Goal: Task Accomplishment & Management: Use online tool/utility

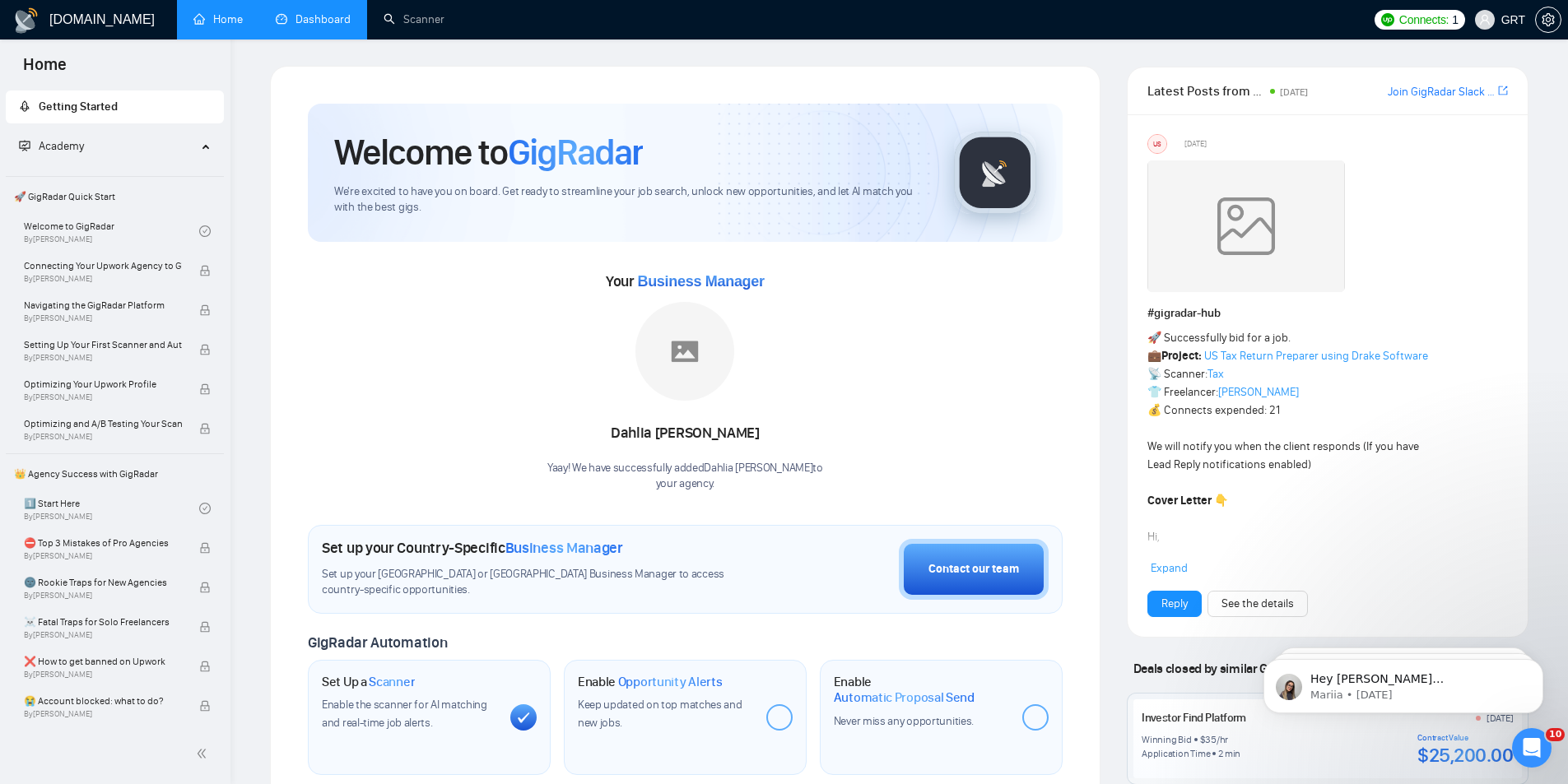
click at [304, 16] on link "Dashboard" at bounding box center [313, 19] width 75 height 14
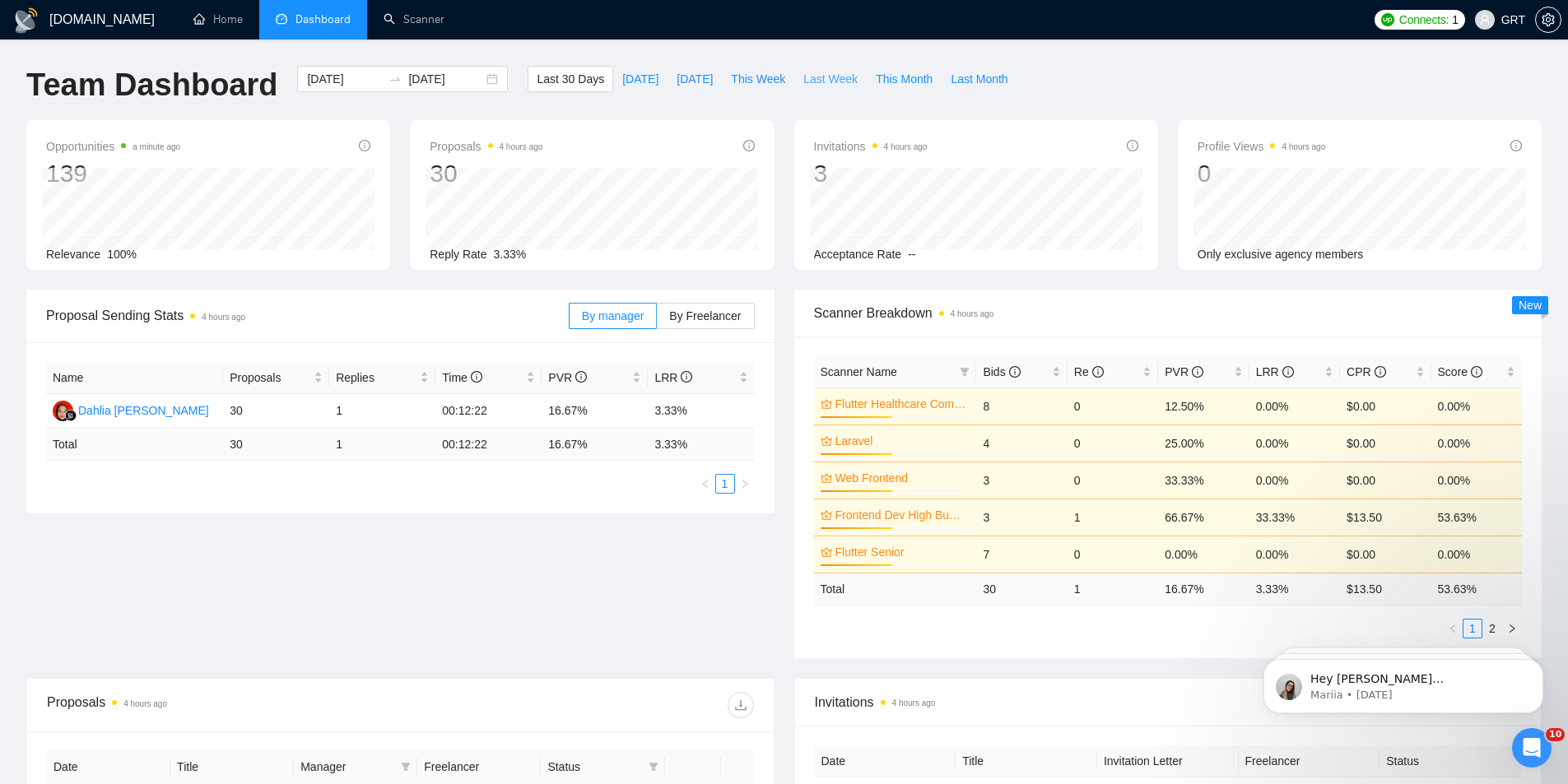
click at [806, 82] on span "Last Week" at bounding box center [830, 79] width 55 height 18
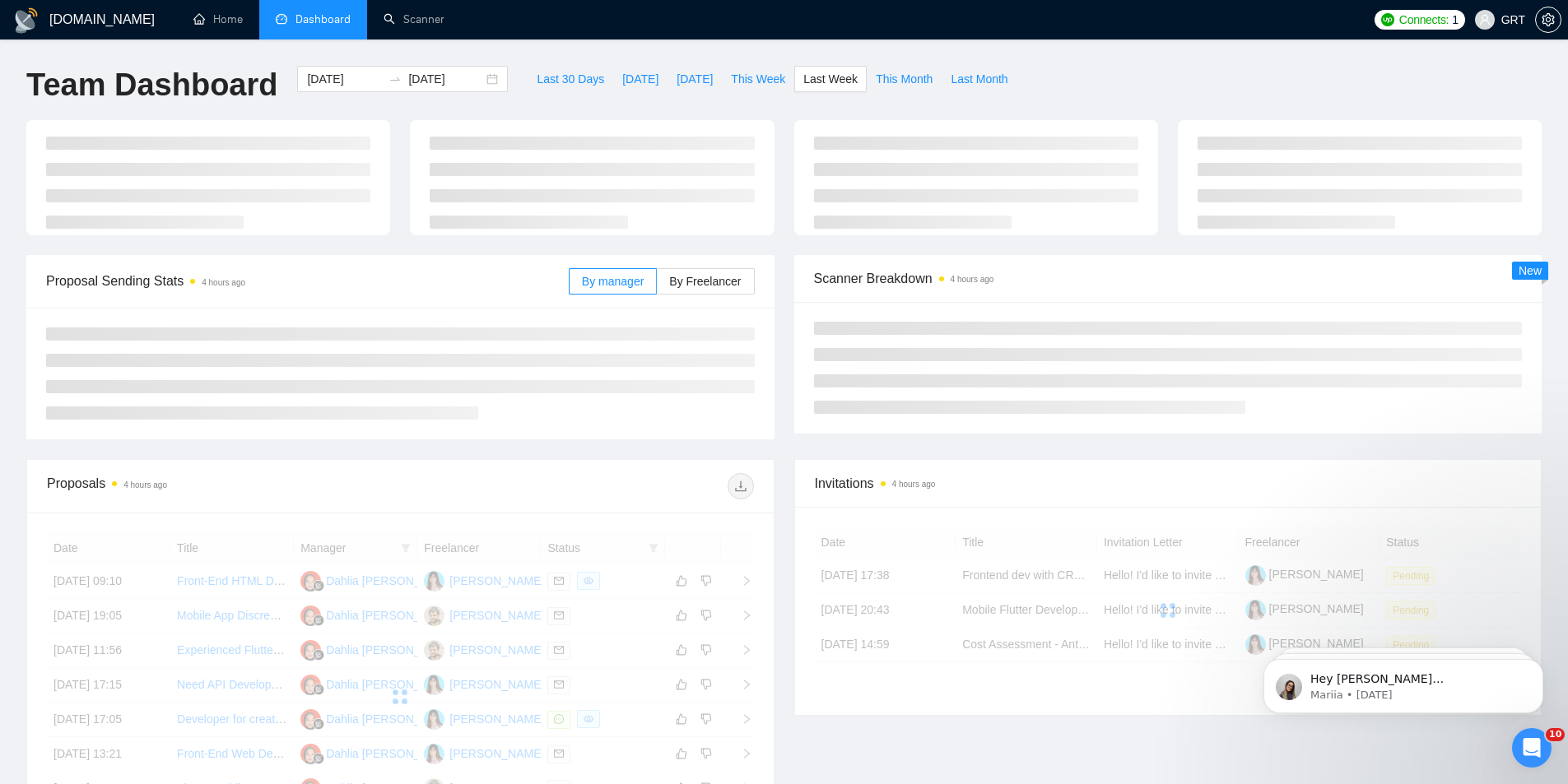
type input "2025-09-01"
type input "2025-09-07"
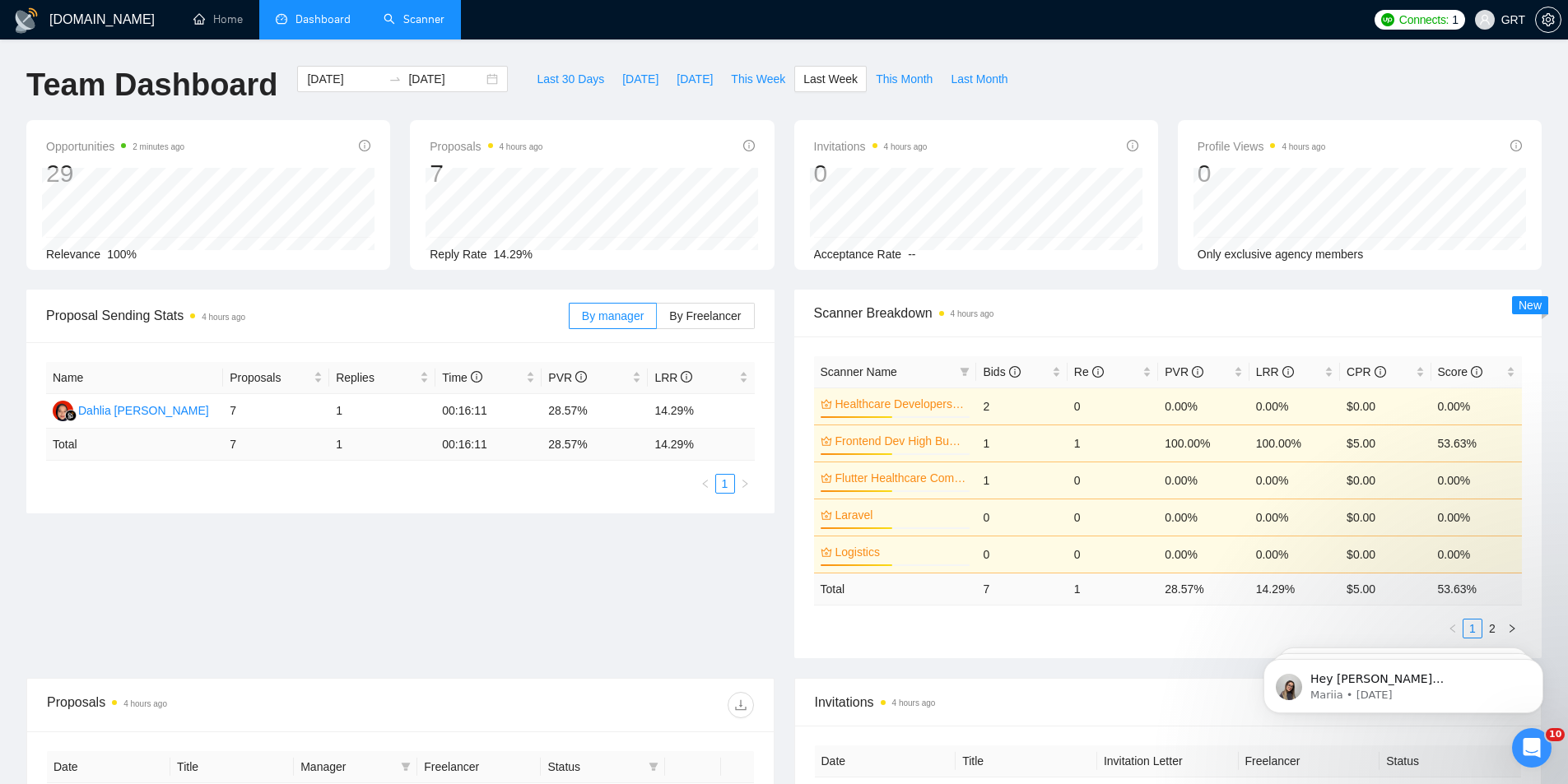
click at [396, 15] on link "Scanner" at bounding box center [414, 19] width 61 height 14
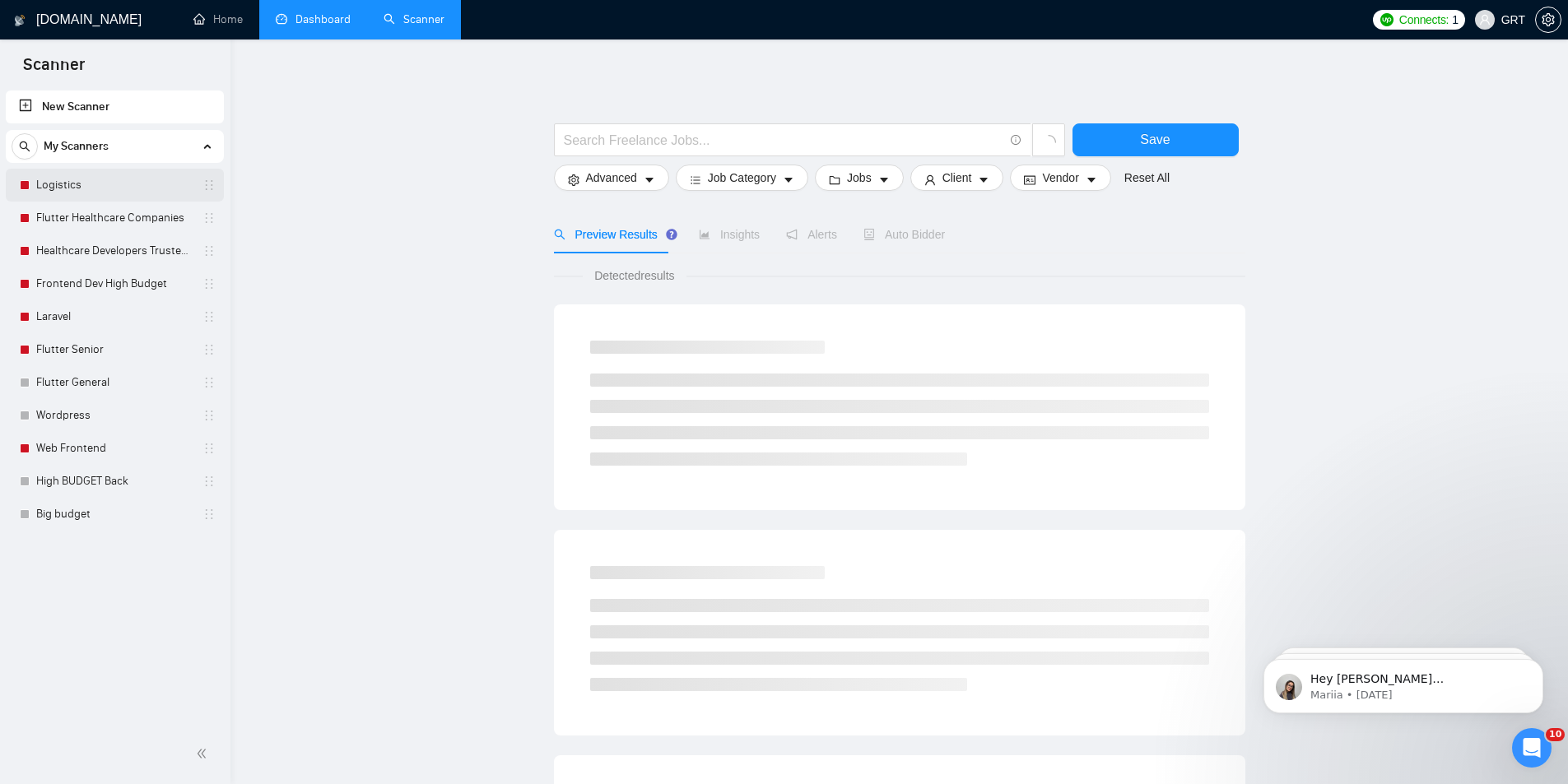
click at [68, 185] on link "Logistics" at bounding box center [114, 185] width 156 height 33
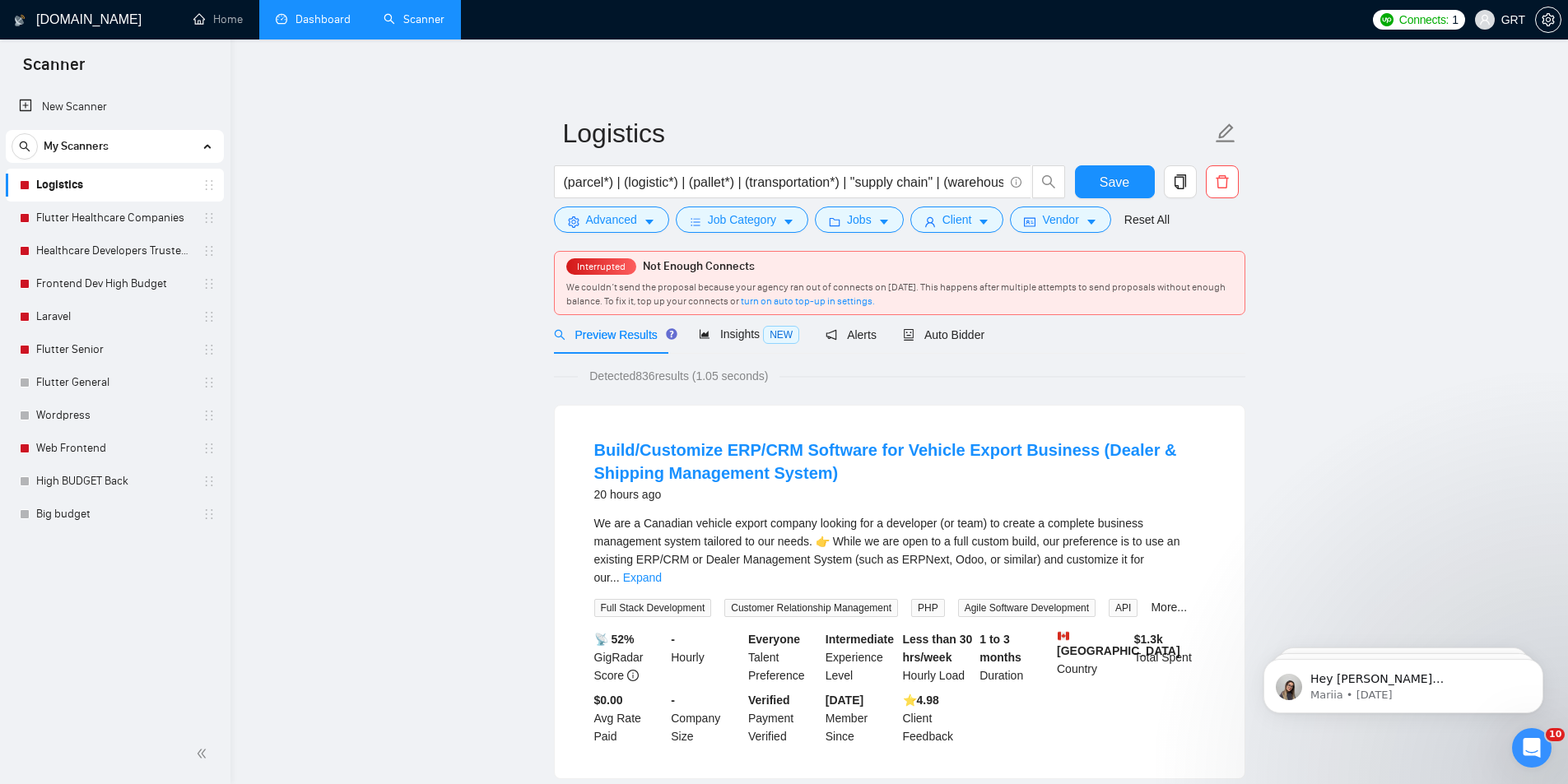
click at [1535, 743] on icon "Open Intercom Messenger" at bounding box center [1530, 746] width 27 height 27
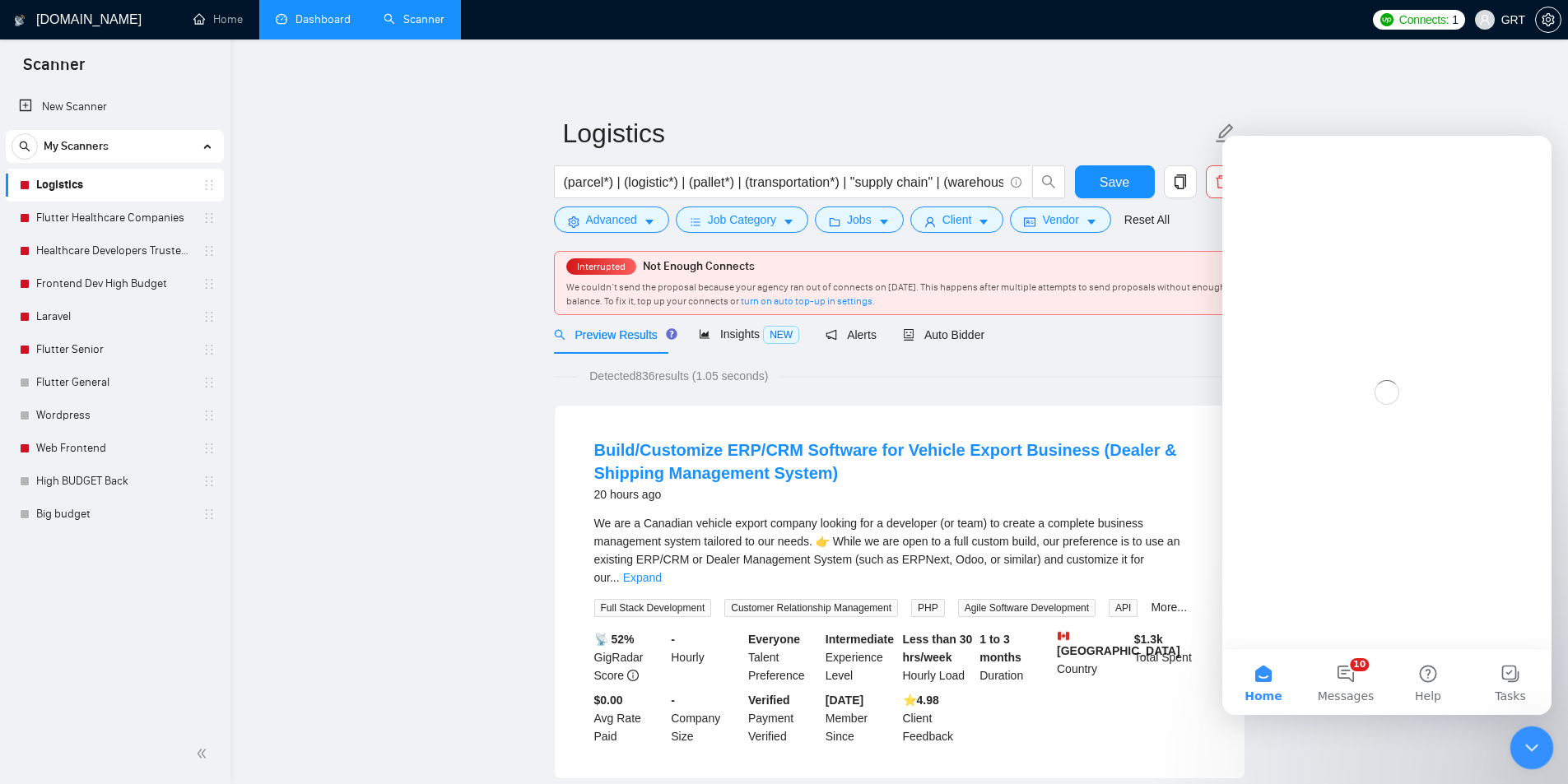
click at [1534, 743] on icon "Close Intercom Messenger" at bounding box center [1529, 746] width 11 height 7
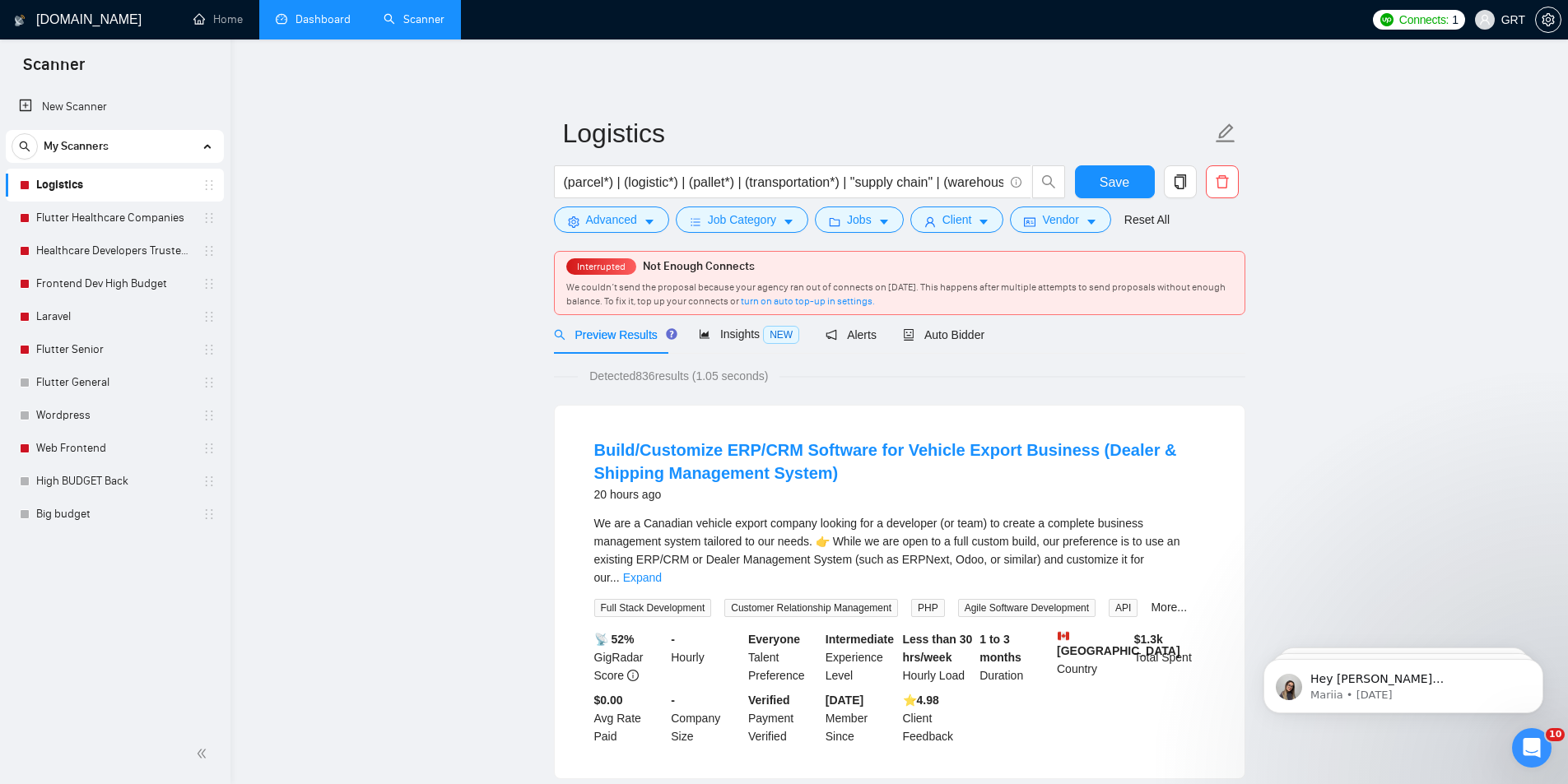
drag, startPoint x: 393, startPoint y: 467, endPoint x: 225, endPoint y: 681, distance: 272.1
click at [119, 220] on link "Flutter Healthcare Companies" at bounding box center [114, 218] width 156 height 33
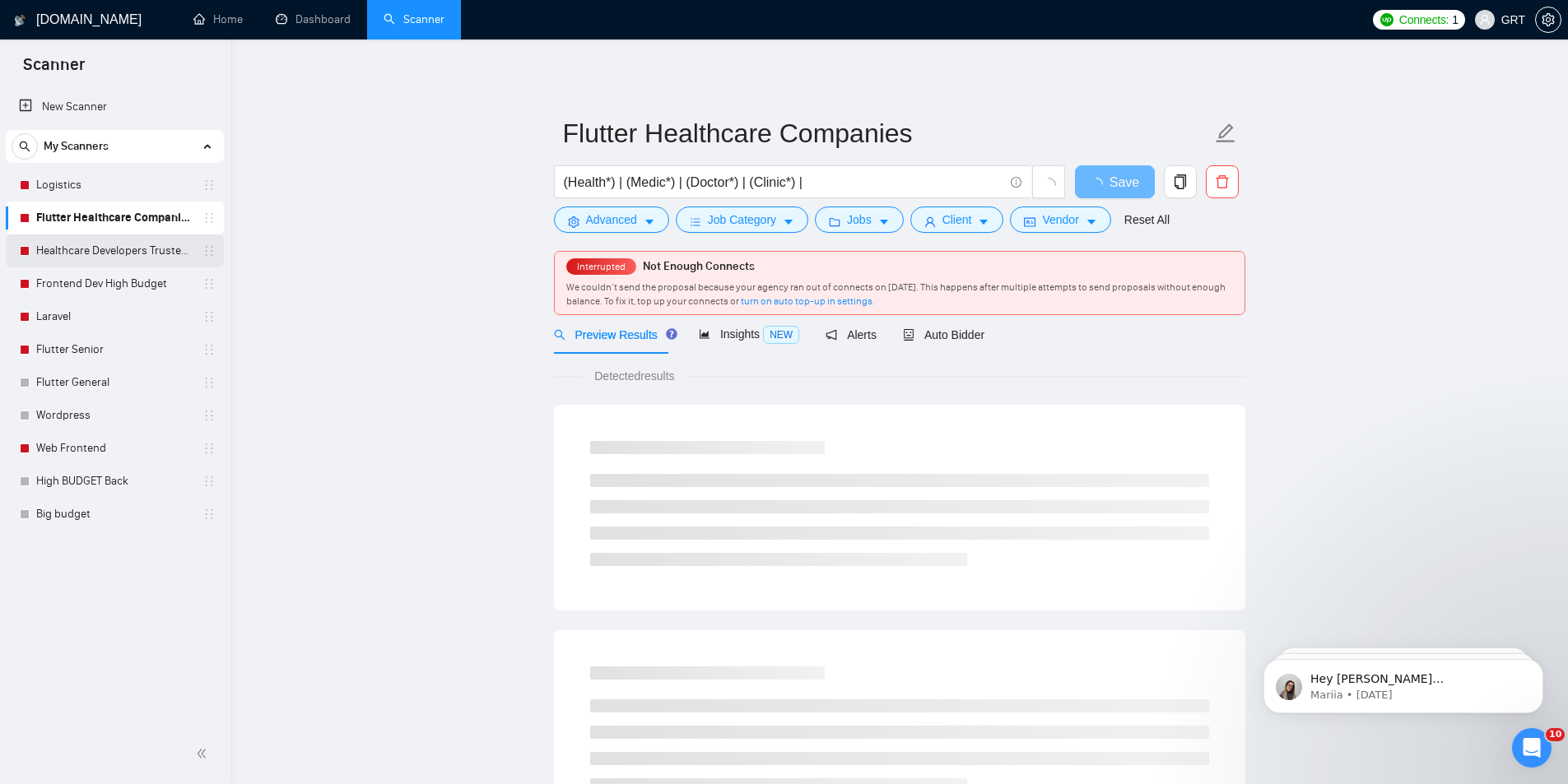
click at [74, 255] on link "Healthcare Developers Trusted Clients" at bounding box center [114, 251] width 156 height 33
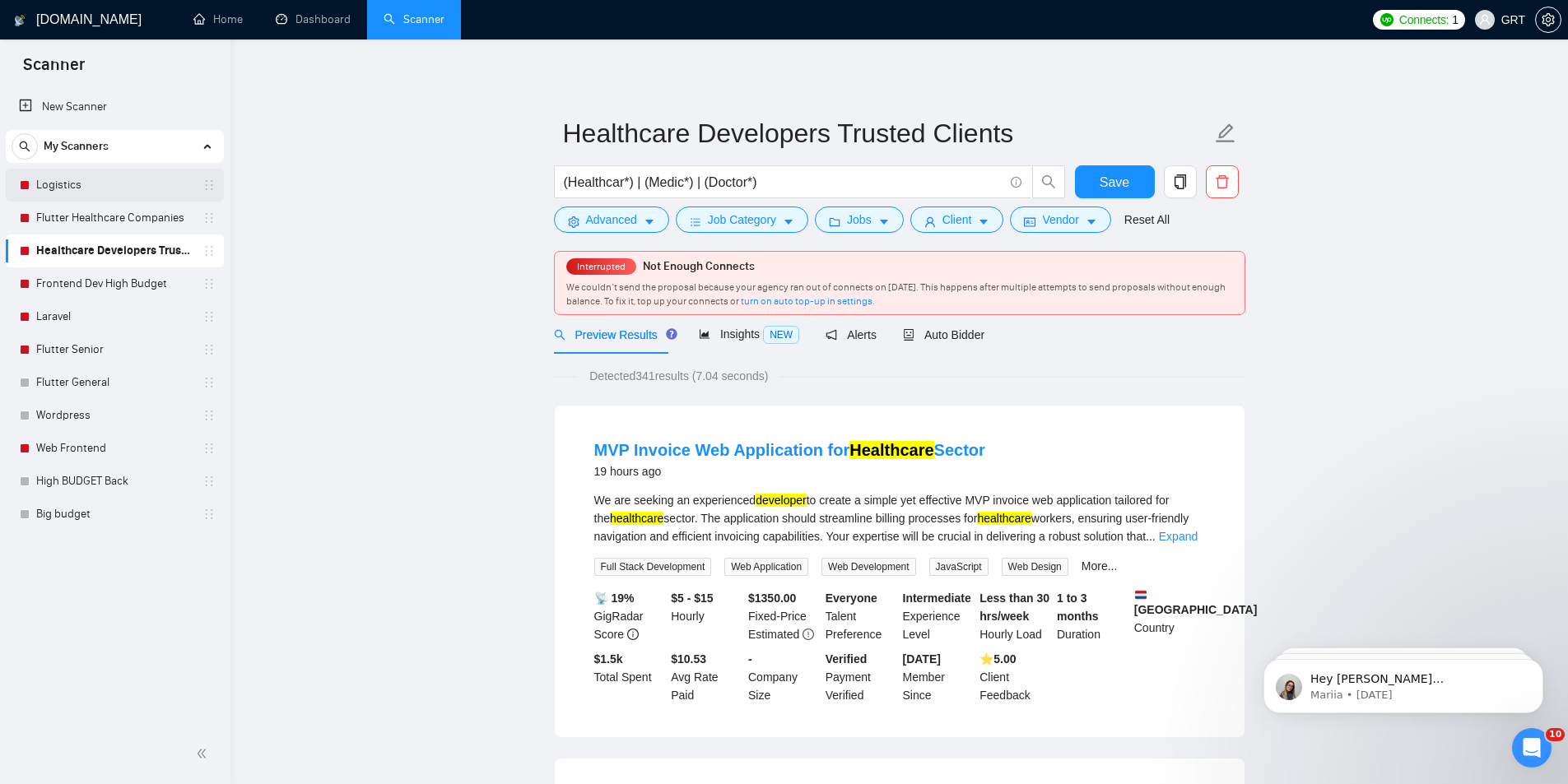
click at [38, 185] on link "Logistics" at bounding box center [114, 185] width 156 height 33
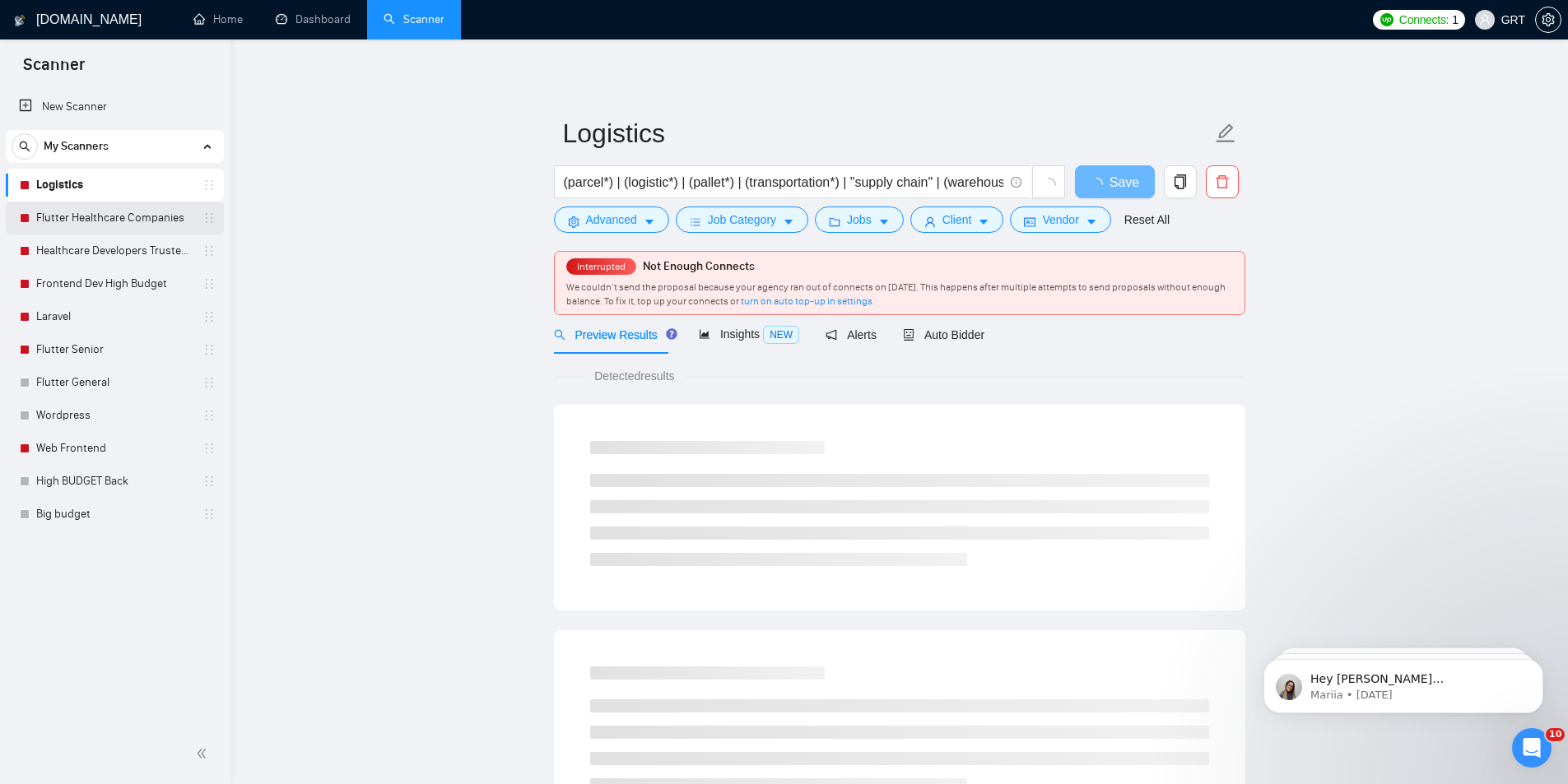
click at [66, 221] on link "Flutter Healthcare Companies" at bounding box center [114, 218] width 156 height 33
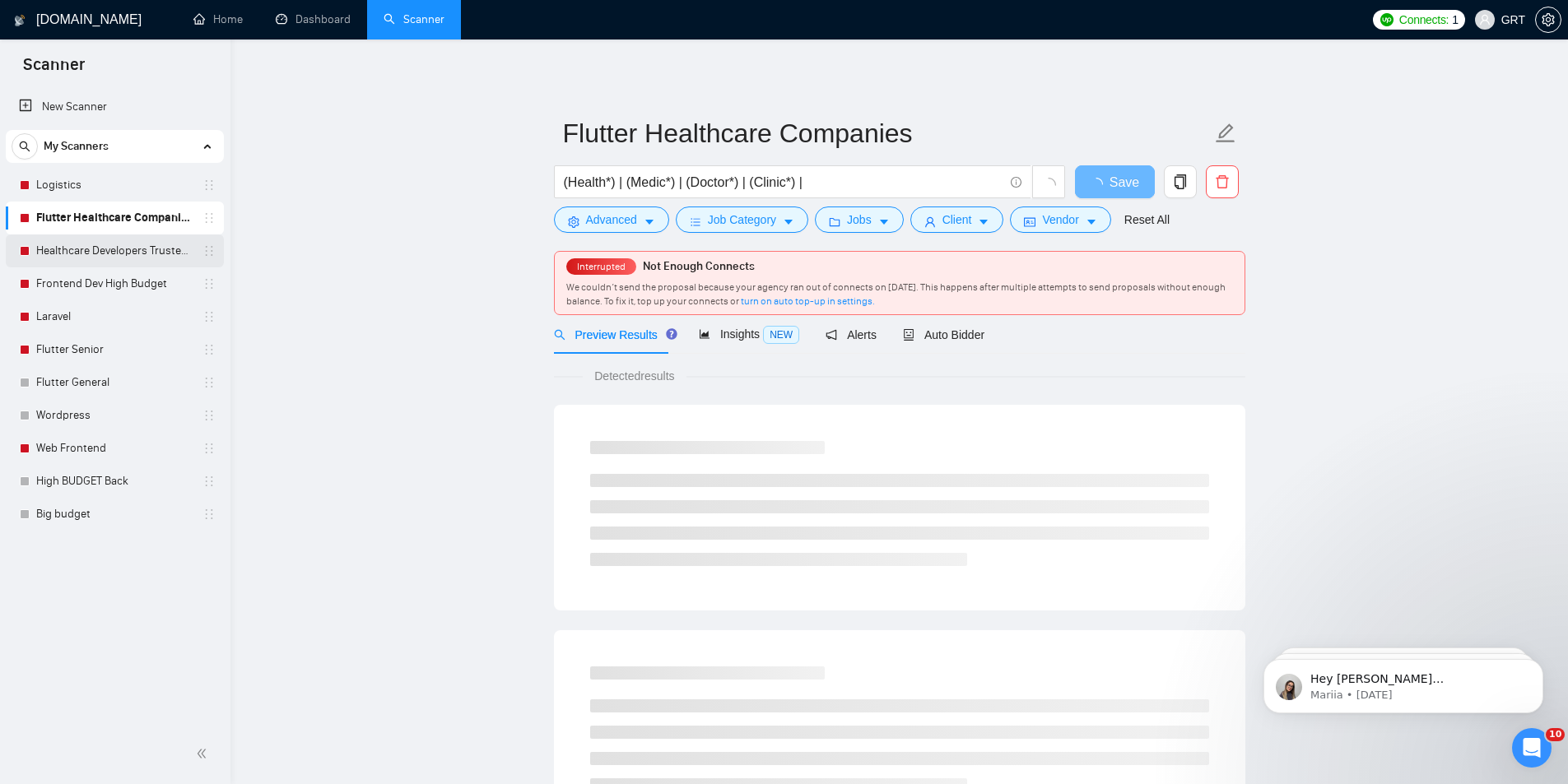
click at [63, 249] on link "Healthcare Developers Trusted Clients" at bounding box center [114, 251] width 156 height 33
click at [67, 282] on link "Frontend Dev High Budget" at bounding box center [114, 284] width 156 height 33
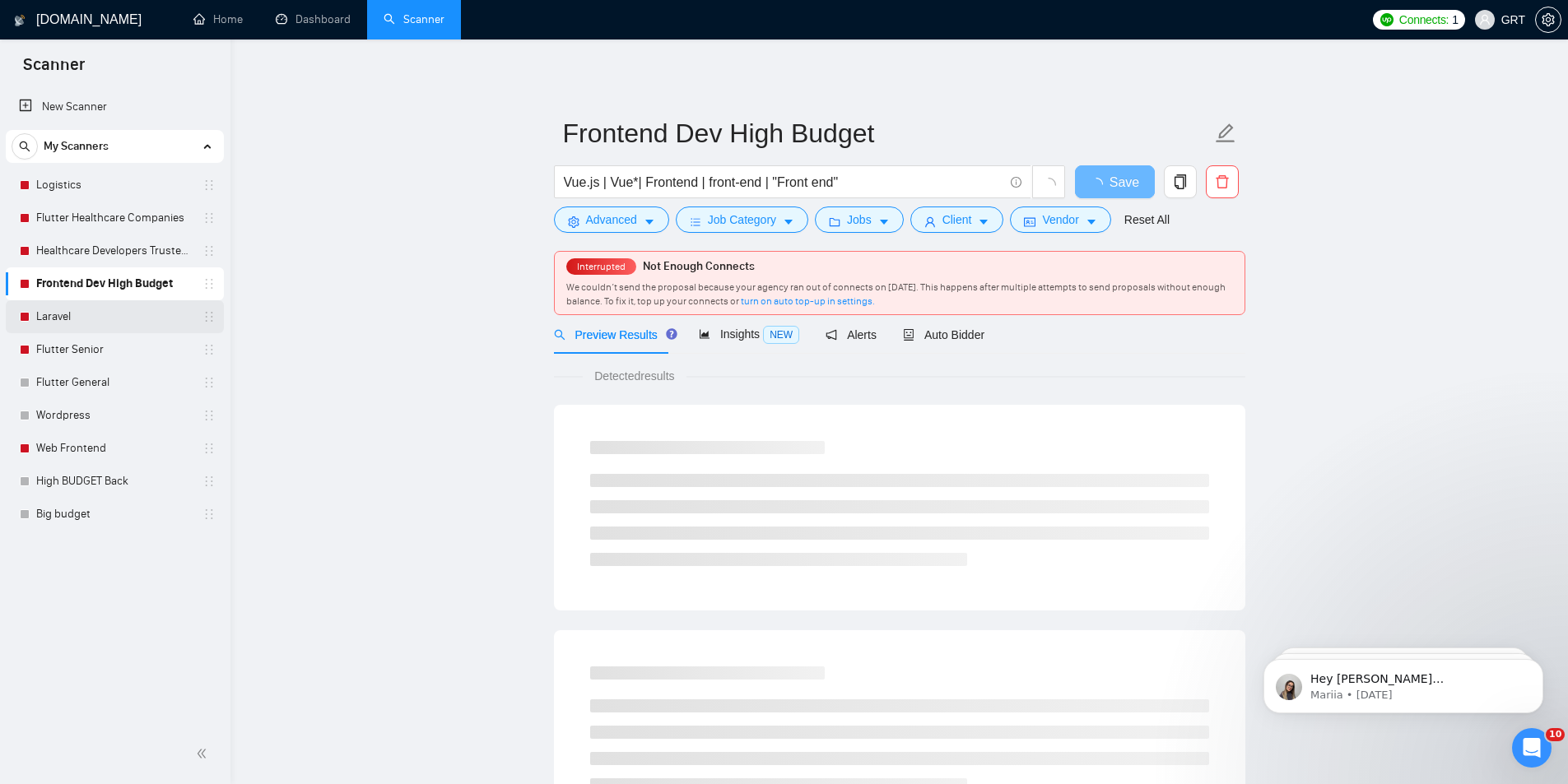
click at [50, 315] on link "Laravel" at bounding box center [114, 316] width 156 height 33
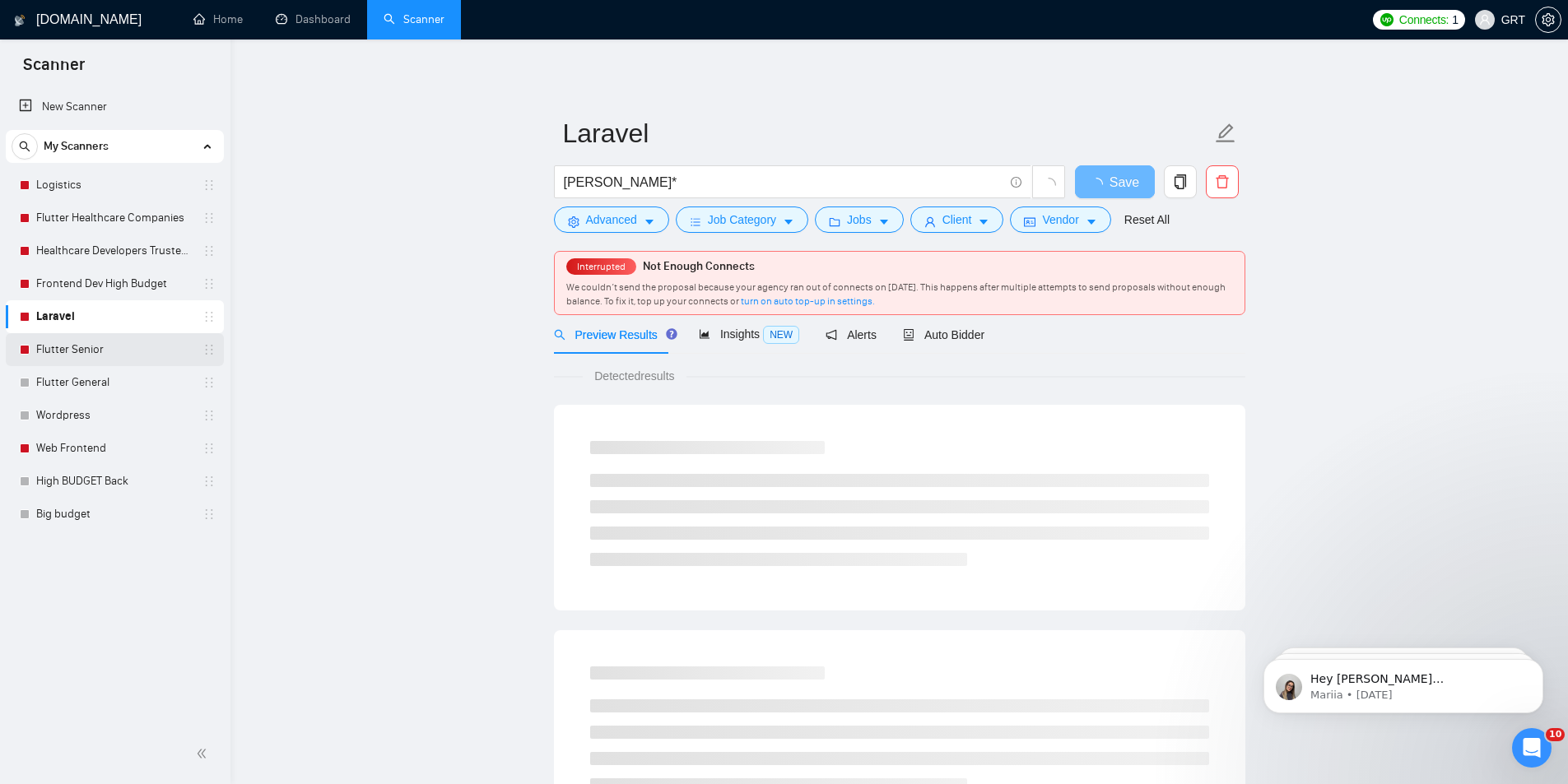
click at [55, 352] on link "Flutter Senior" at bounding box center [114, 350] width 156 height 33
click at [58, 319] on link "Laravel" at bounding box center [114, 316] width 156 height 33
click at [54, 450] on link "Web Frontend" at bounding box center [114, 448] width 156 height 33
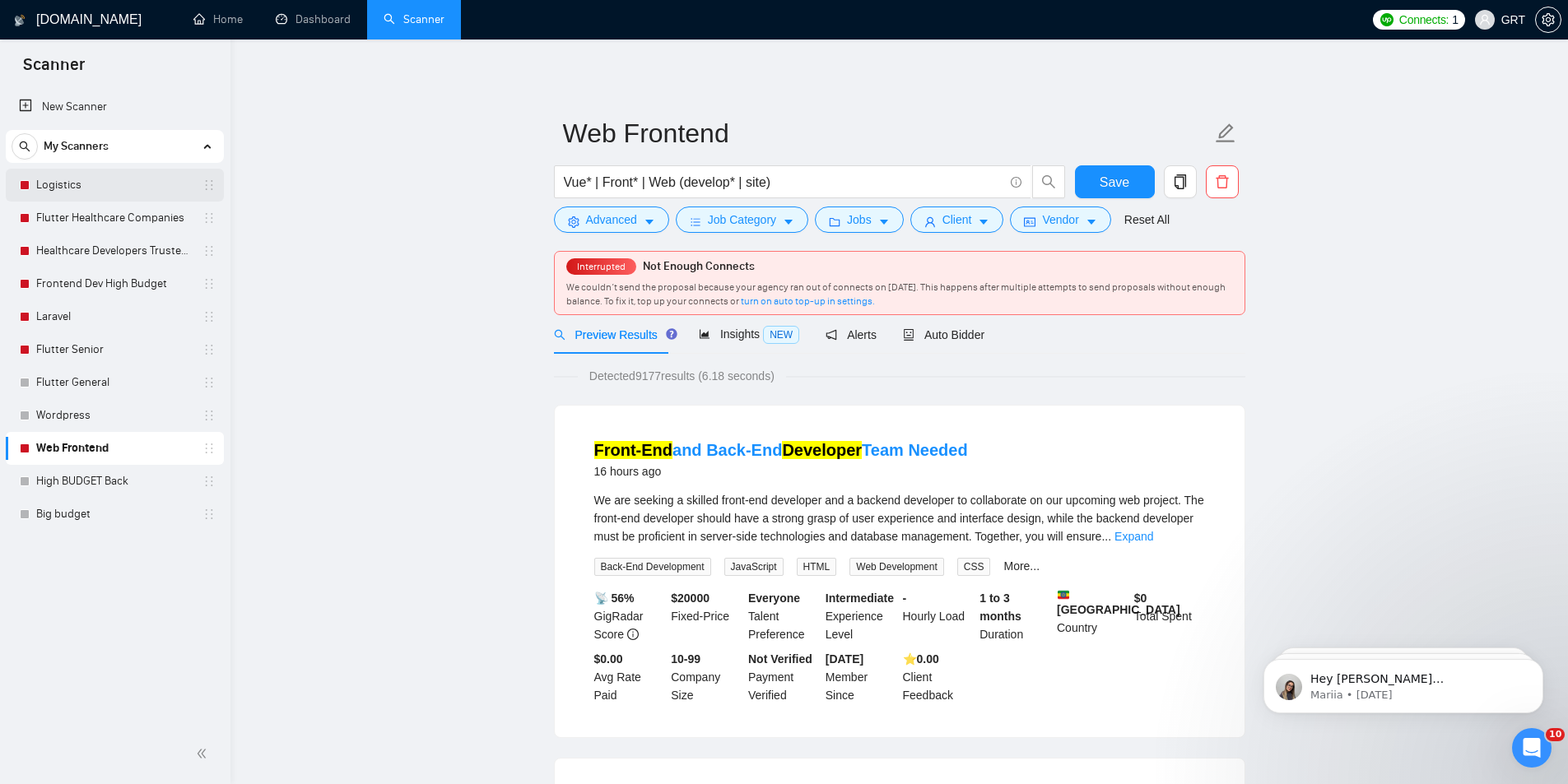
click at [60, 192] on link "Logistics" at bounding box center [114, 185] width 156 height 33
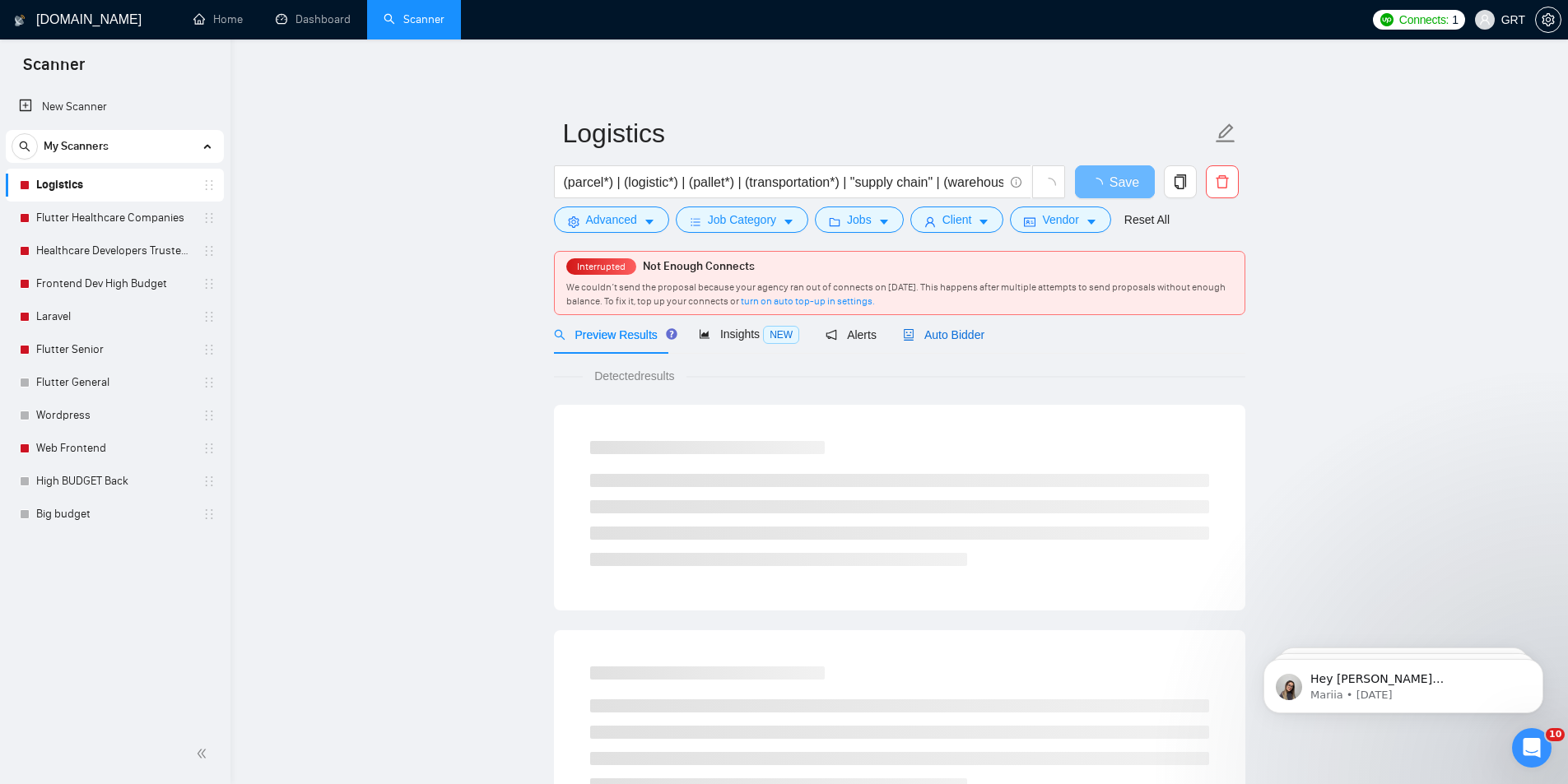
click at [936, 338] on span "Auto Bidder" at bounding box center [943, 334] width 81 height 13
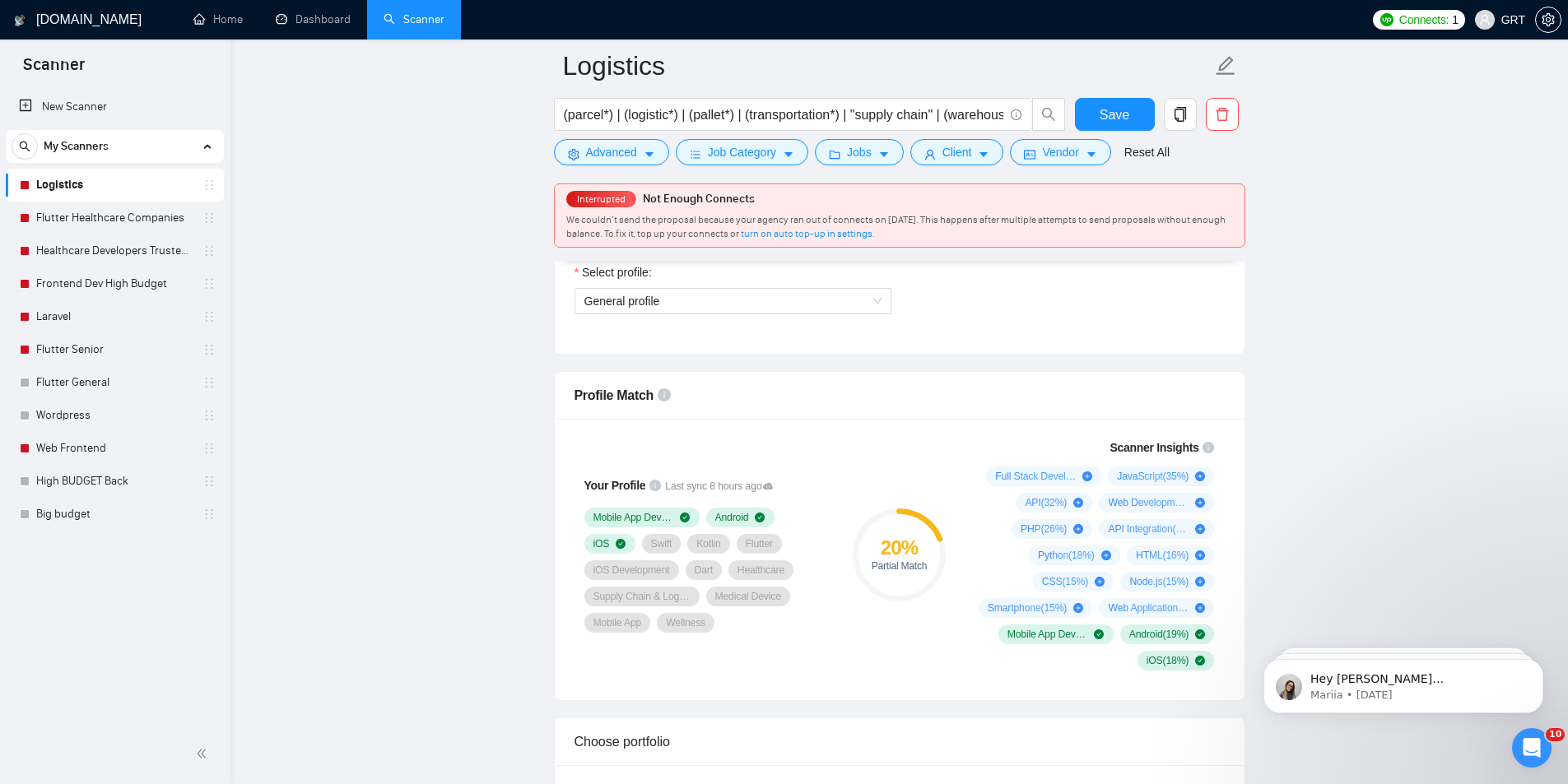
scroll to position [1070, 0]
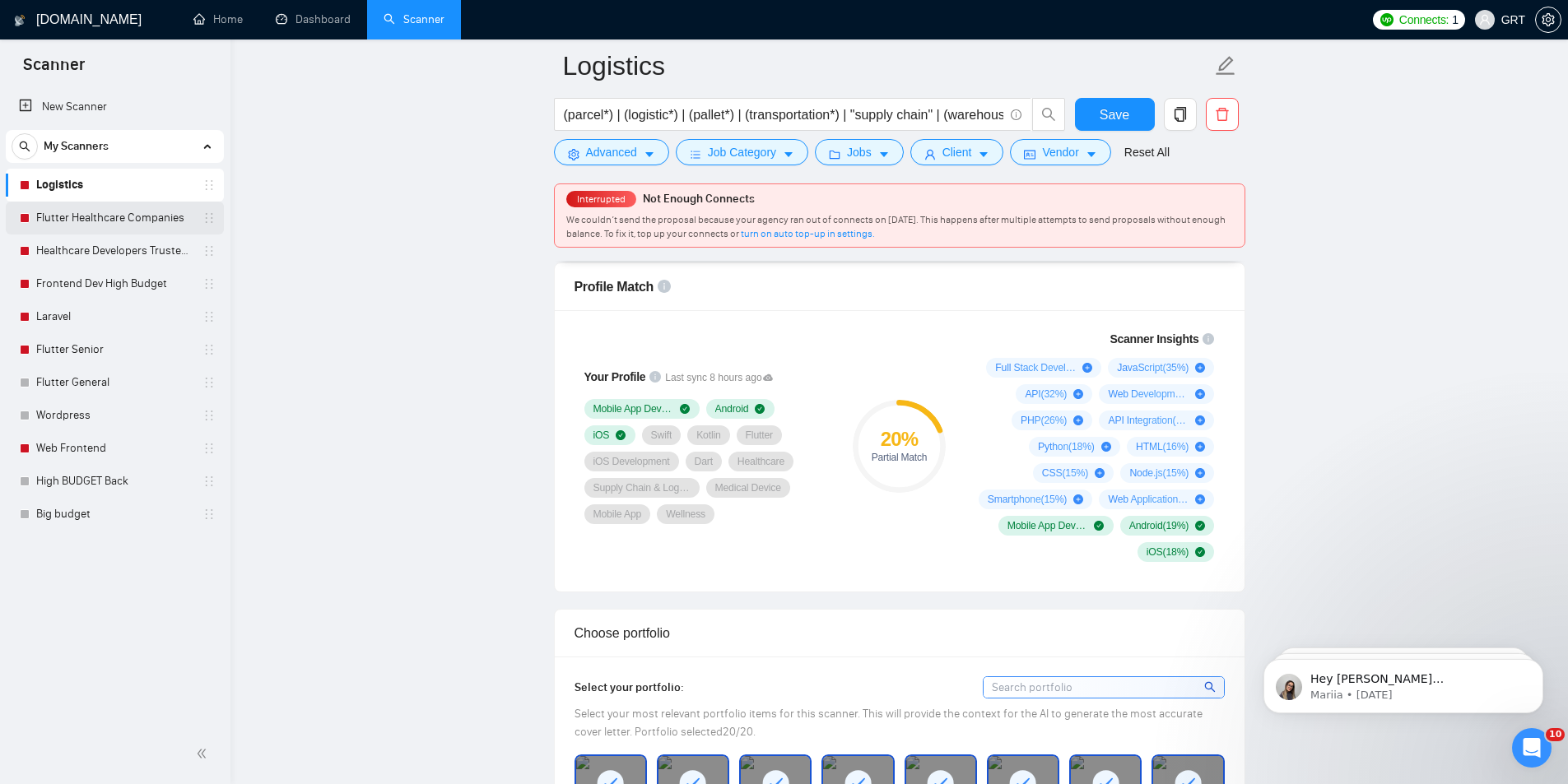
click at [80, 219] on link "Flutter Healthcare Companies" at bounding box center [114, 218] width 156 height 33
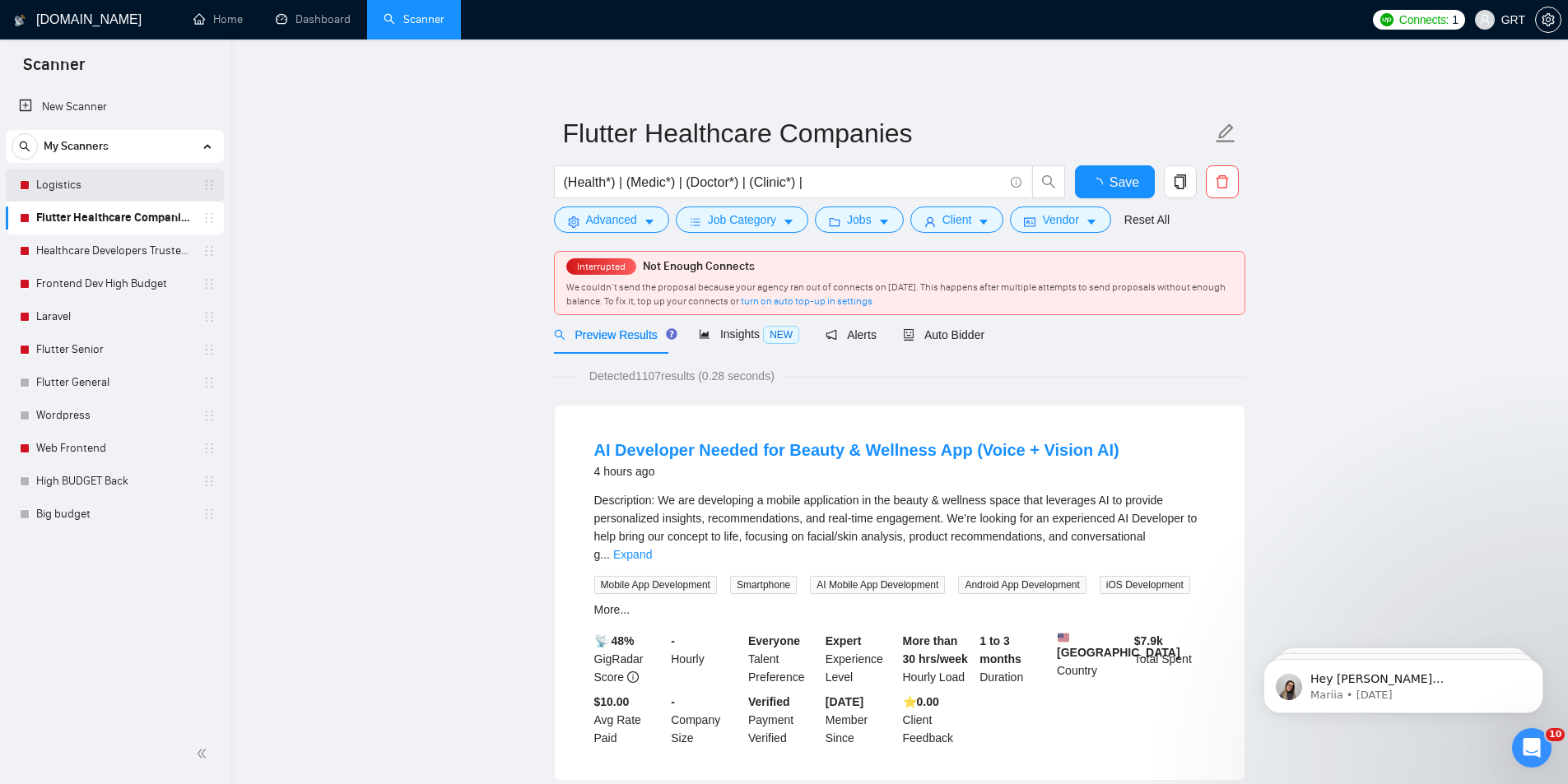
click at [108, 191] on link "Logistics" at bounding box center [114, 185] width 156 height 33
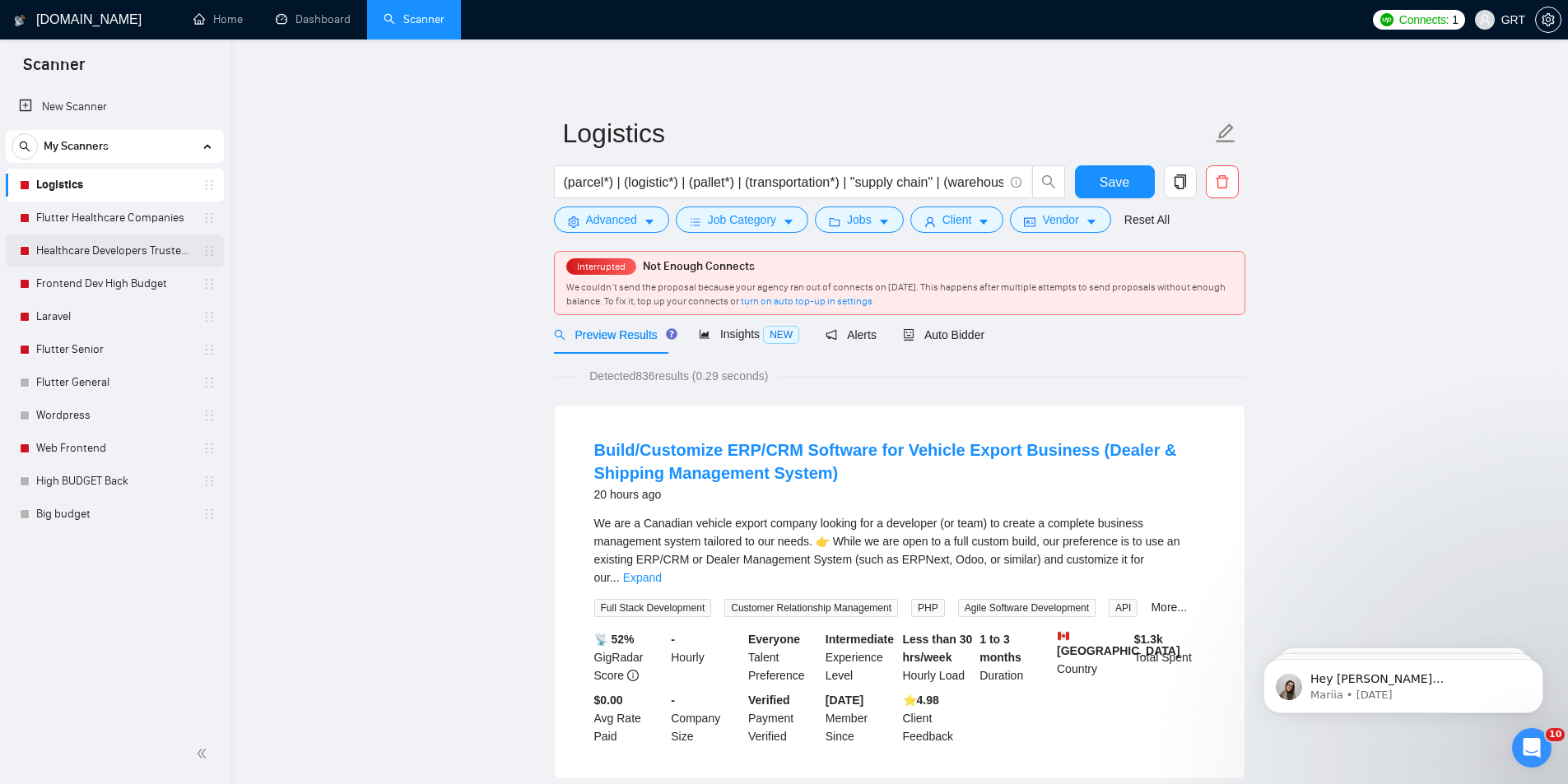
click at [97, 245] on link "Healthcare Developers Trusted Clients" at bounding box center [114, 251] width 156 height 33
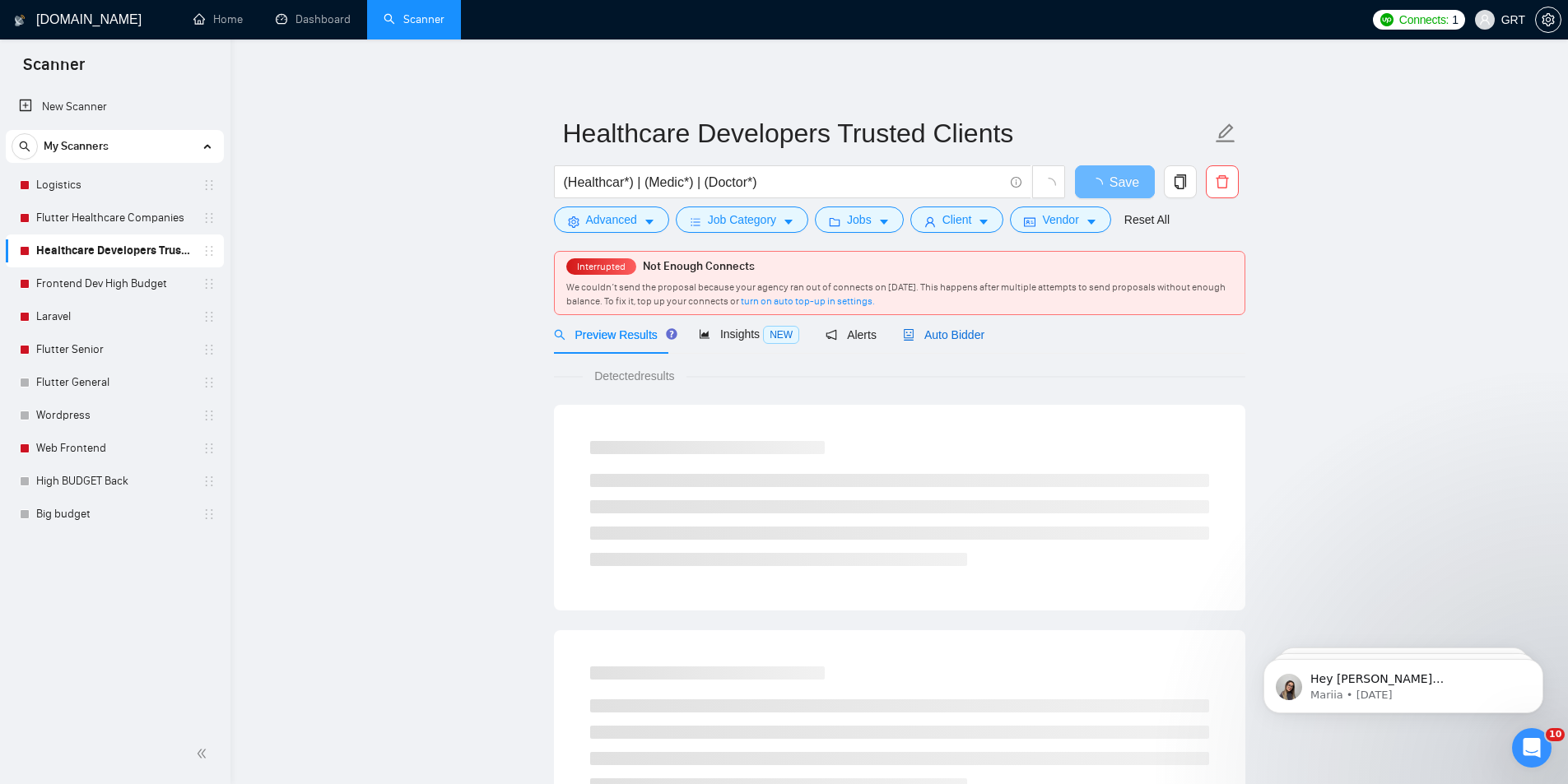
click at [938, 341] on span "Auto Bidder" at bounding box center [943, 334] width 81 height 13
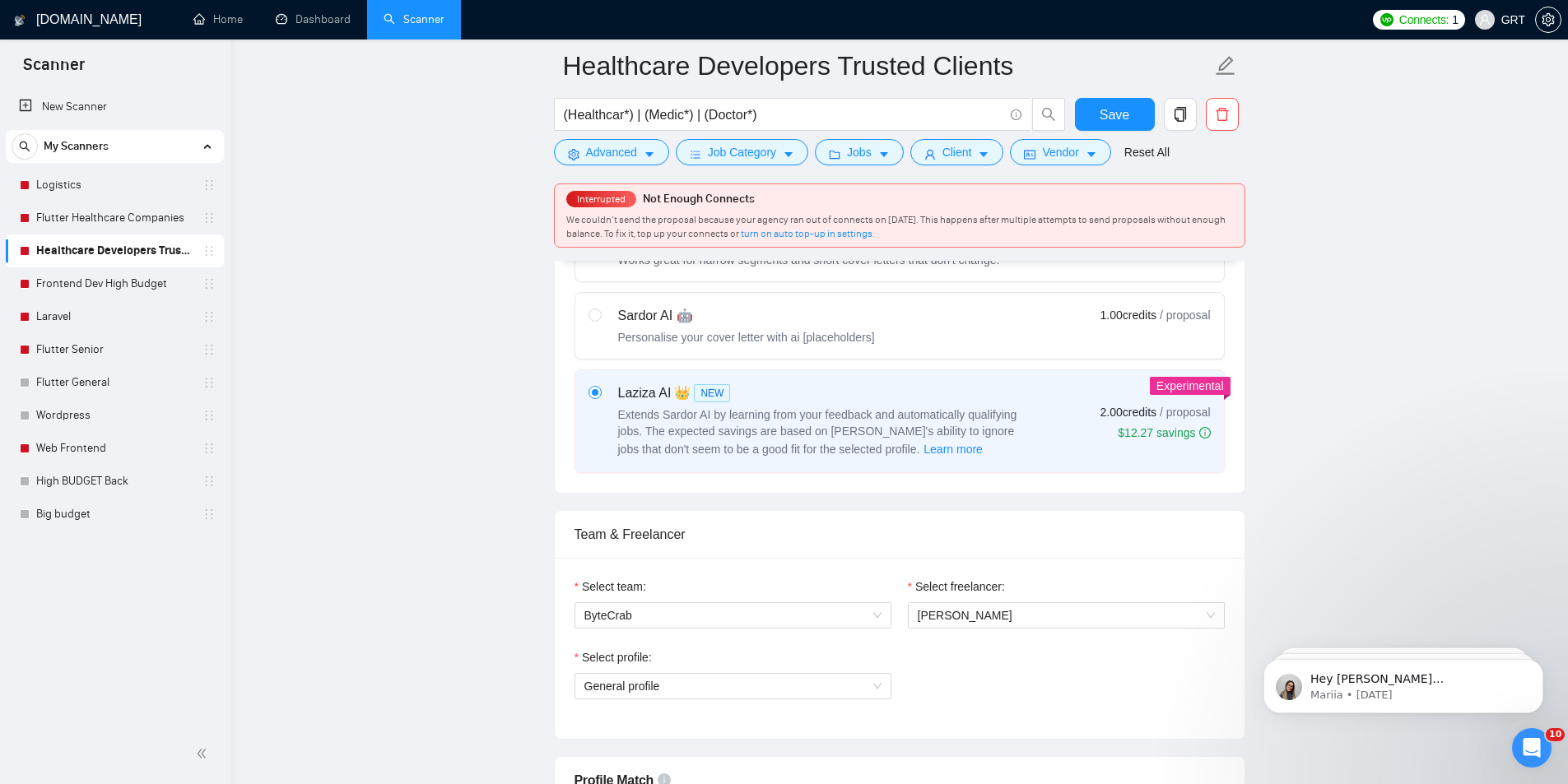
scroll to position [987, 0]
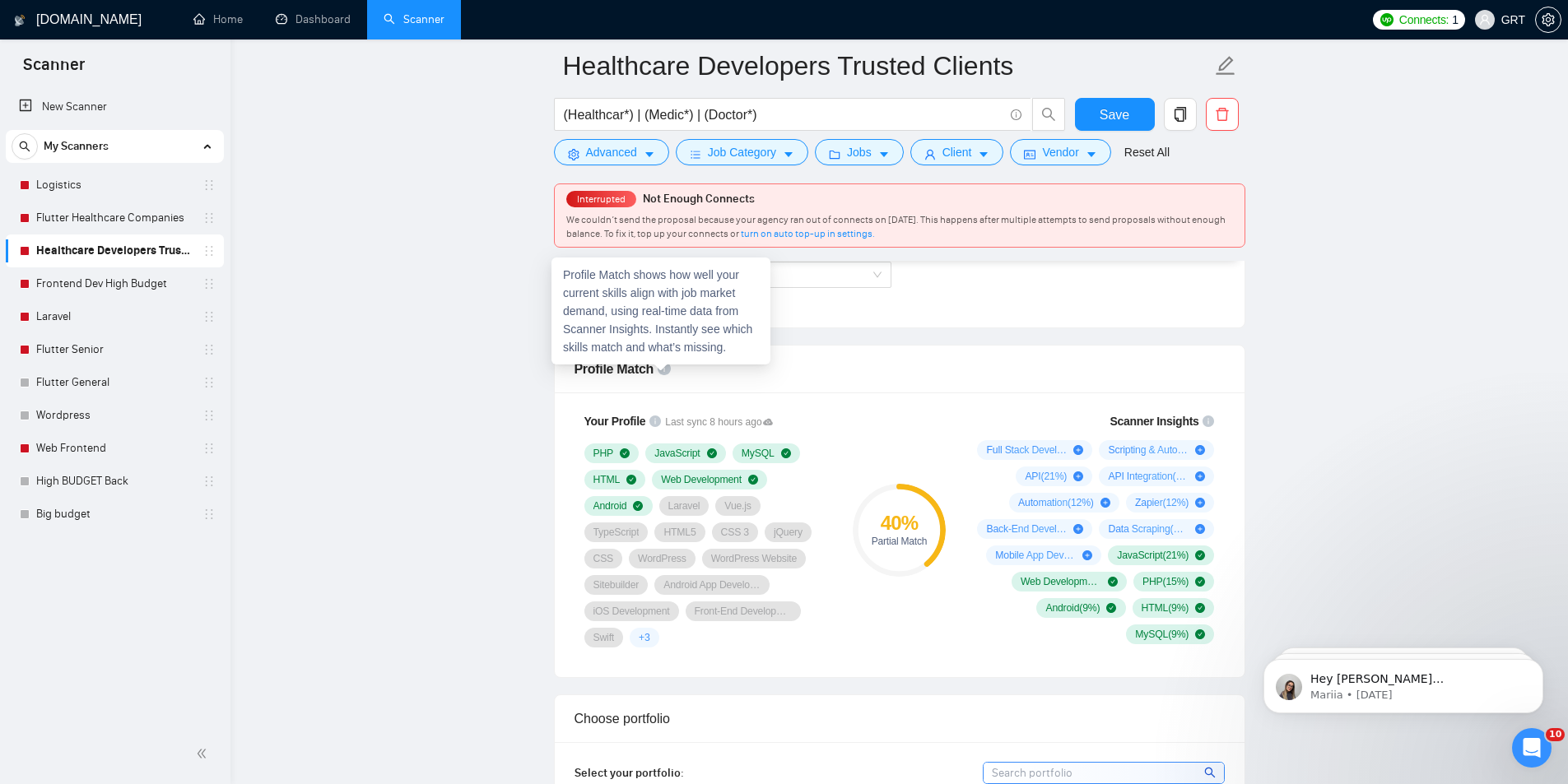
click at [657, 367] on icon "info-circle" at bounding box center [663, 368] width 13 height 13
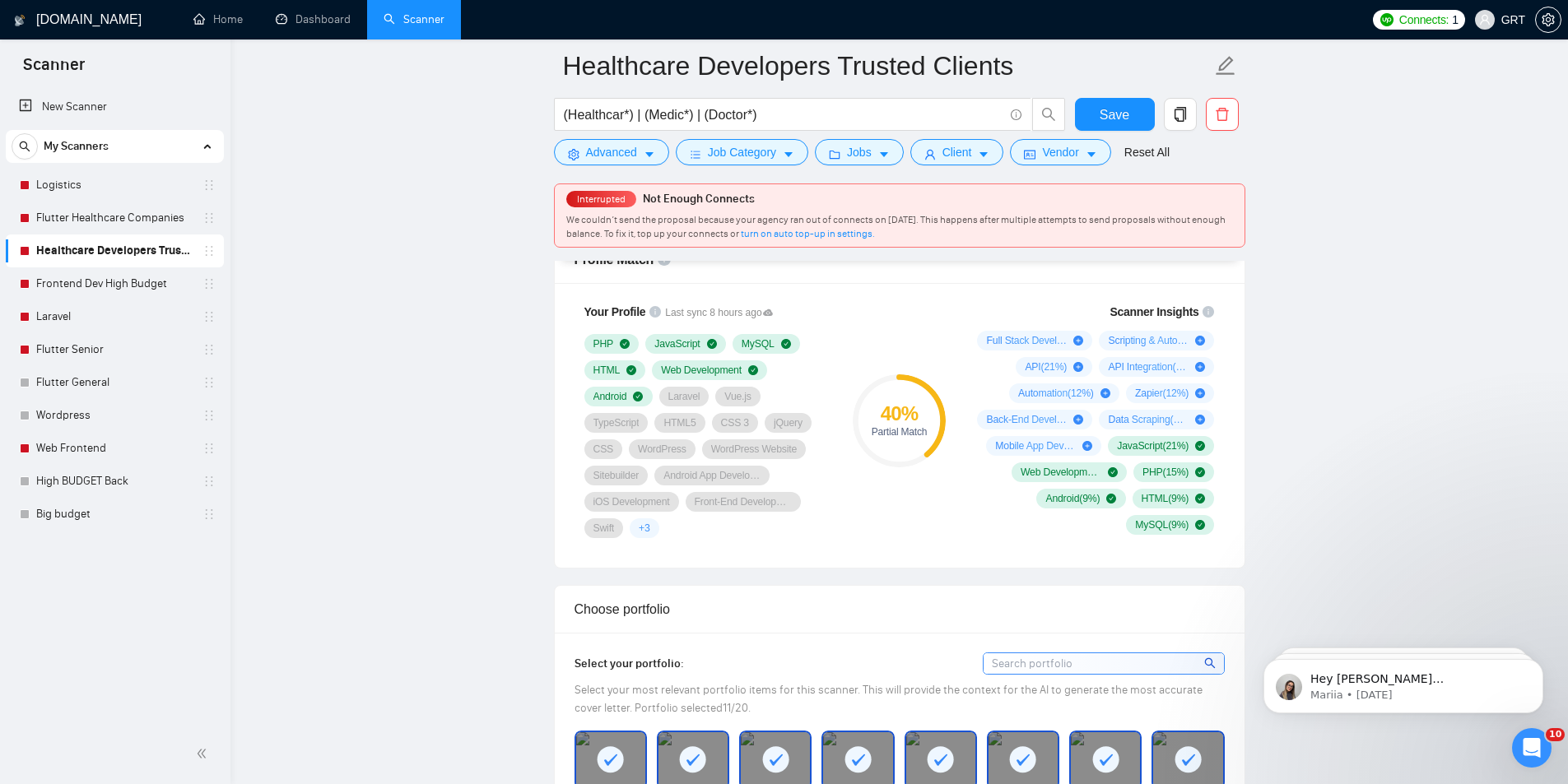
scroll to position [1070, 0]
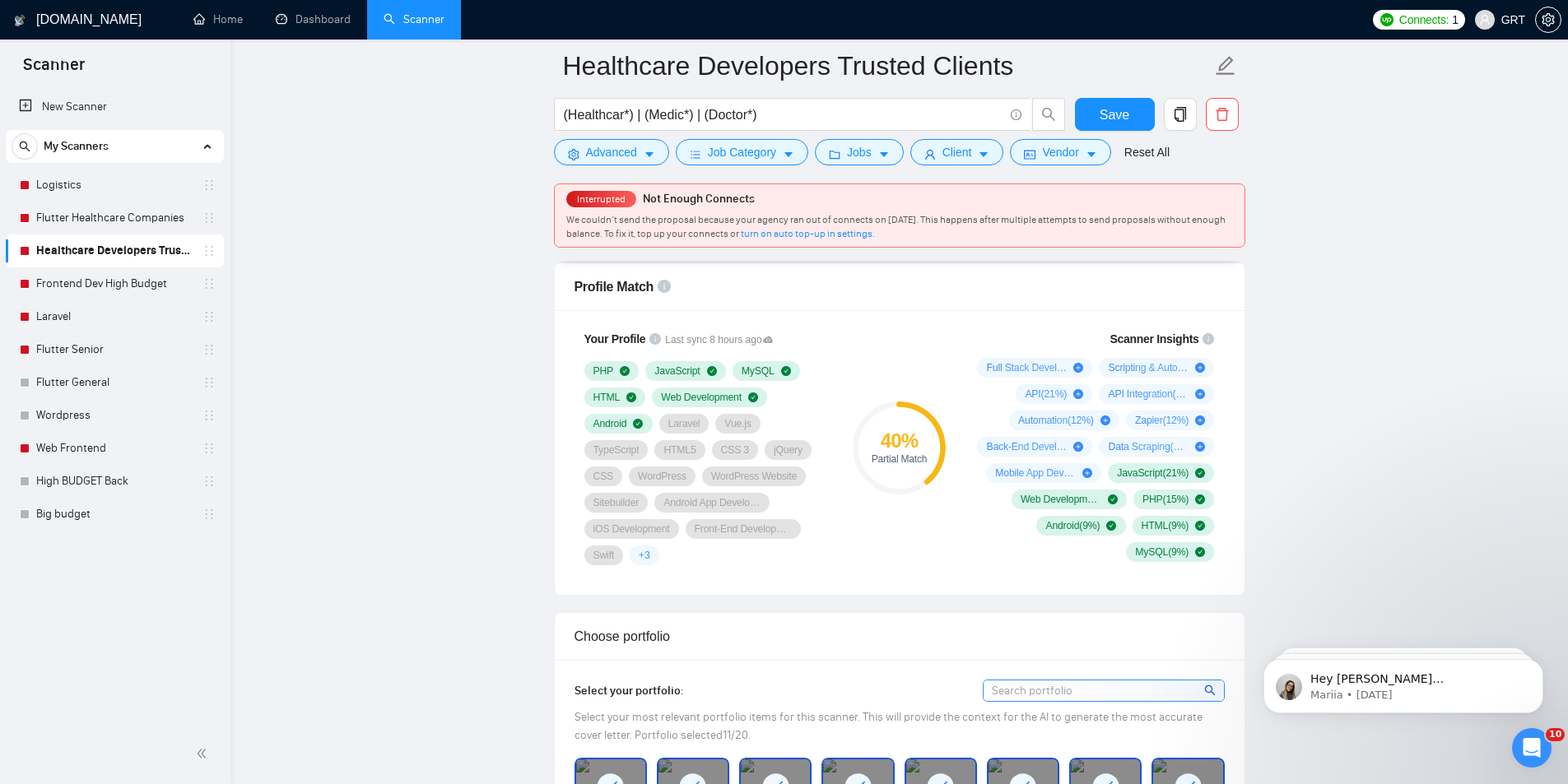
click at [948, 534] on div "40 % Partial Match" at bounding box center [899, 447] width 110 height 255
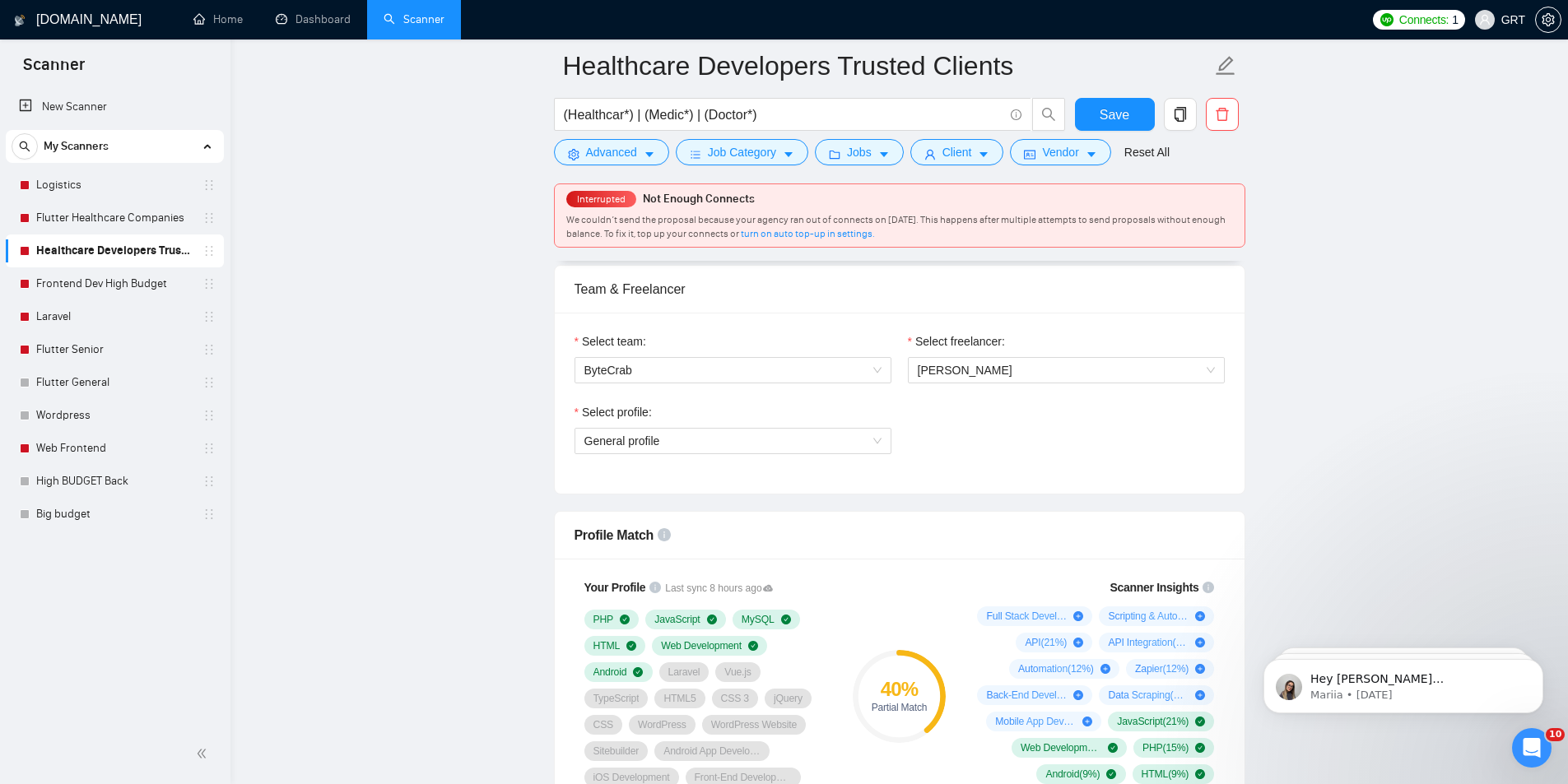
scroll to position [823, 0]
click at [875, 434] on span "General profile" at bounding box center [732, 439] width 297 height 25
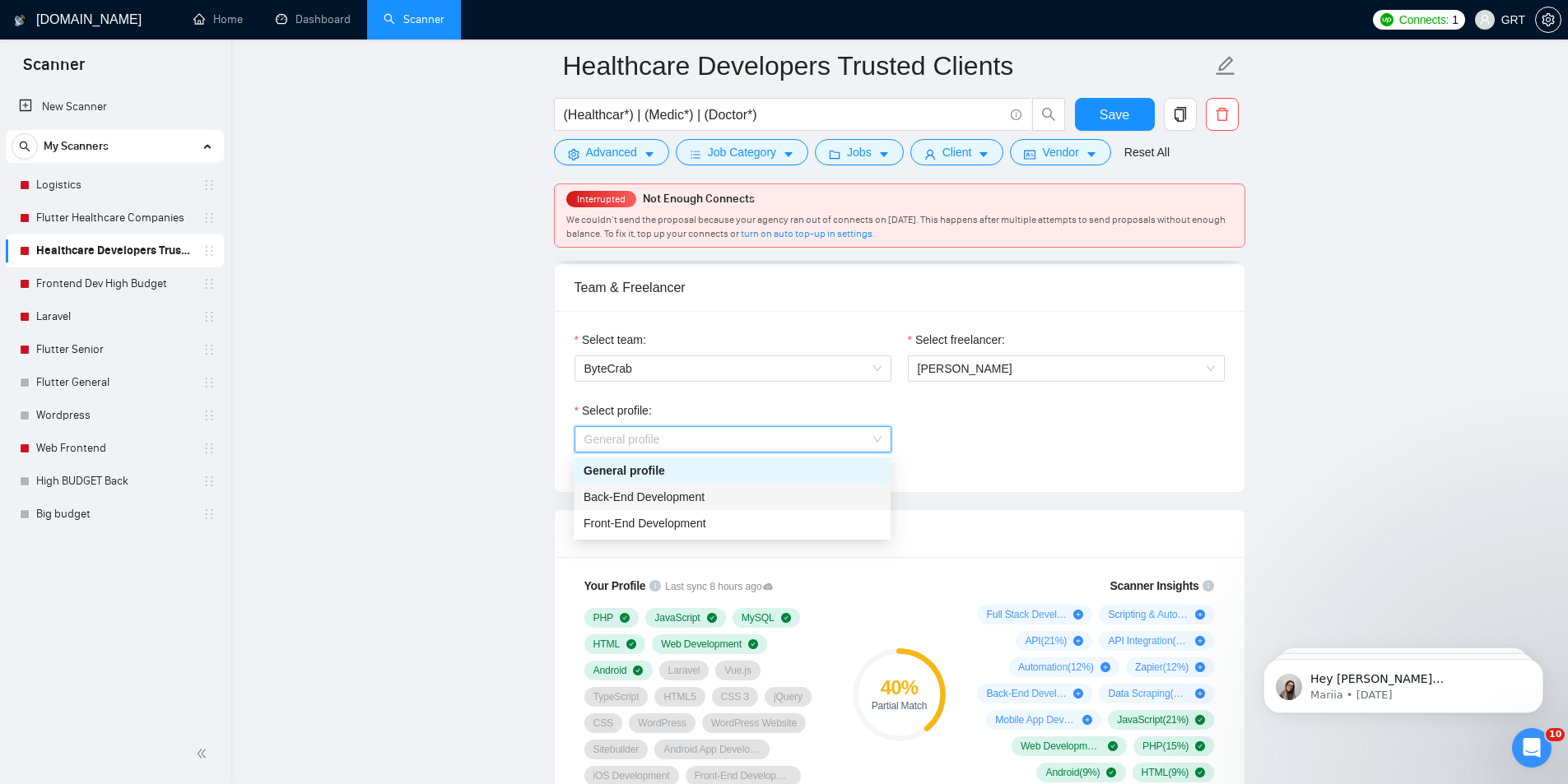
click at [646, 495] on span "Back-End Development" at bounding box center [643, 497] width 121 height 13
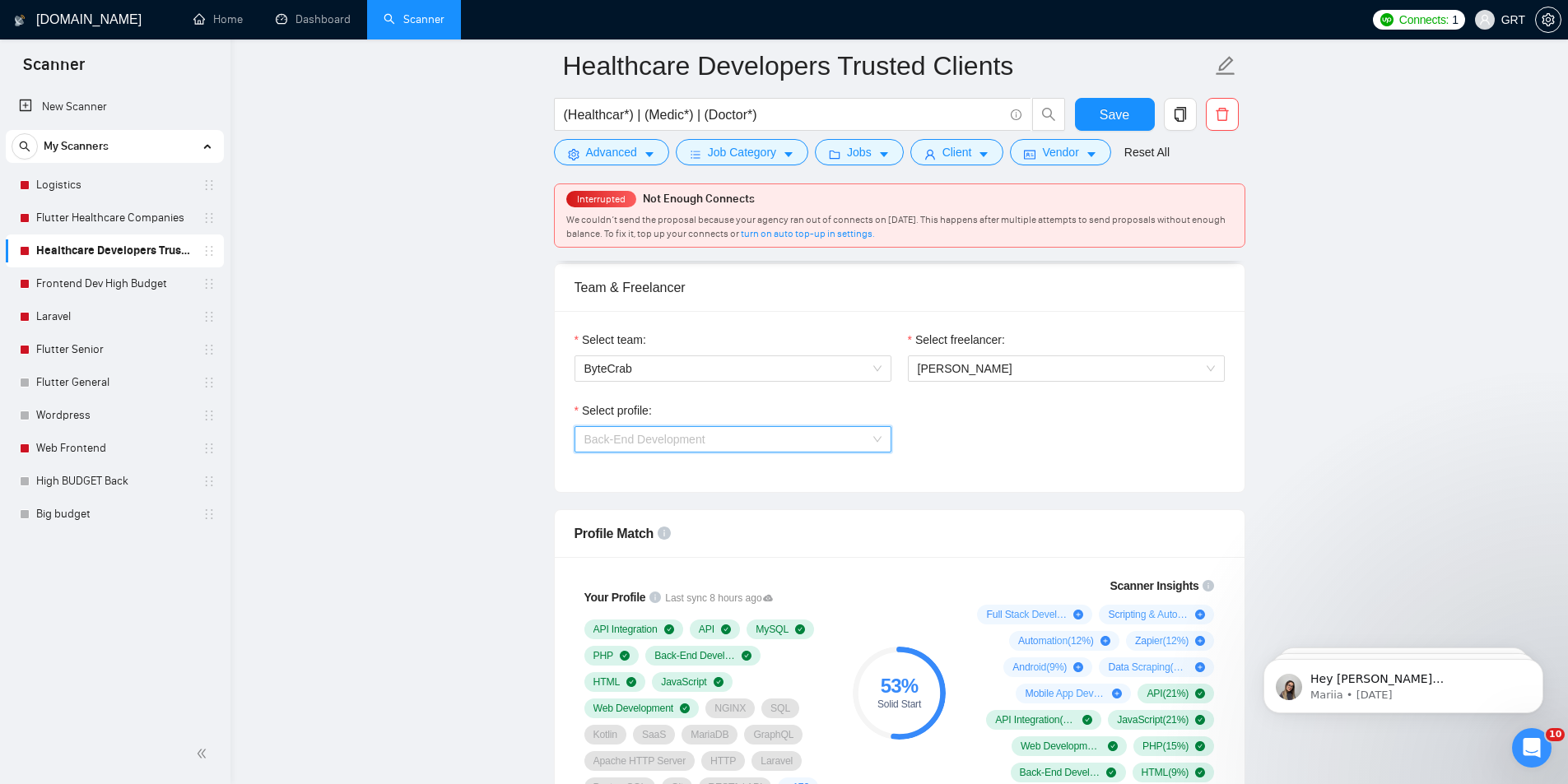
click at [754, 439] on span "Back-End Development" at bounding box center [732, 439] width 297 height 25
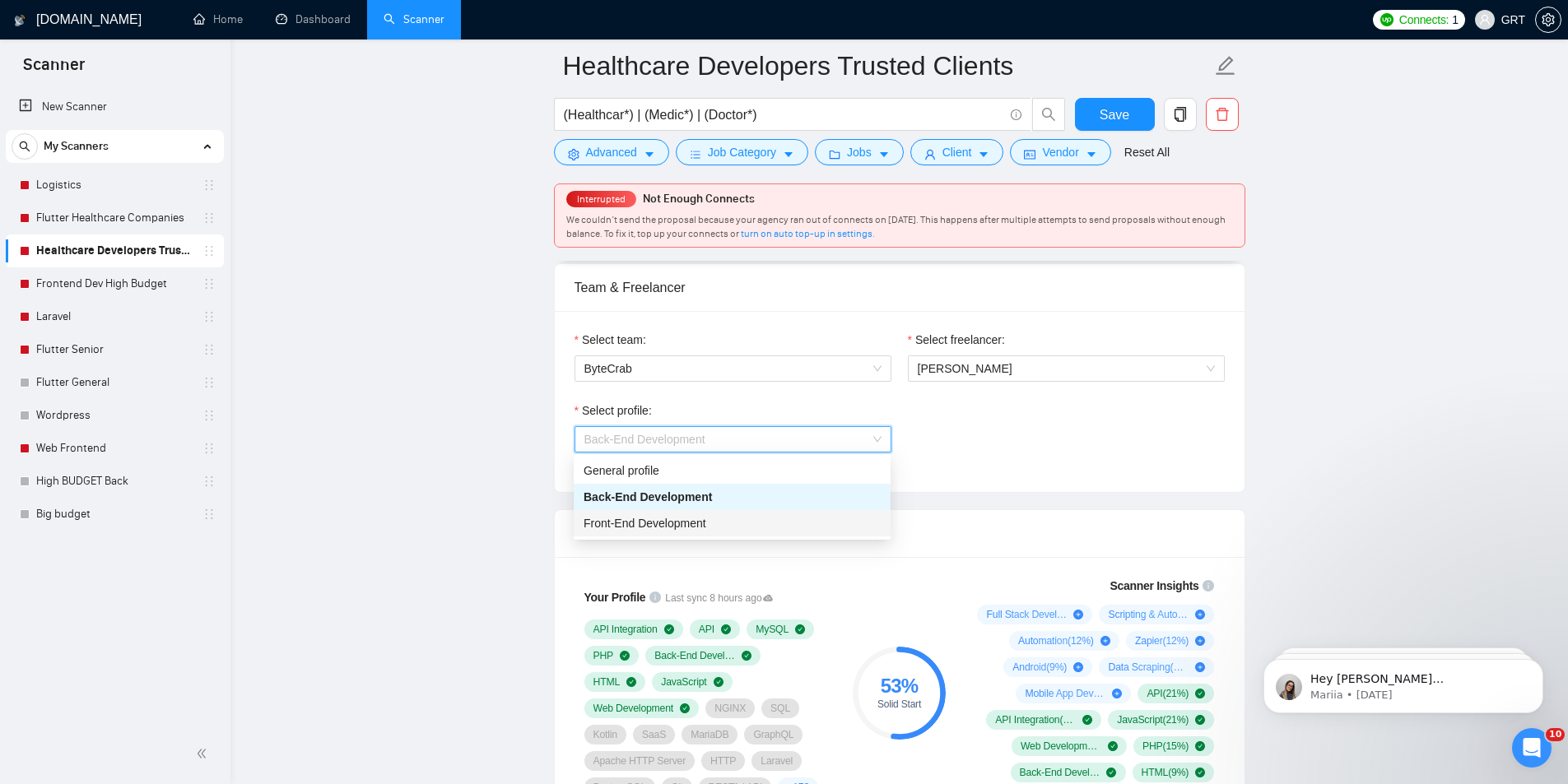
click at [636, 517] on span "Front-End Development" at bounding box center [644, 522] width 122 height 13
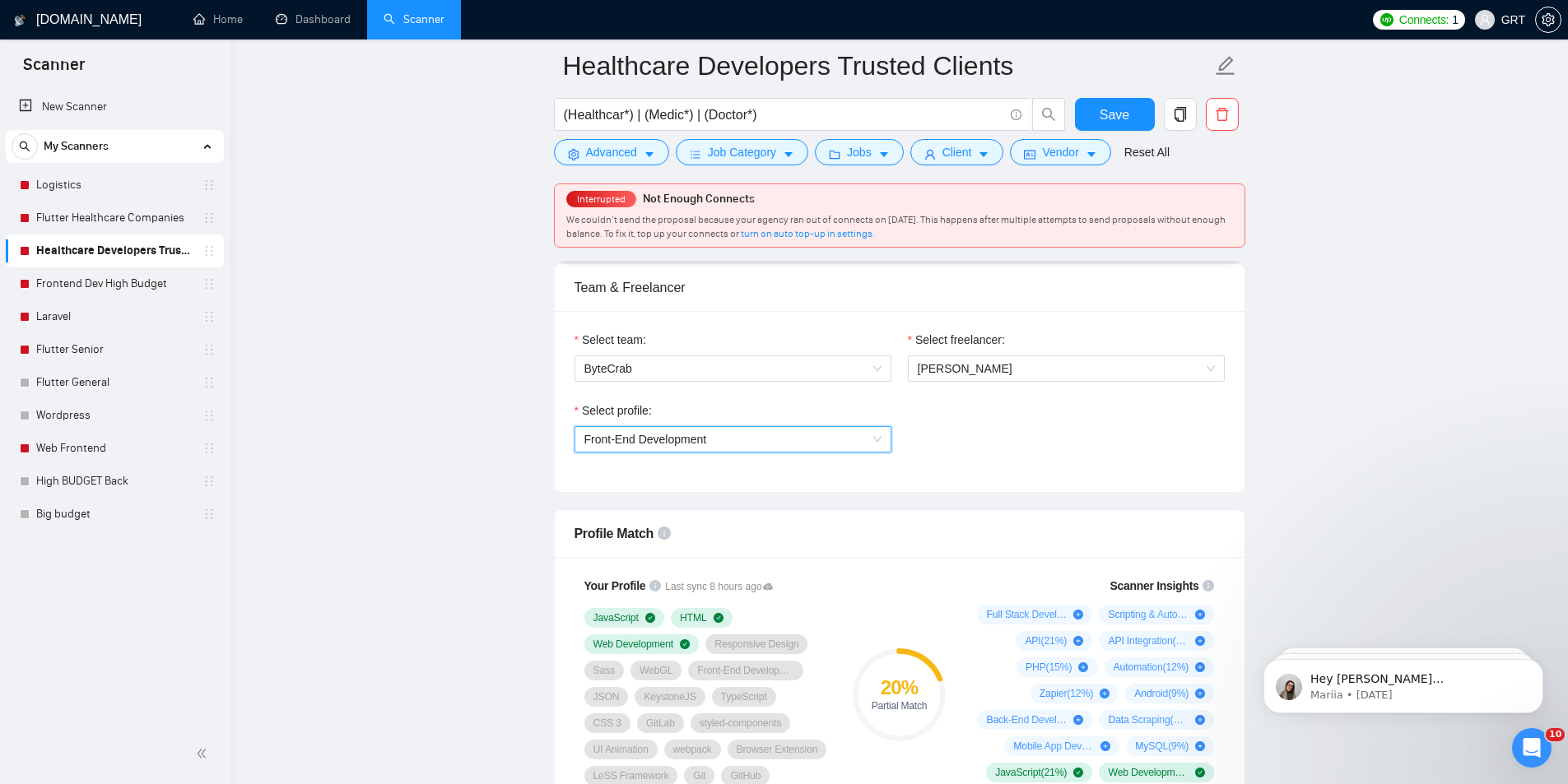
click at [721, 439] on span "Front-End Development" at bounding box center [732, 439] width 297 height 25
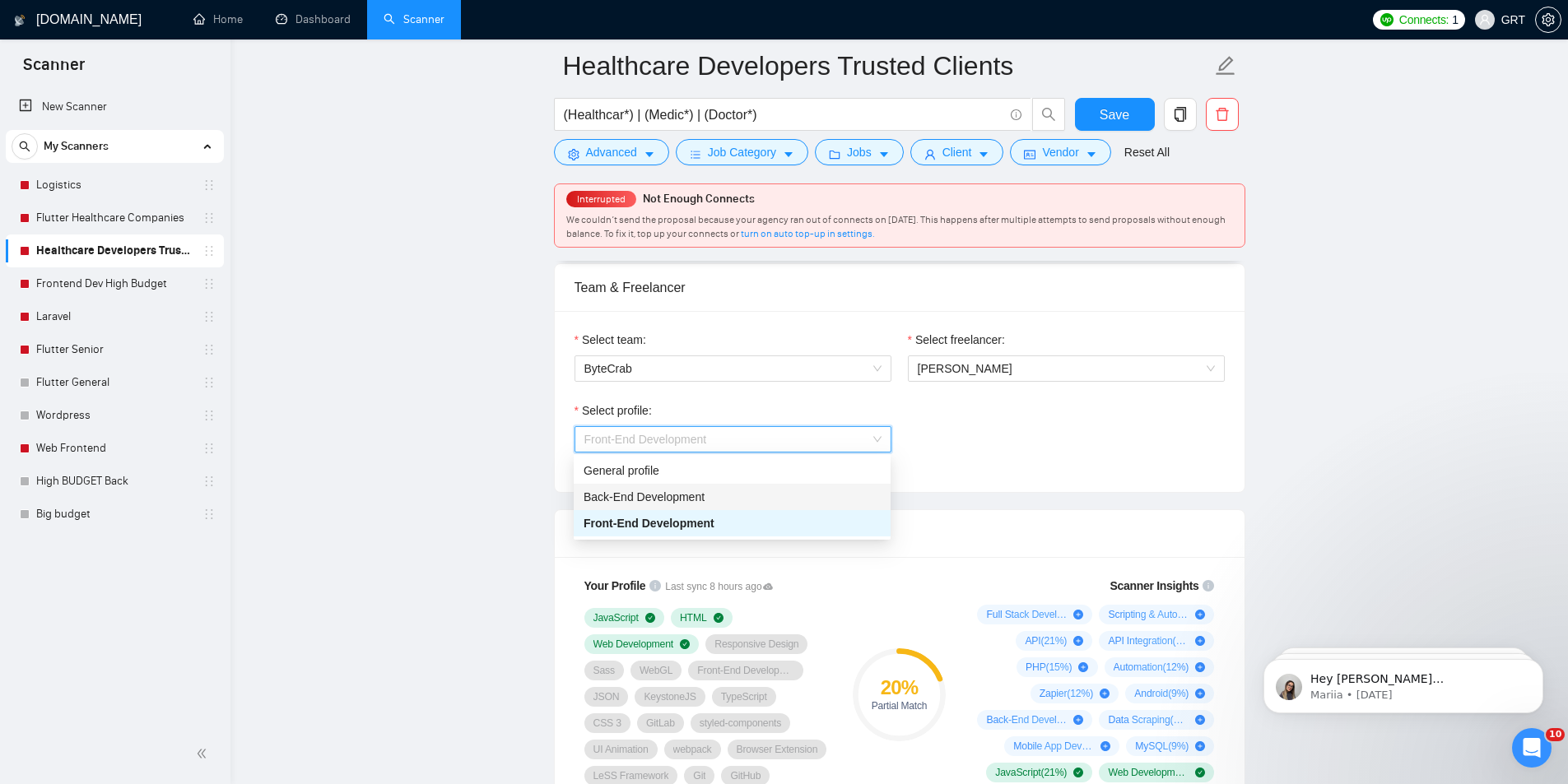
click at [615, 498] on span "Back-End Development" at bounding box center [643, 497] width 121 height 13
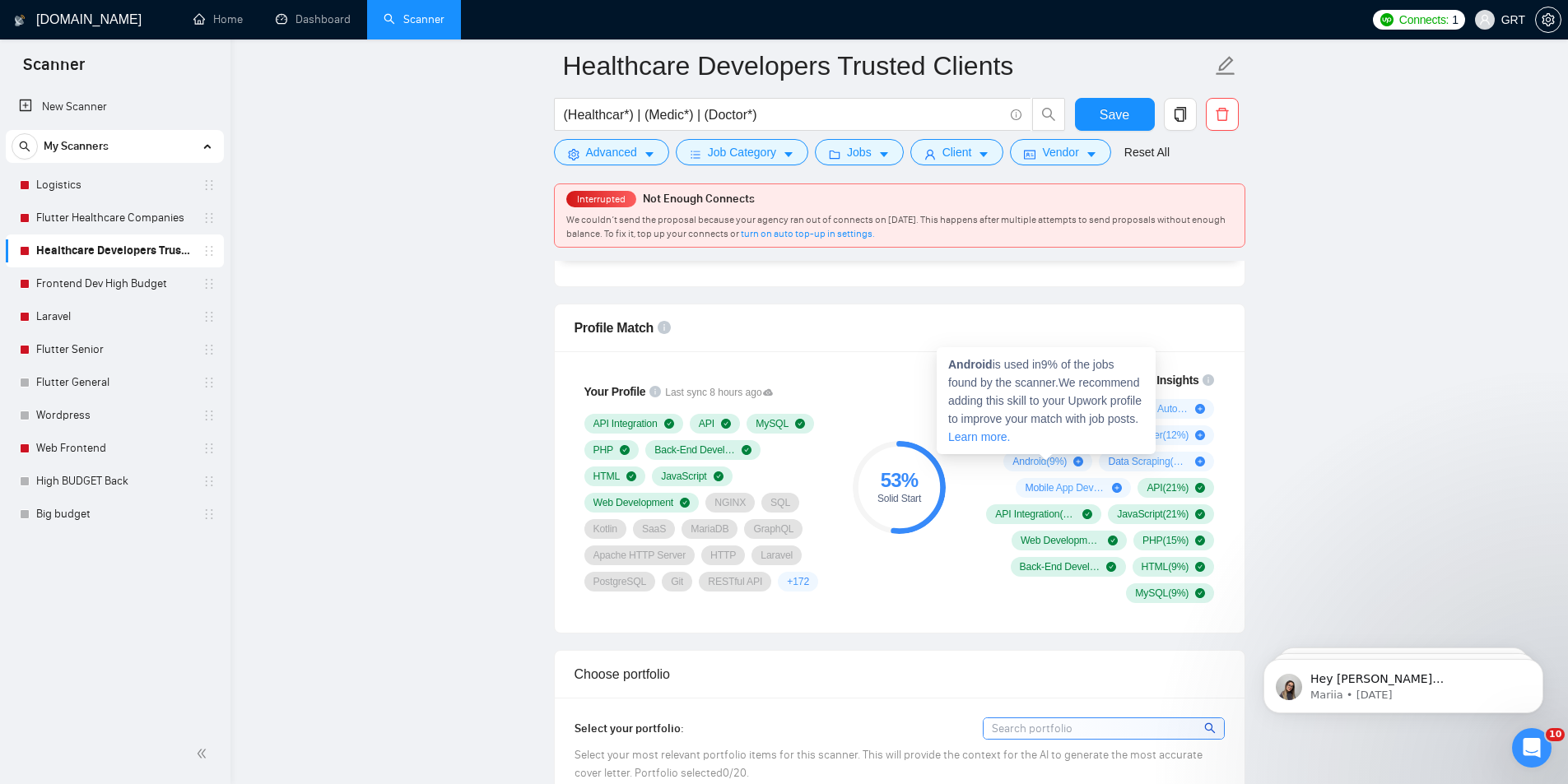
scroll to position [905, 0]
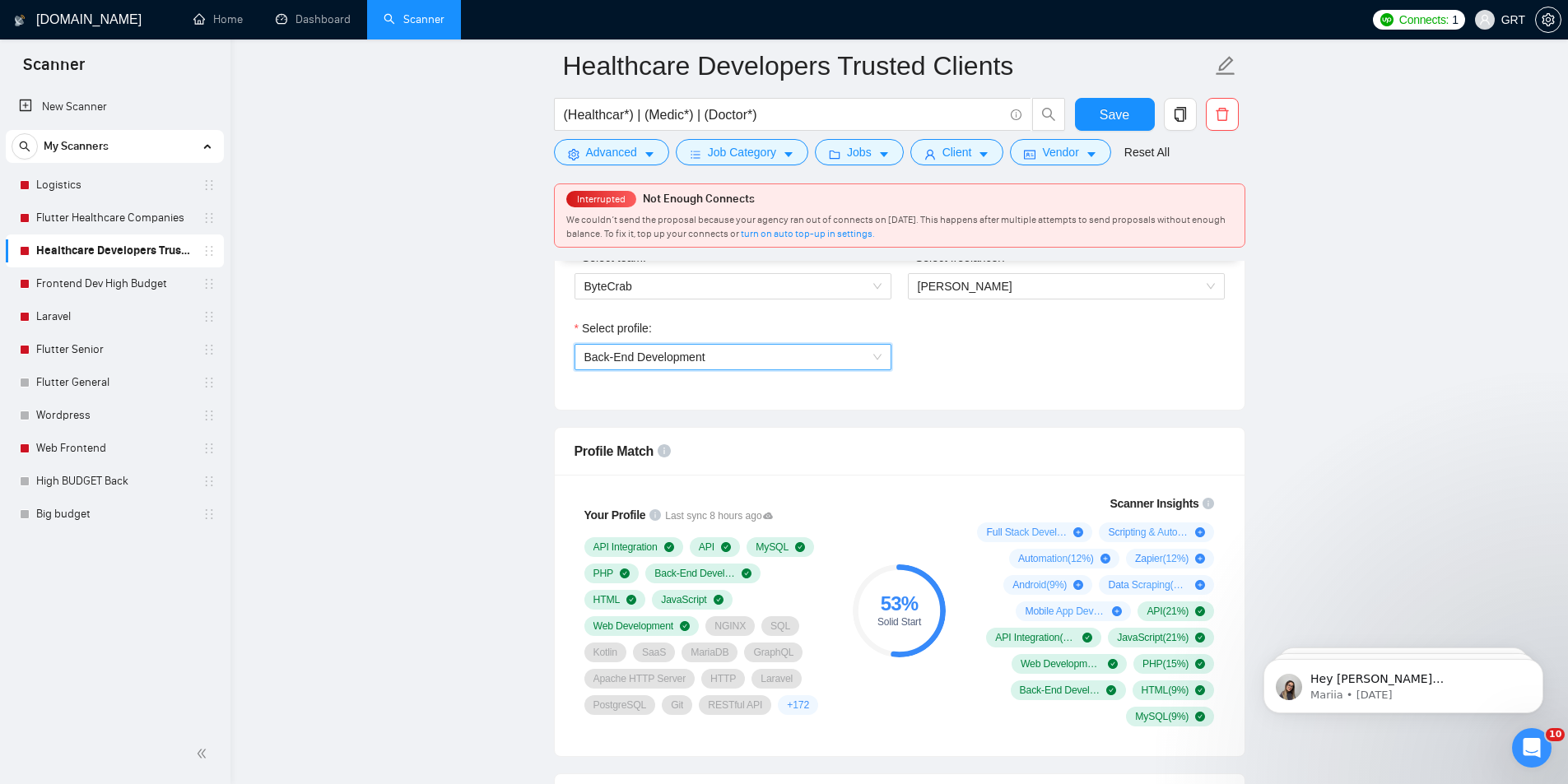
click at [763, 355] on span "Back-End Development" at bounding box center [732, 357] width 297 height 25
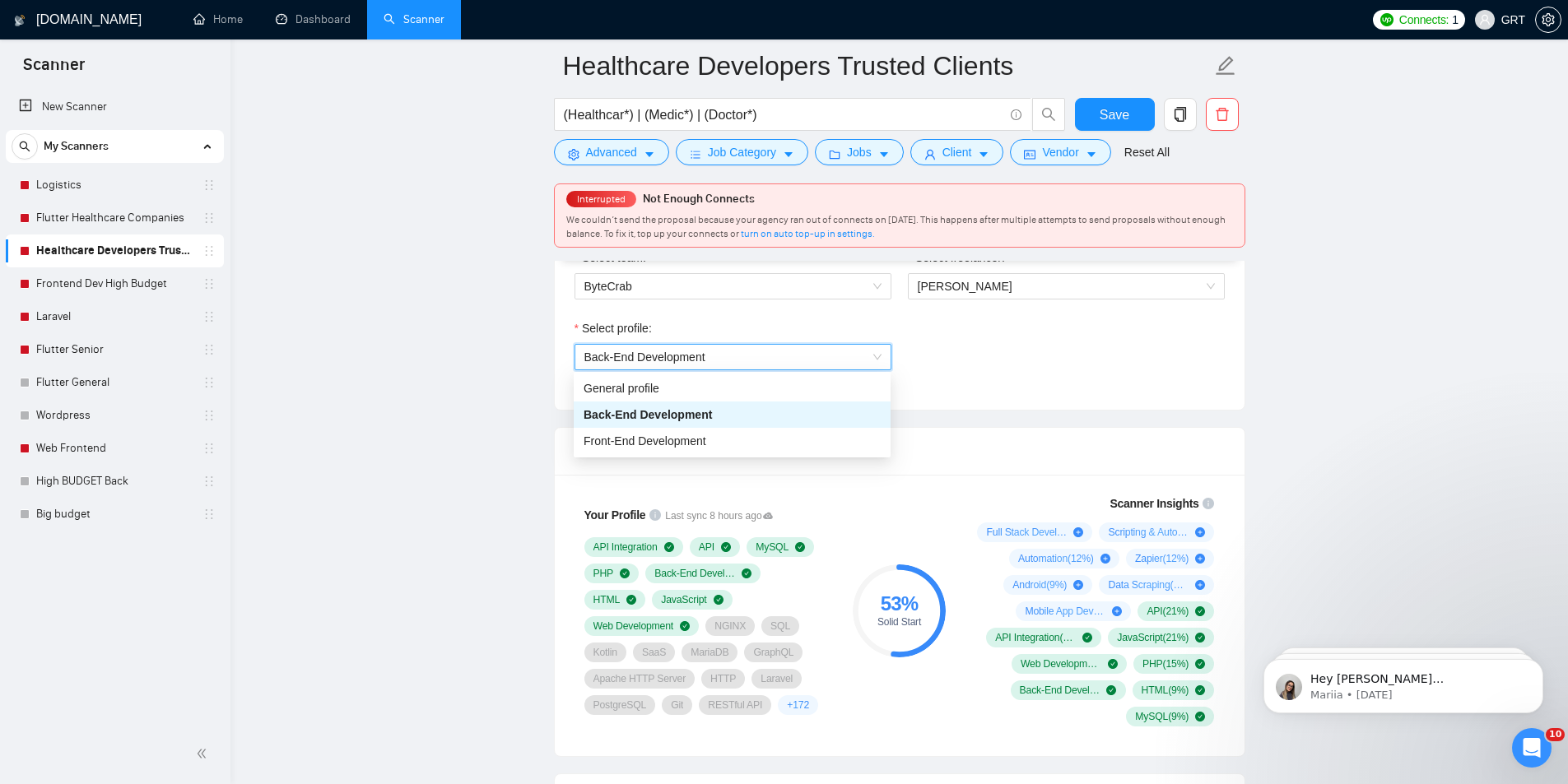
click at [987, 324] on div "Select profile: 1110580748673863680 Back-End Development" at bounding box center [899, 354] width 667 height 71
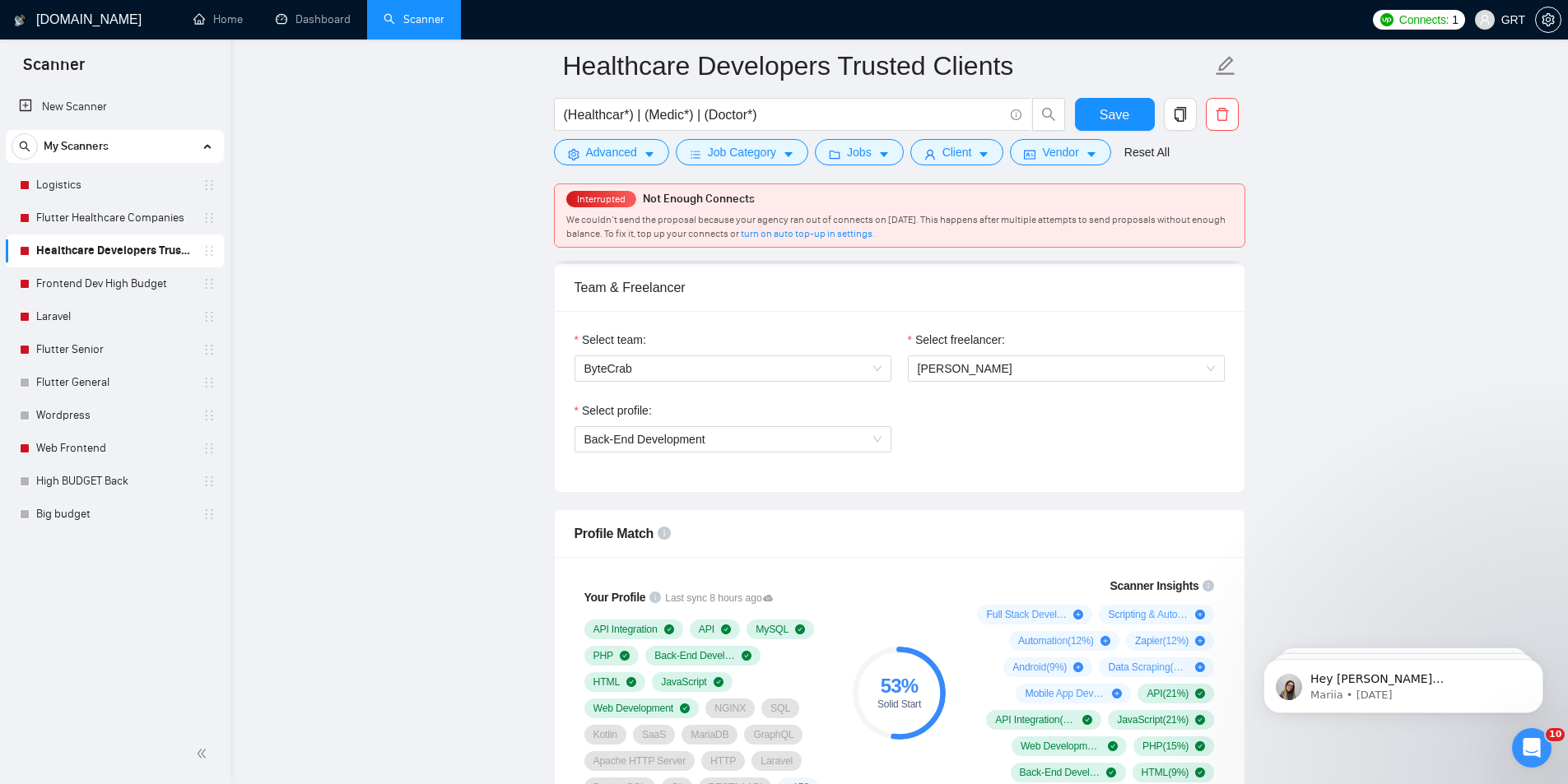
scroll to position [740, 0]
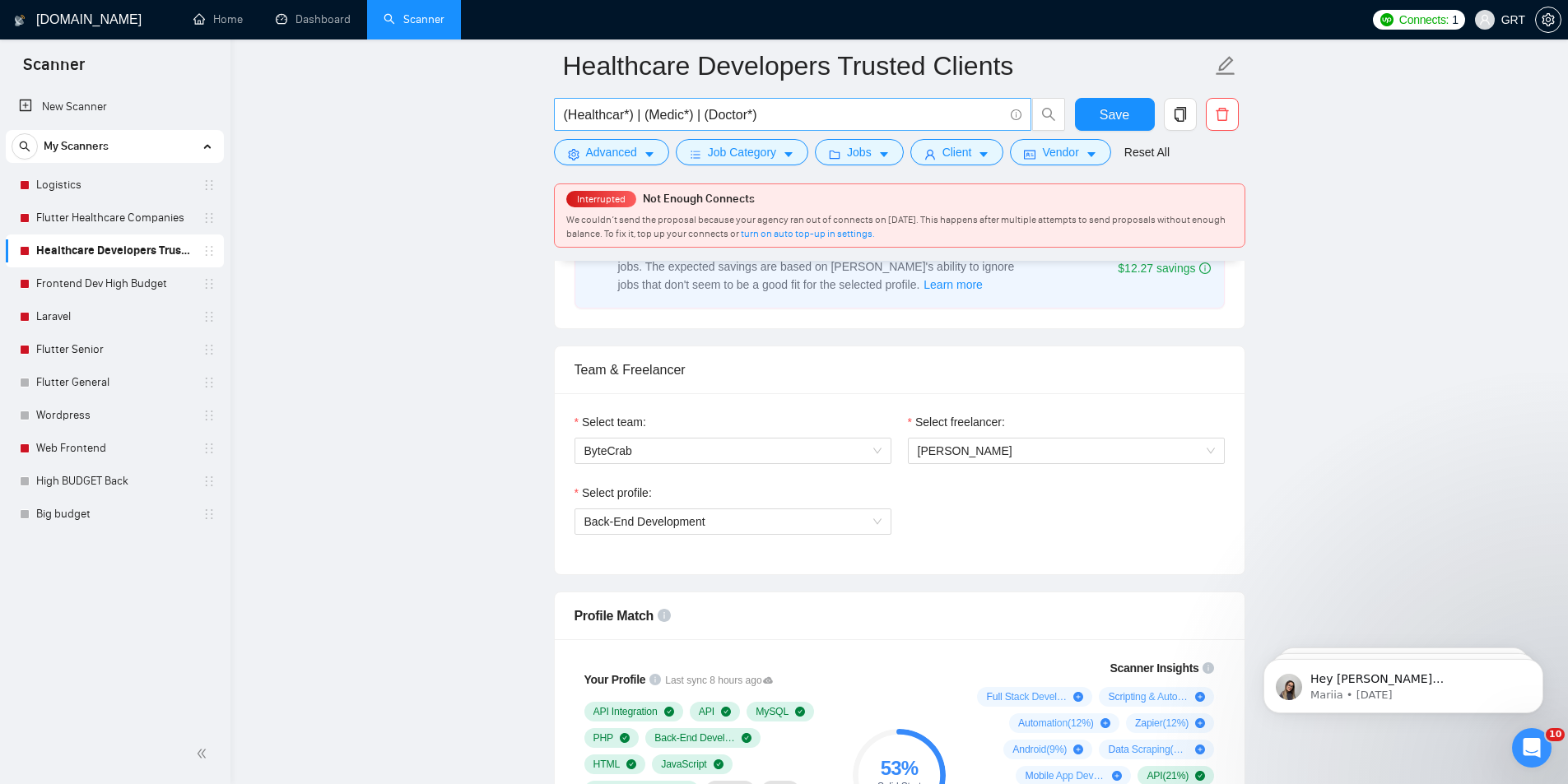
click at [622, 113] on input "(Healthcar*) | (Medic*) | (Doctor*)" at bounding box center [783, 115] width 439 height 21
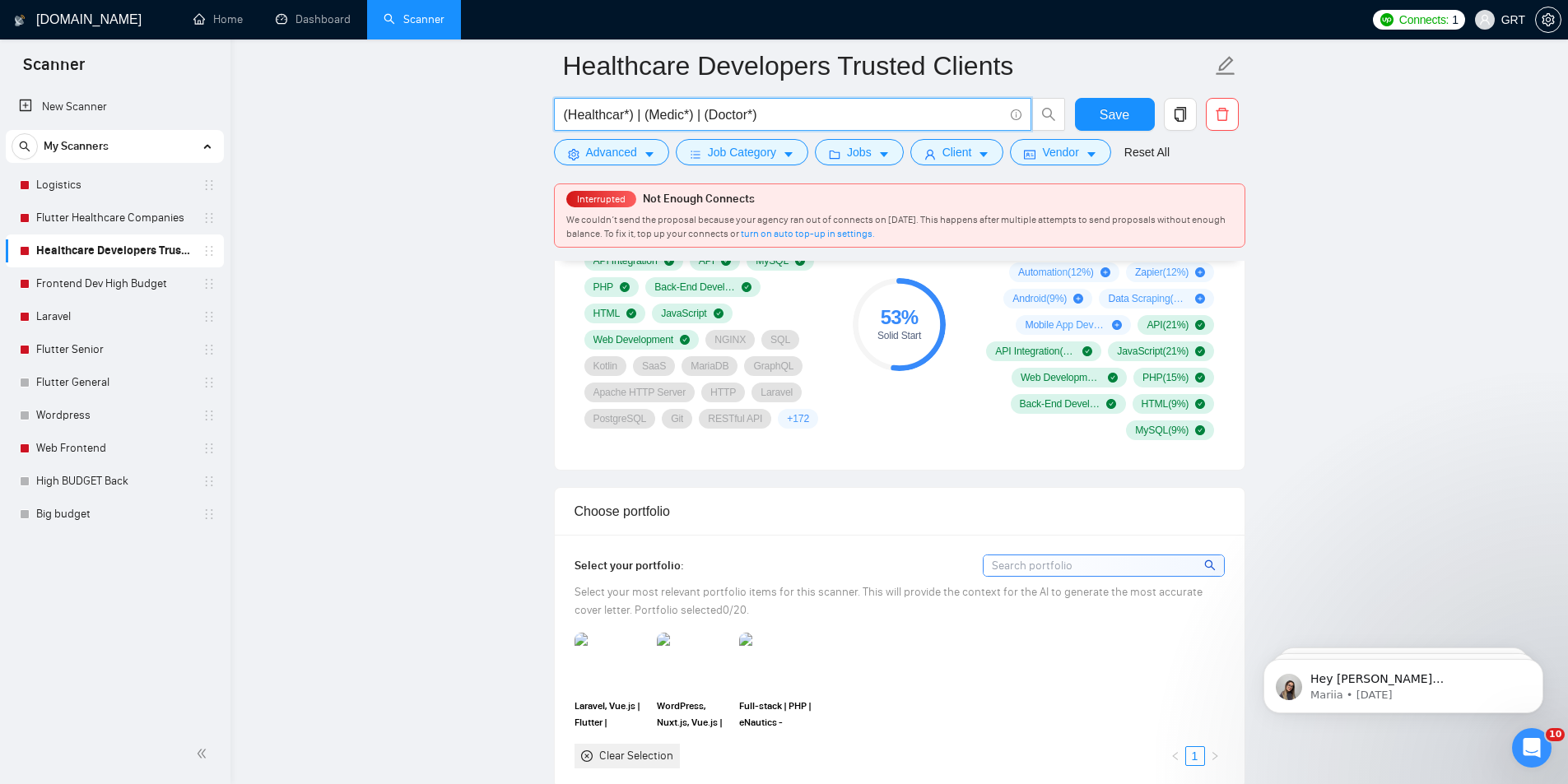
scroll to position [1152, 0]
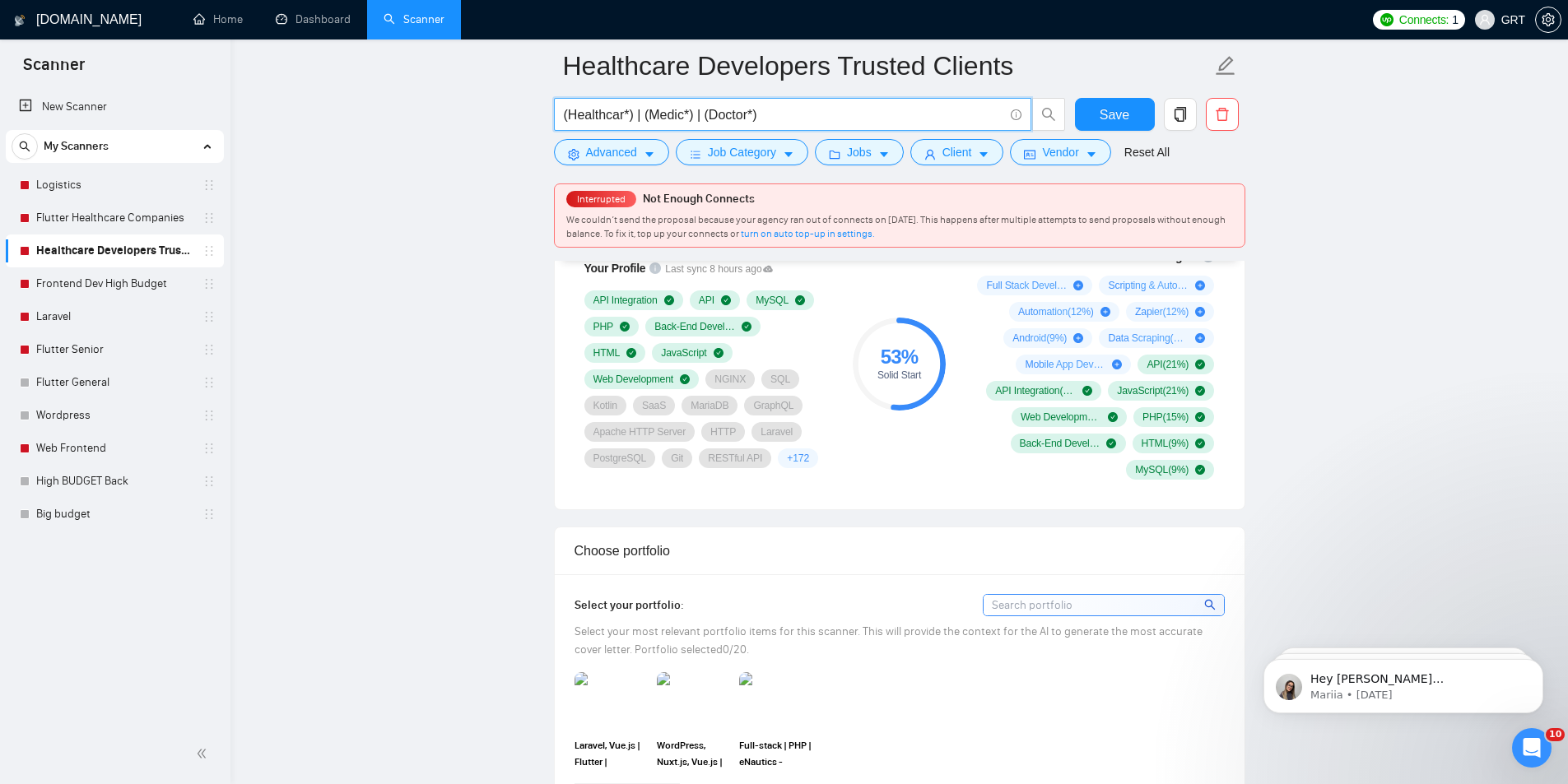
click at [684, 115] on input "(Healthcar*) | (Medic*) | (Doctor*)" at bounding box center [783, 115] width 439 height 21
click at [753, 117] on input "(Healthcar*) | (Medic*) | (Doctor*)" at bounding box center [783, 115] width 439 height 21
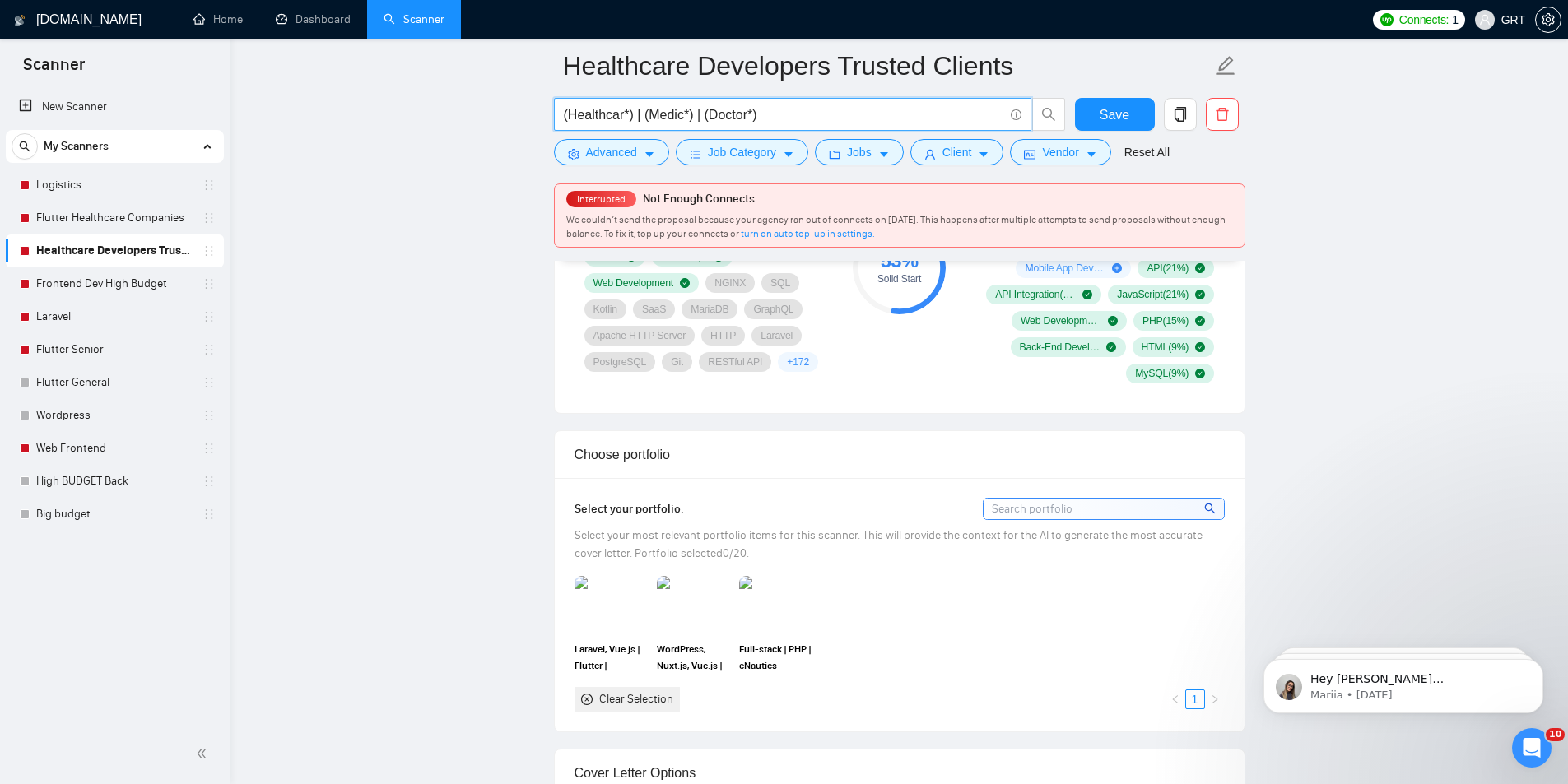
scroll to position [987, 0]
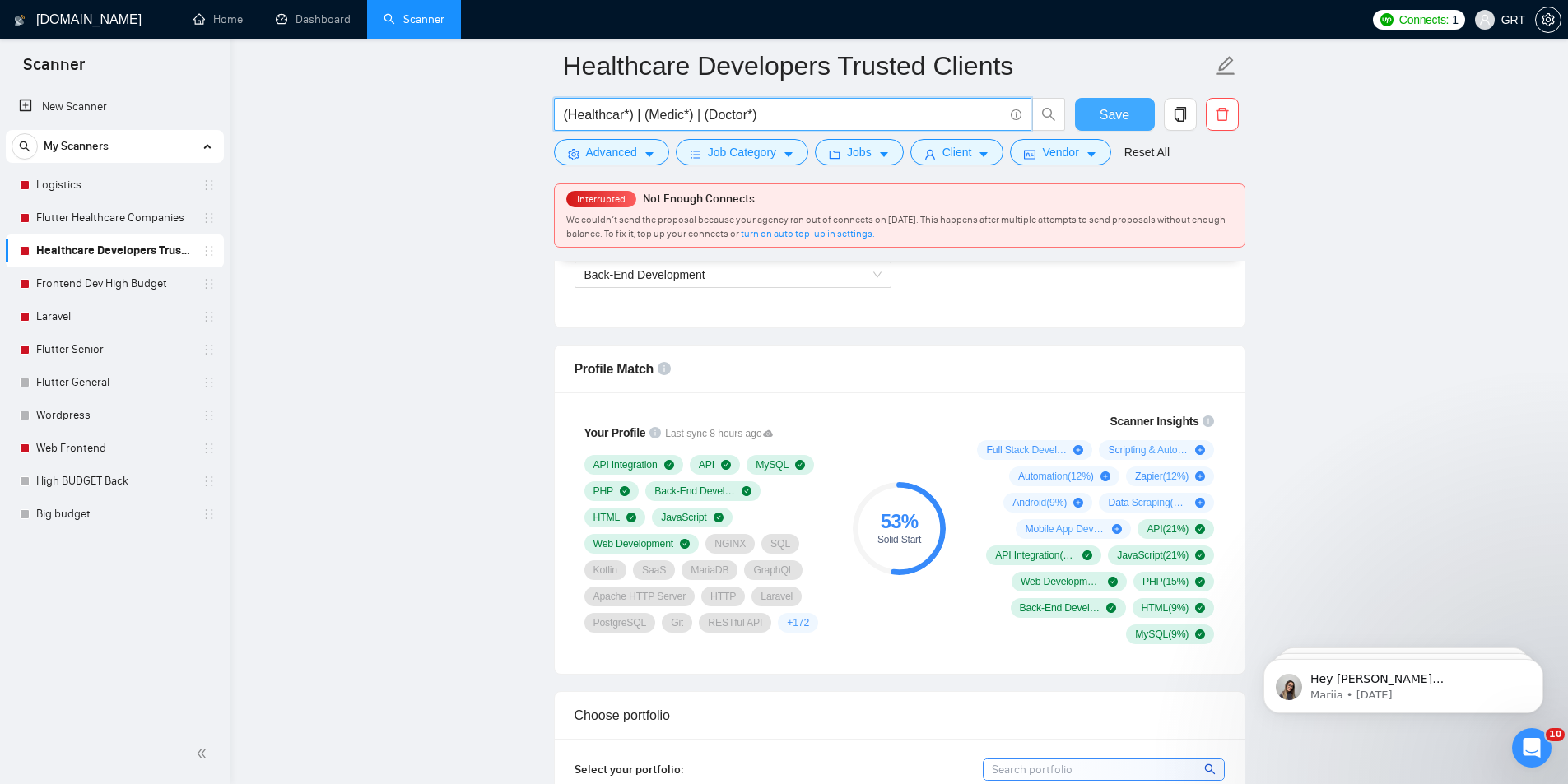
click at [1105, 117] on span "Save" at bounding box center [1114, 115] width 30 height 21
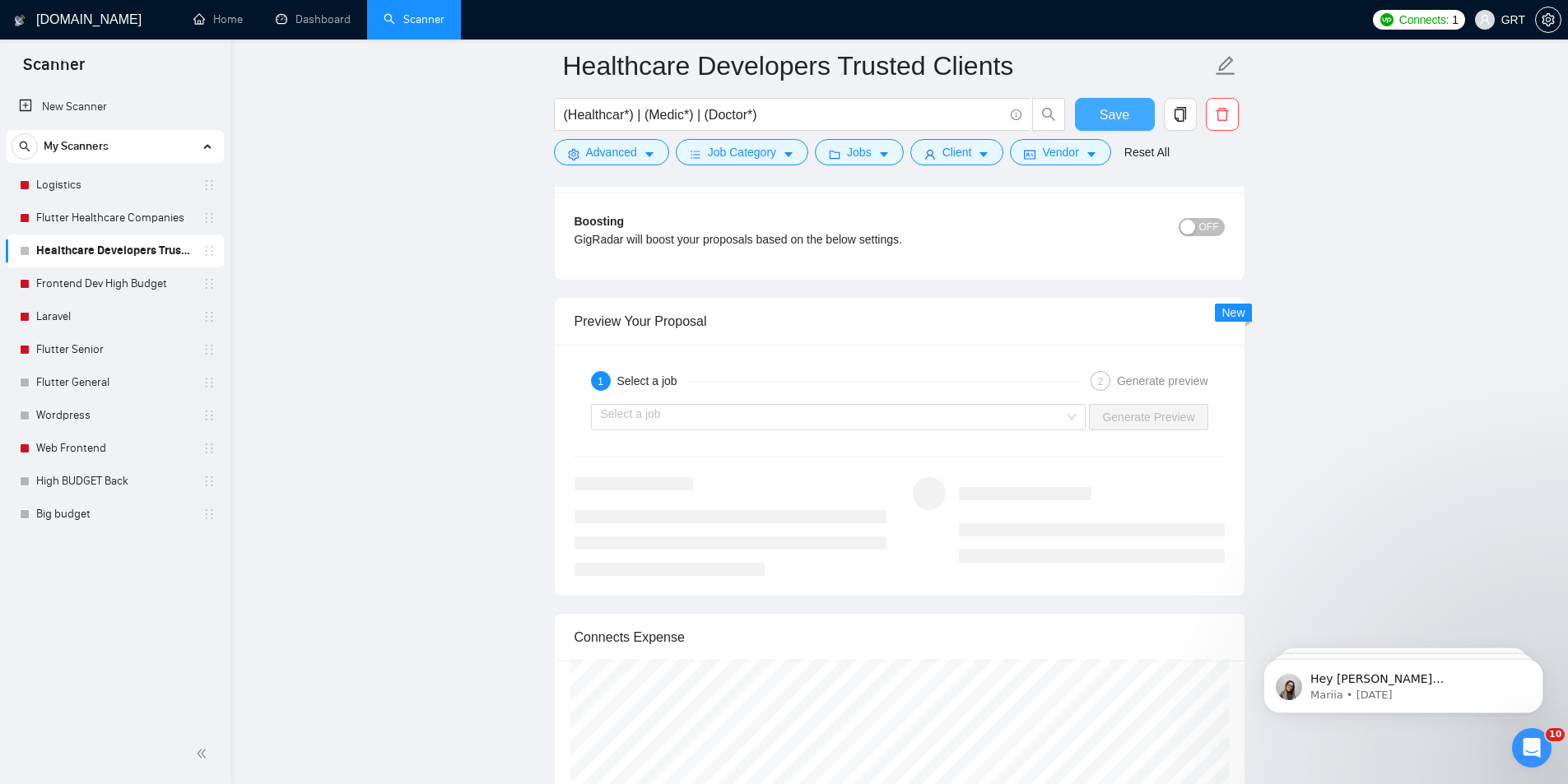
scroll to position [2962, 0]
click at [826, 414] on input "search" at bounding box center [833, 412] width 464 height 25
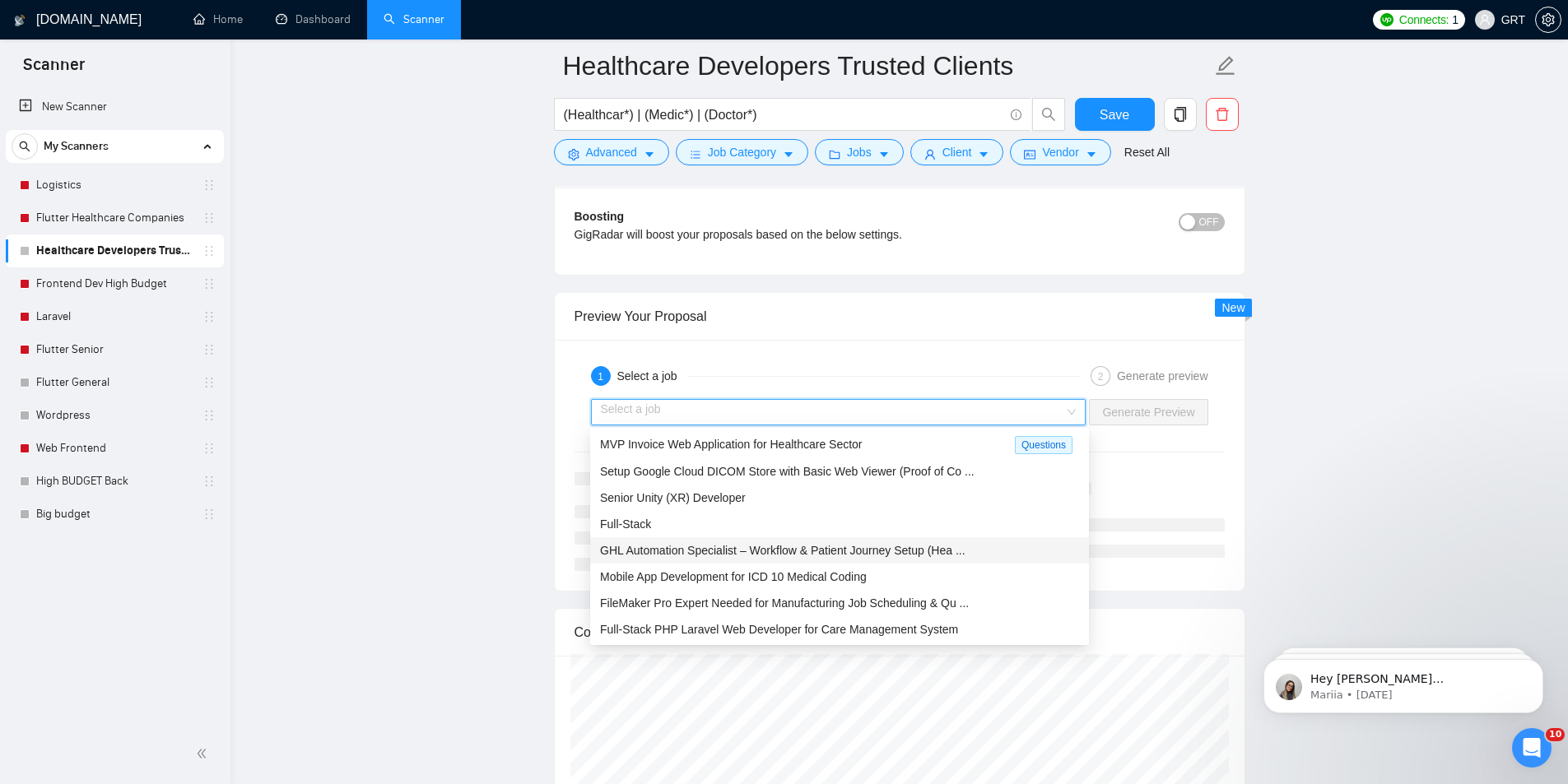
click at [640, 544] on span "GHL Automation Specialist – Workflow & Patient Journey Setup (Hea ..." at bounding box center [782, 550] width 365 height 13
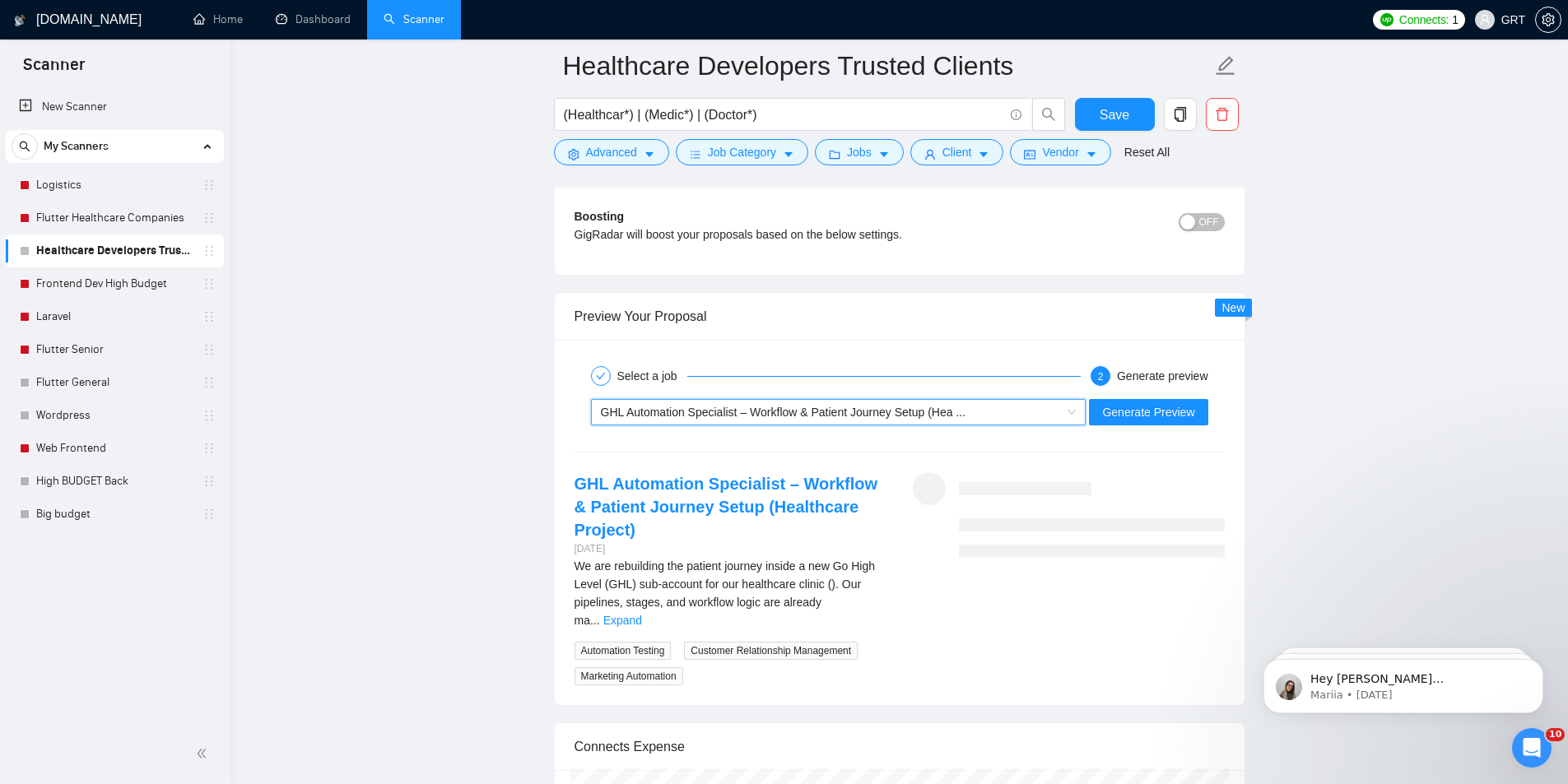
click at [917, 408] on span "GHL Automation Specialist – Workflow & Patient Journey Setup (Hea ..." at bounding box center [783, 412] width 365 height 13
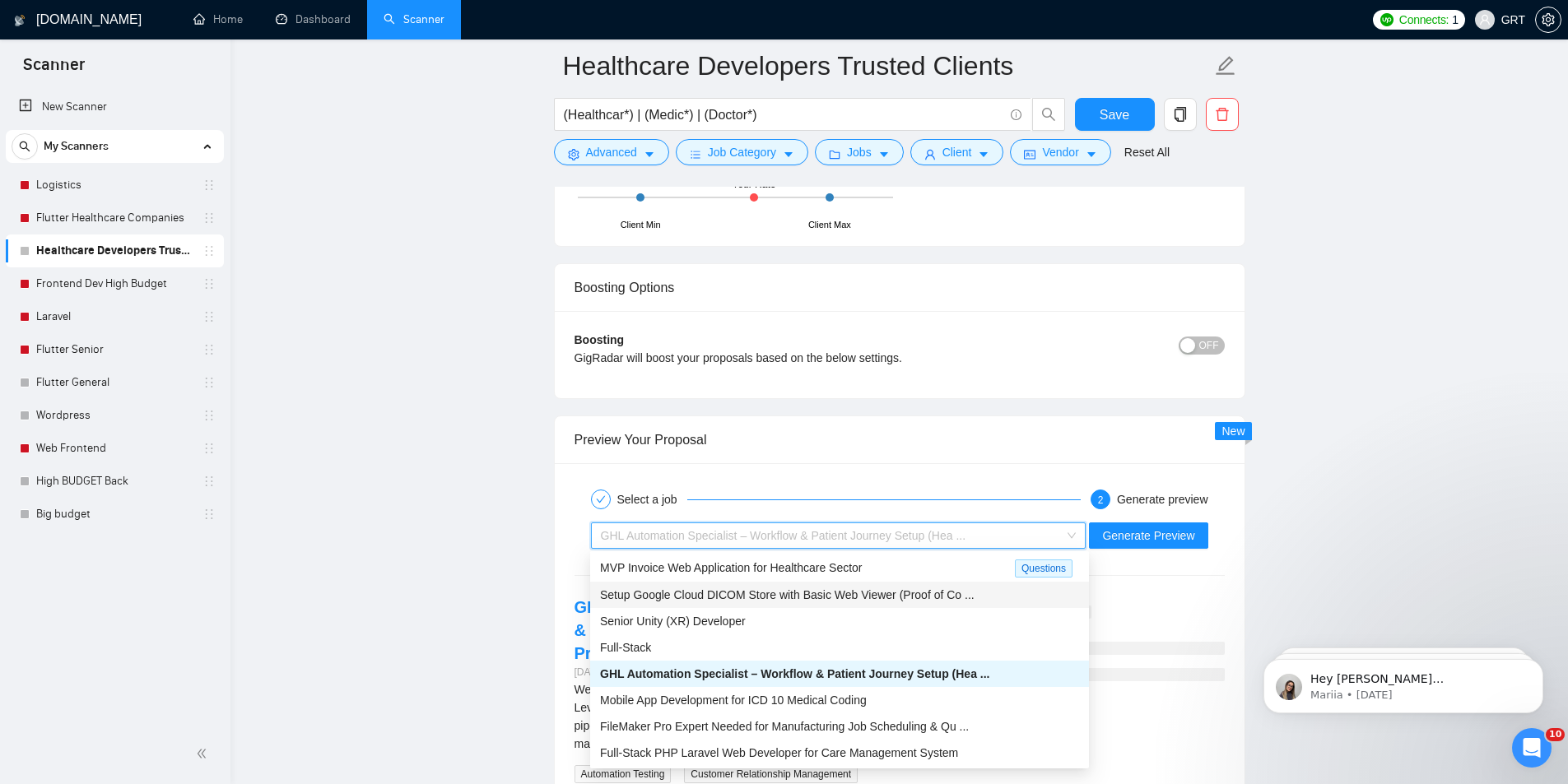
scroll to position [3045, 0]
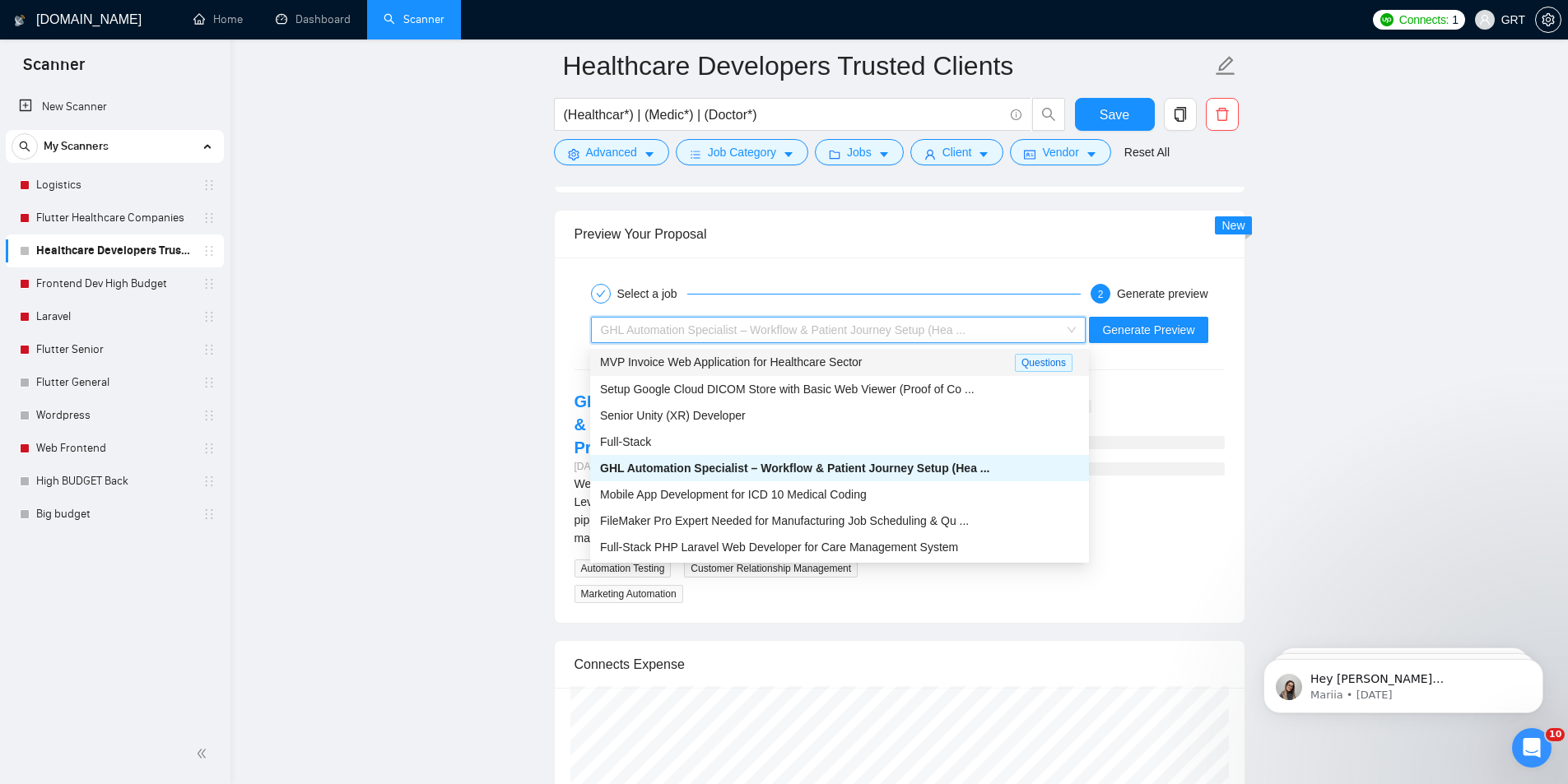
click at [828, 369] on div "MVP Invoice Web Application for Healthcare Sector" at bounding box center [807, 363] width 415 height 19
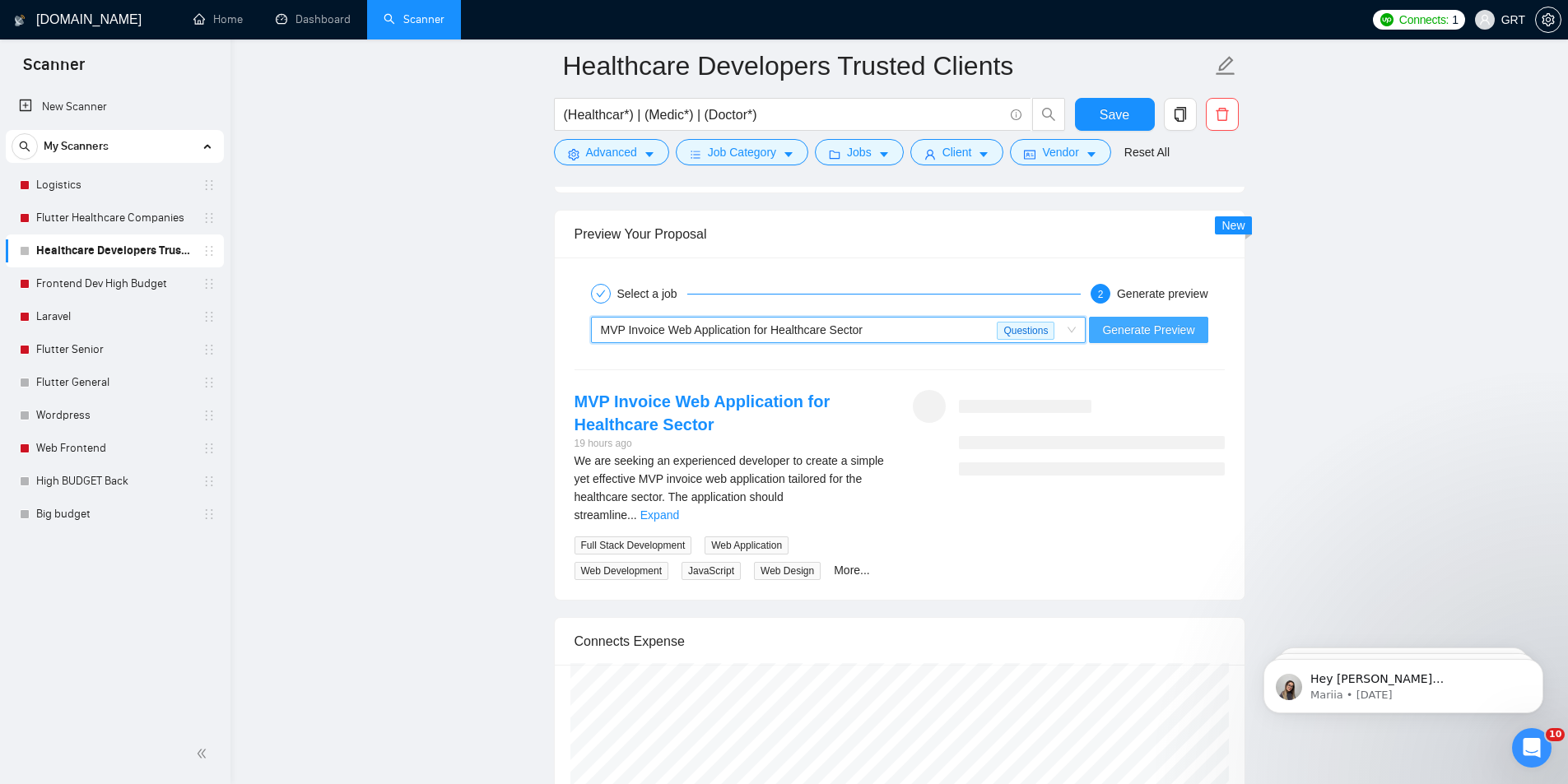
click at [1163, 323] on span "Generate Preview" at bounding box center [1148, 329] width 92 height 18
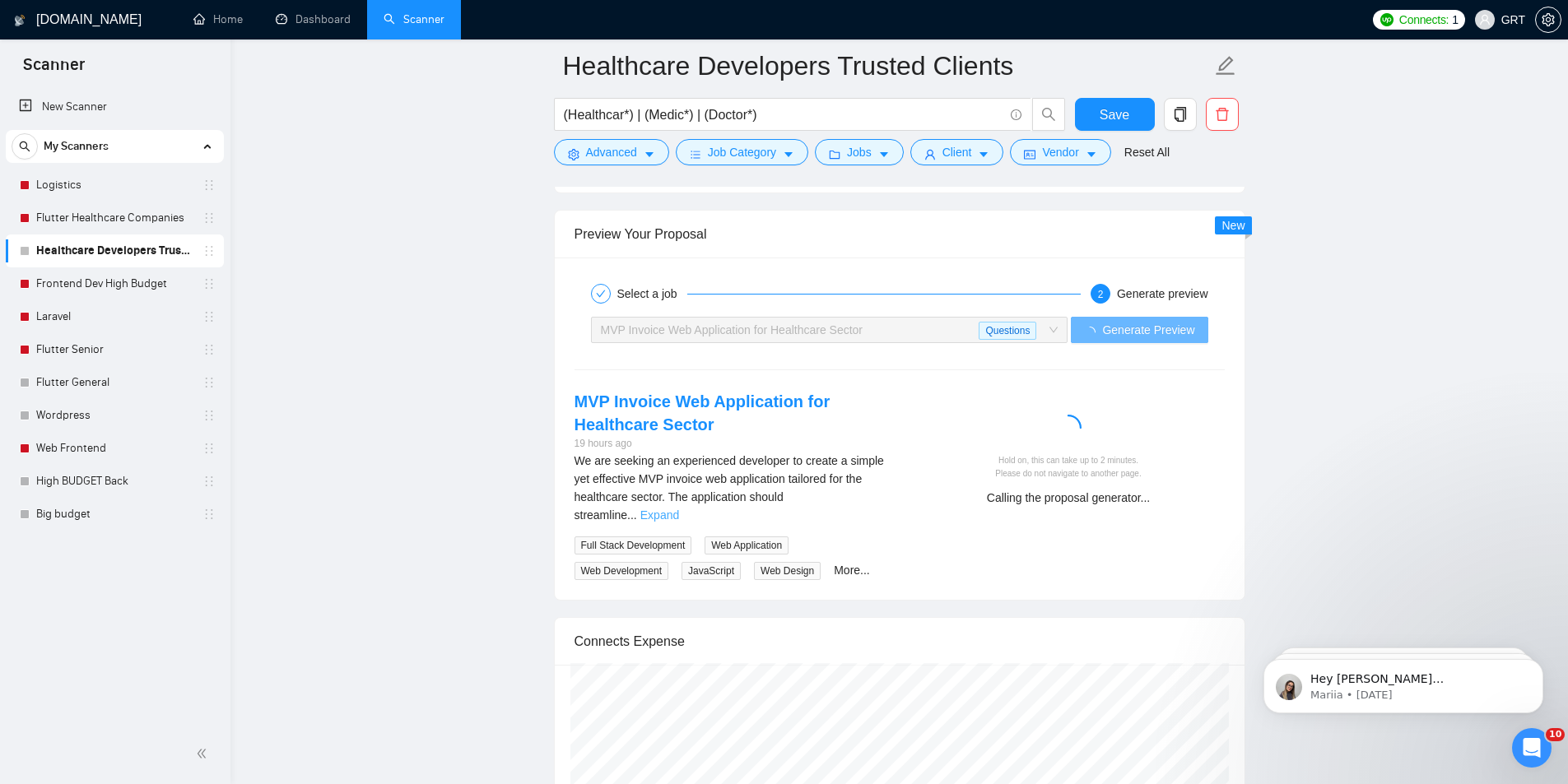
click at [679, 509] on link "Expand" at bounding box center [659, 515] width 38 height 13
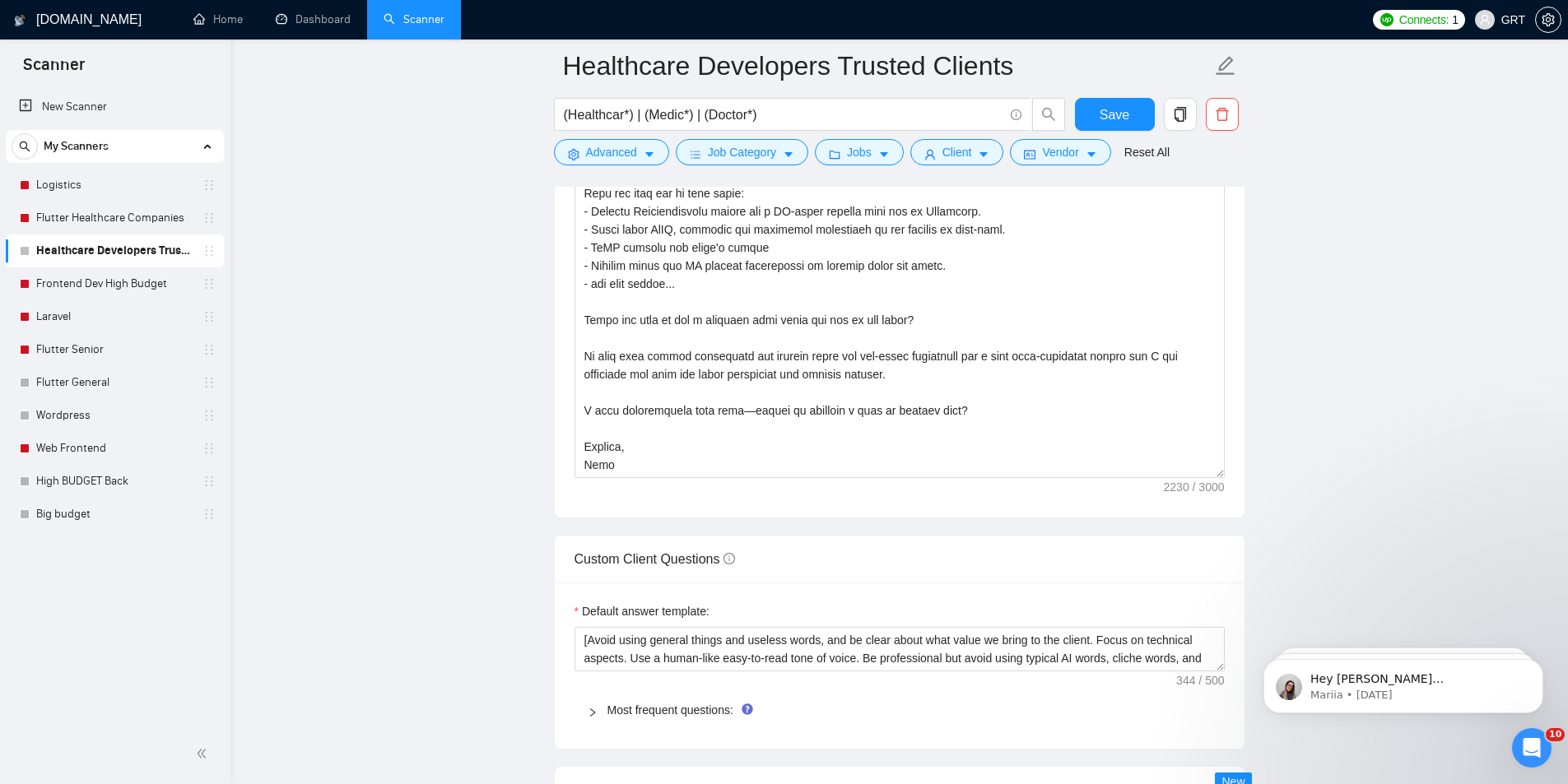
scroll to position [1646, 0]
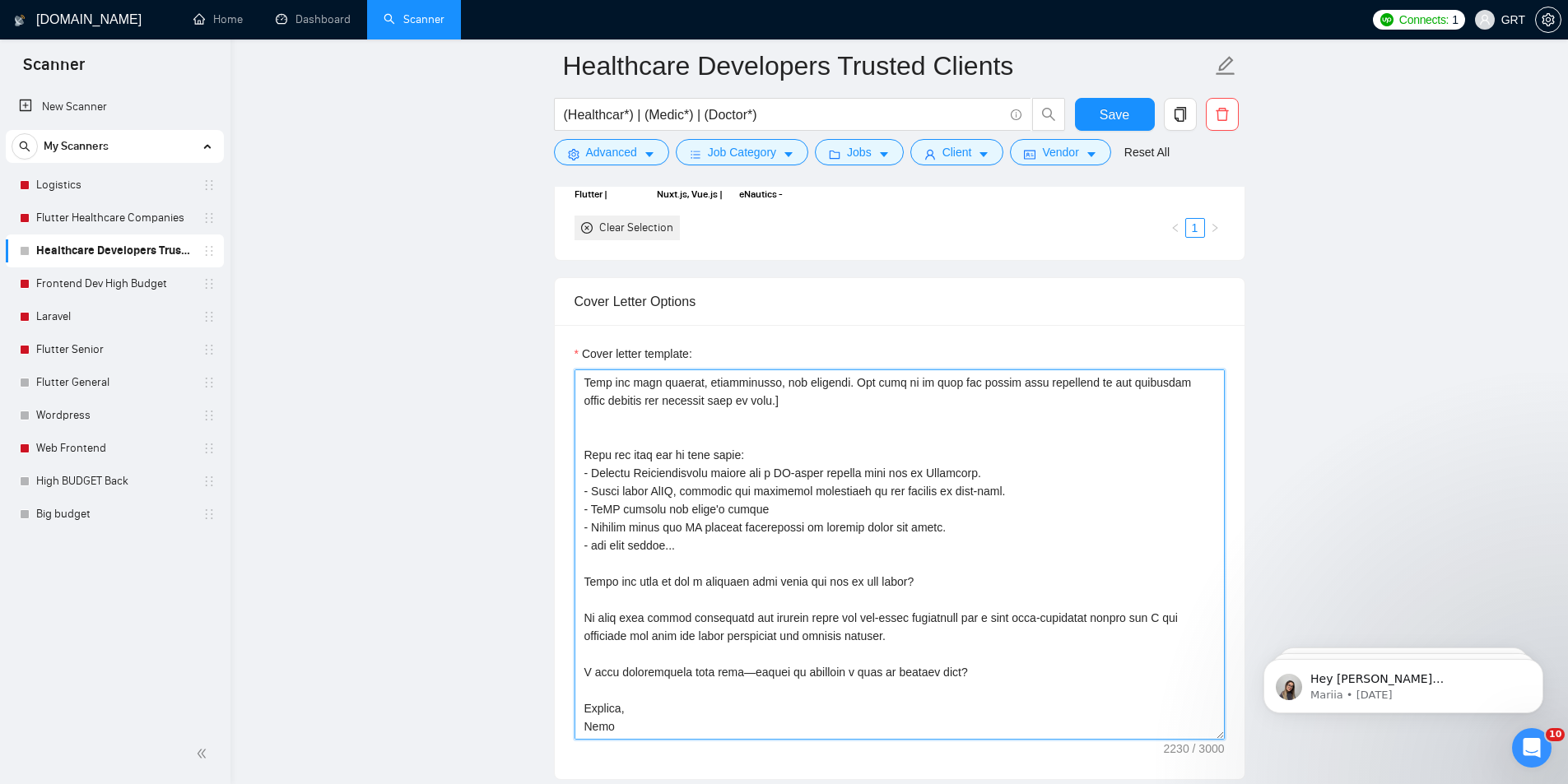
click at [797, 400] on textarea "Cover letter template:" at bounding box center [899, 554] width 650 height 370
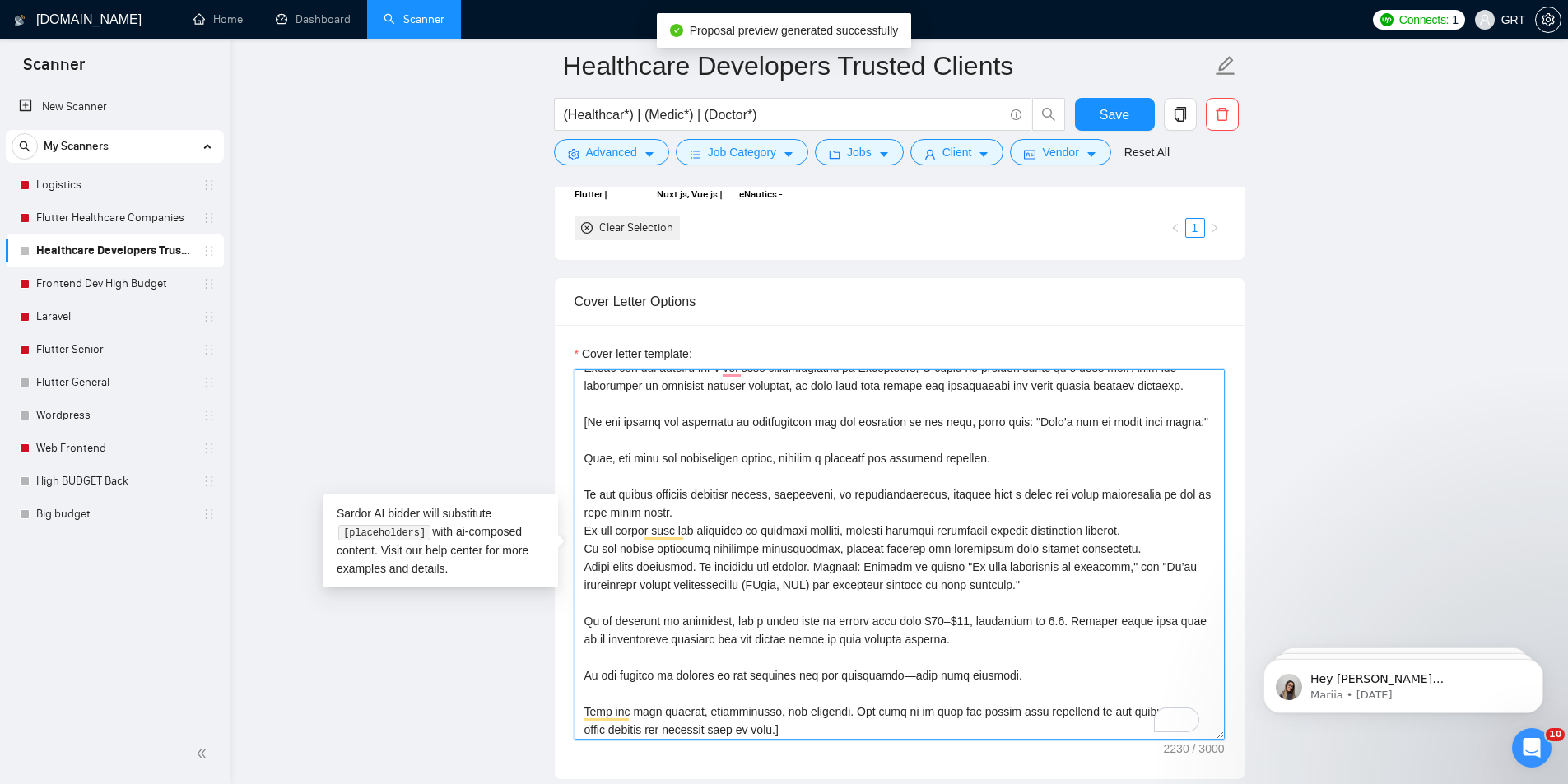
scroll to position [0, 0]
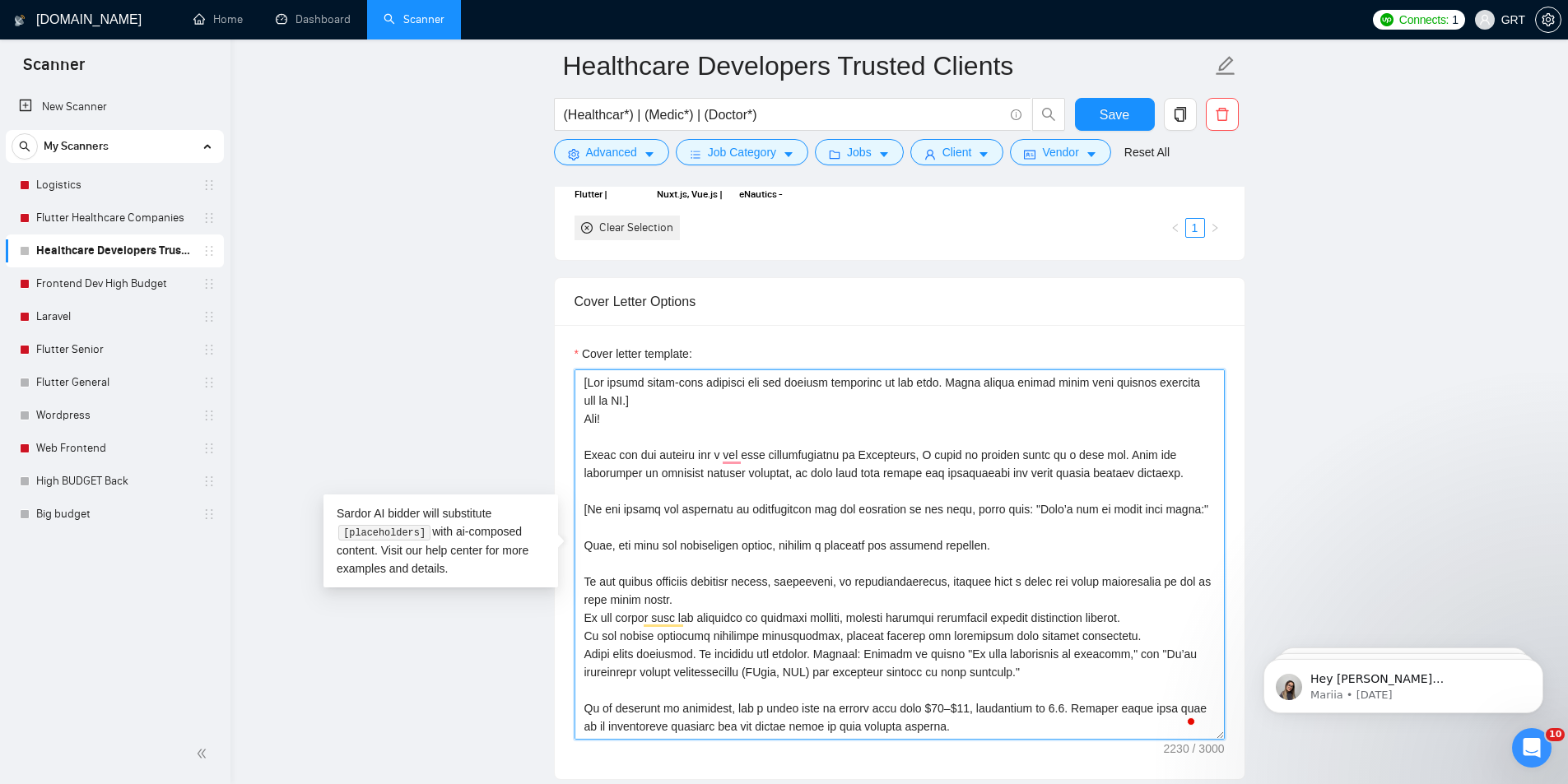
drag, startPoint x: 592, startPoint y: 420, endPoint x: 583, endPoint y: 419, distance: 9.1
click at [583, 419] on textarea "Cover letter template:" at bounding box center [899, 554] width 650 height 370
click at [583, 423] on textarea "Cover letter template:" at bounding box center [899, 554] width 650 height 370
drag, startPoint x: 643, startPoint y: 399, endPoint x: 583, endPoint y: 380, distance: 62.9
click at [583, 380] on textarea "Cover letter template:" at bounding box center [899, 554] width 650 height 370
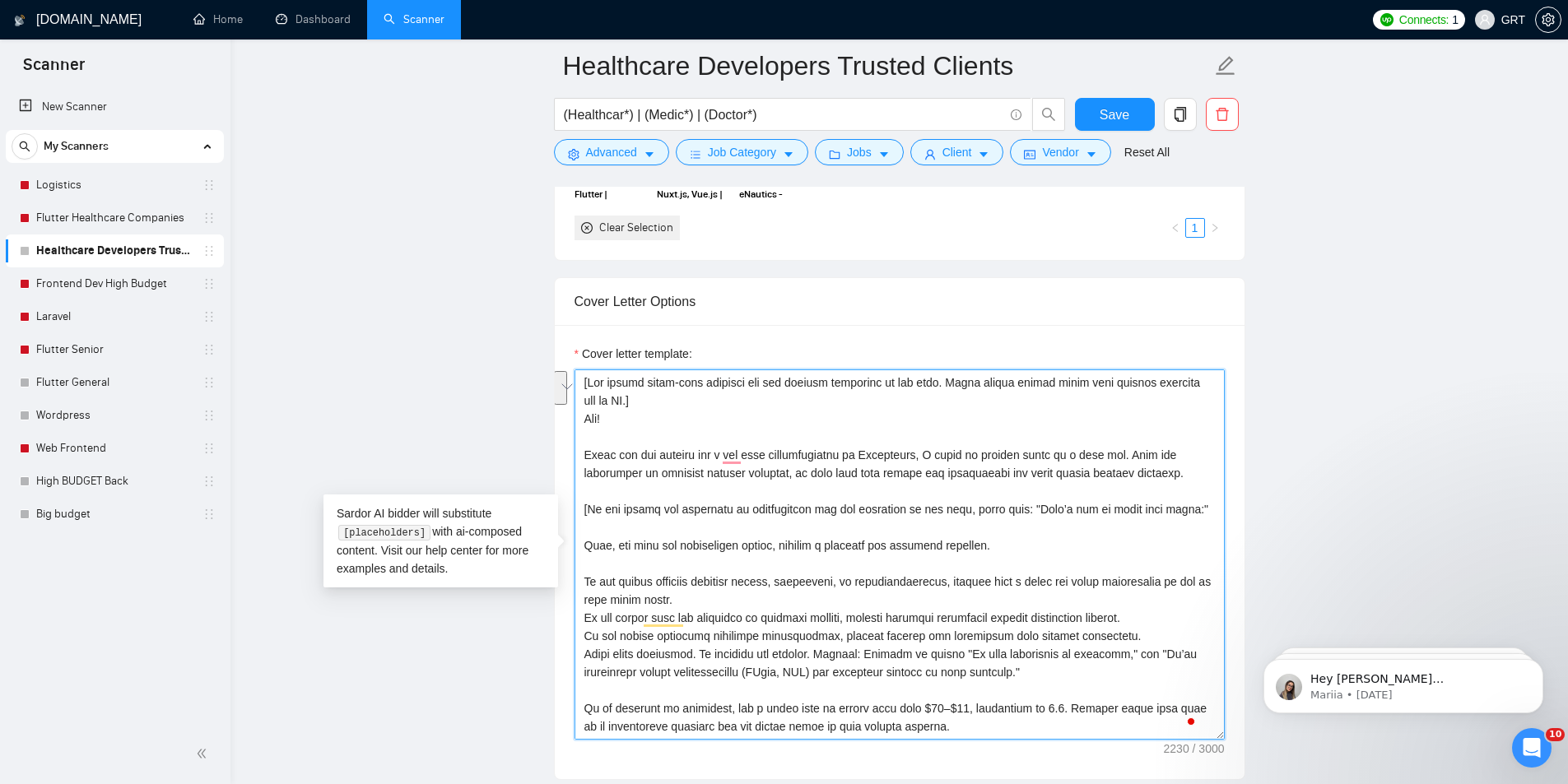
click at [665, 421] on textarea "Cover letter template:" at bounding box center [899, 554] width 650 height 370
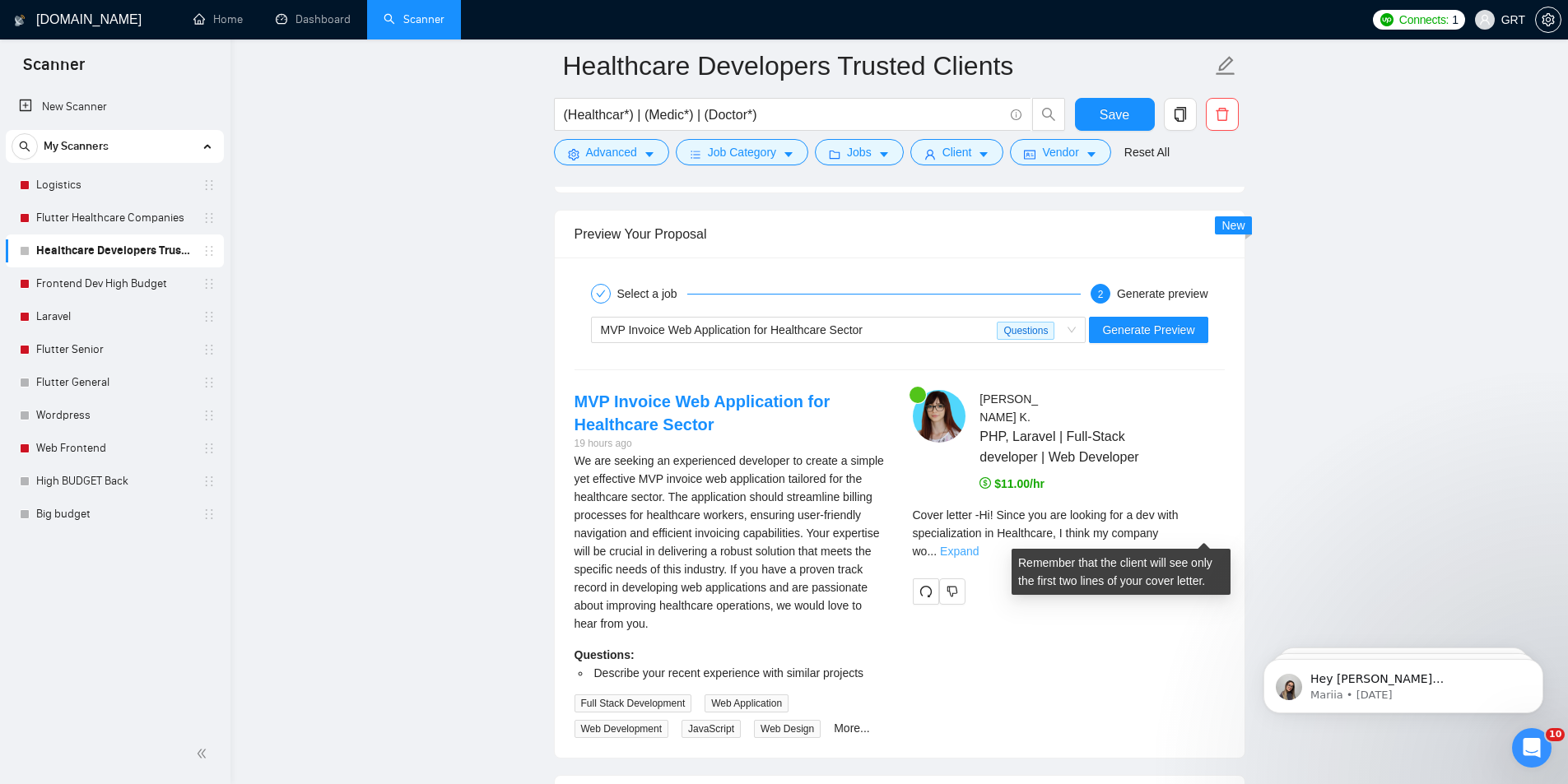
click at [979, 545] on link "Expand" at bounding box center [958, 551] width 38 height 13
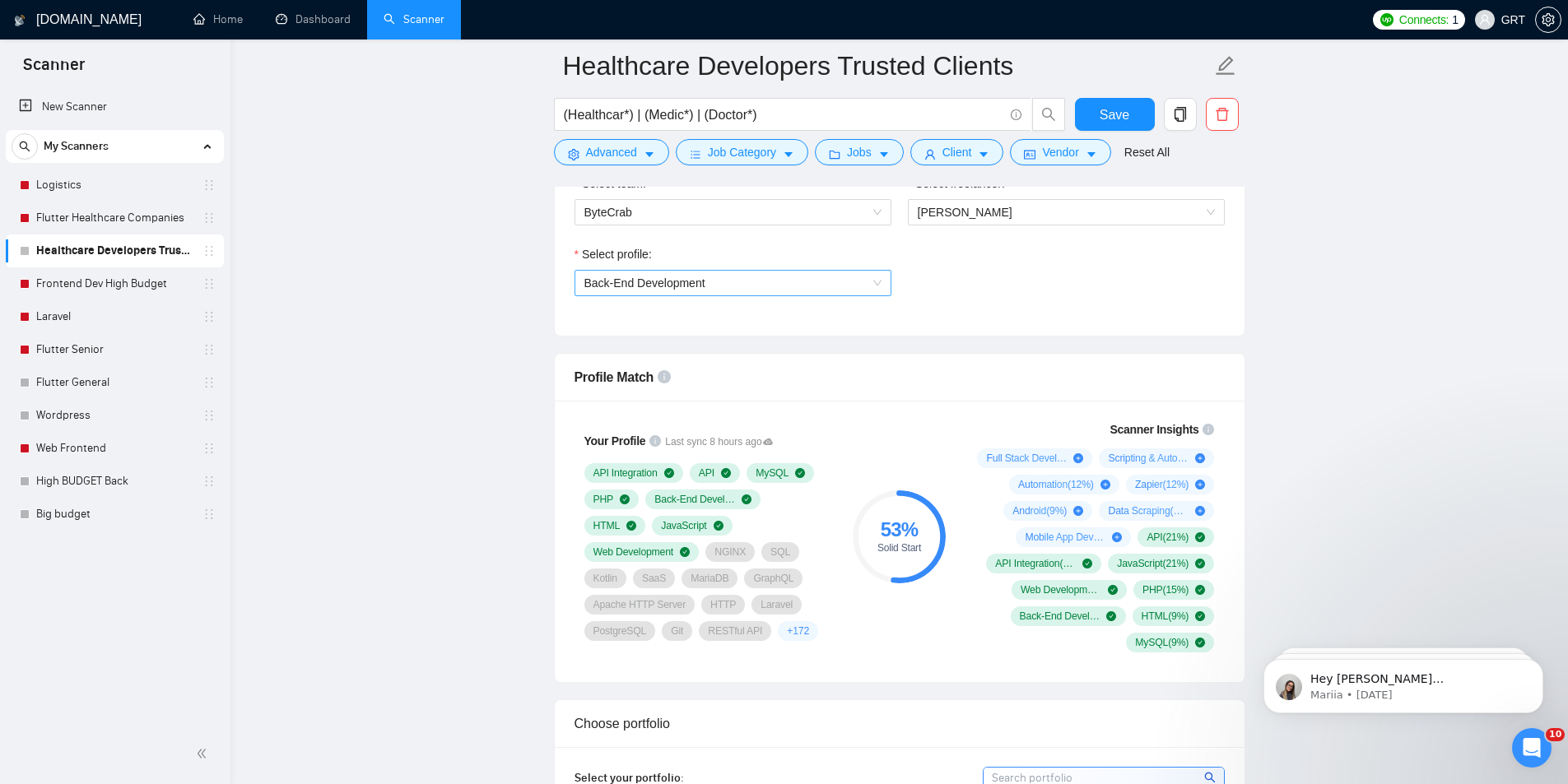
click at [781, 271] on span "Back-End Development" at bounding box center [732, 283] width 297 height 25
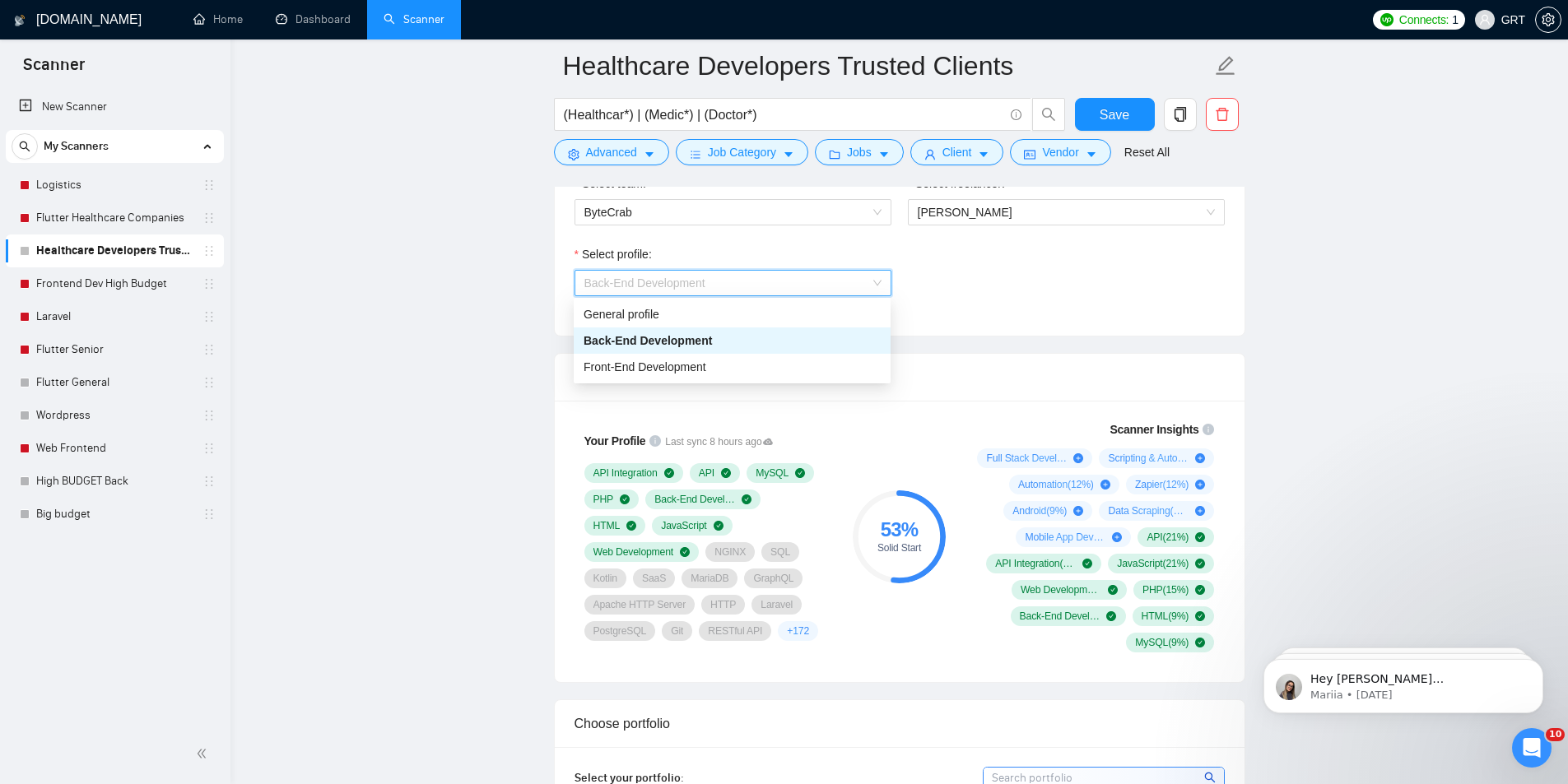
click at [764, 286] on span "Back-End Development" at bounding box center [732, 283] width 297 height 25
click at [707, 286] on span "Back-End Development" at bounding box center [732, 283] width 297 height 25
click at [625, 363] on span "Front-End Development" at bounding box center [644, 367] width 122 height 13
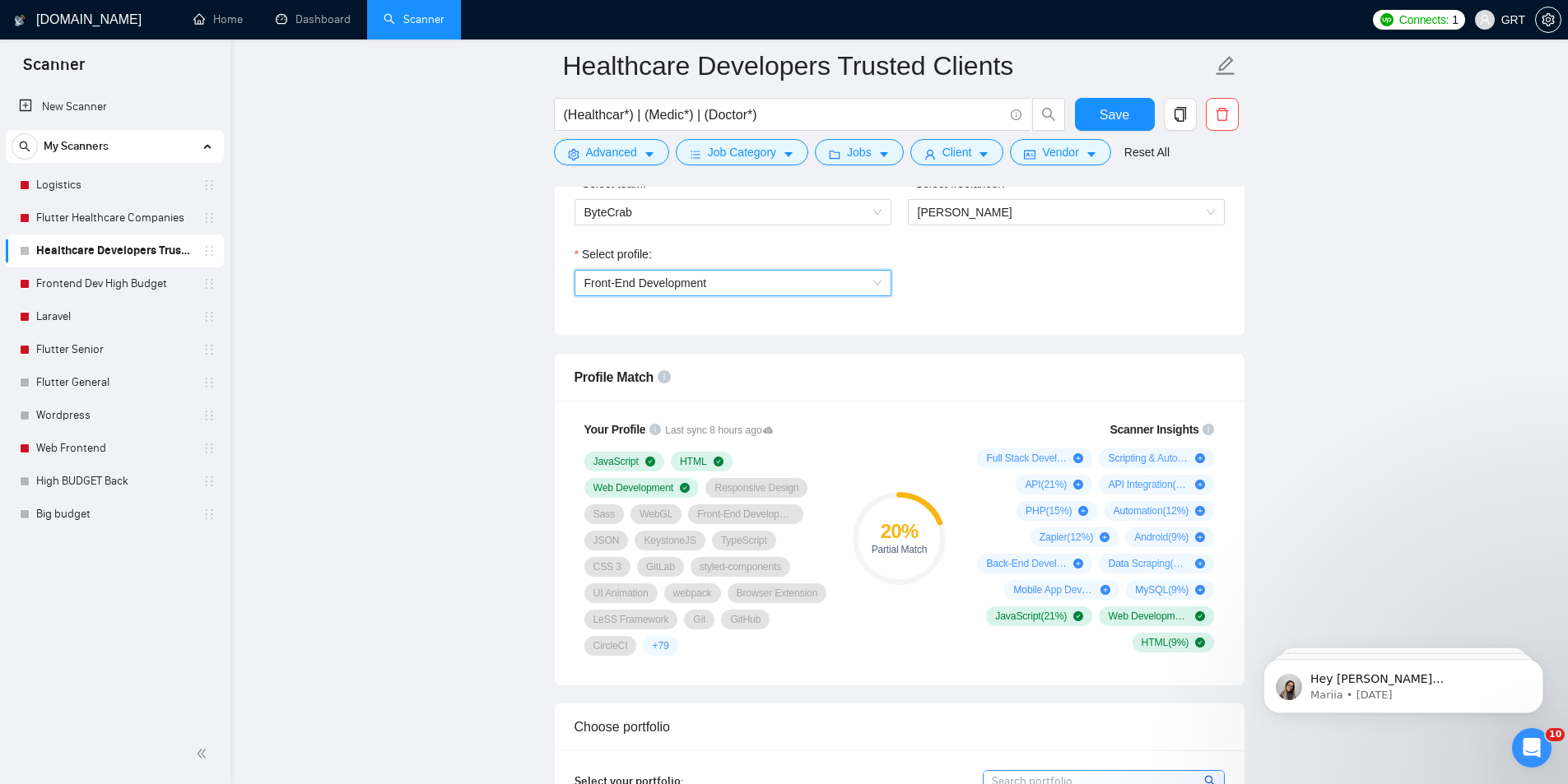
click at [672, 280] on span "Front-End Development" at bounding box center [645, 282] width 122 height 13
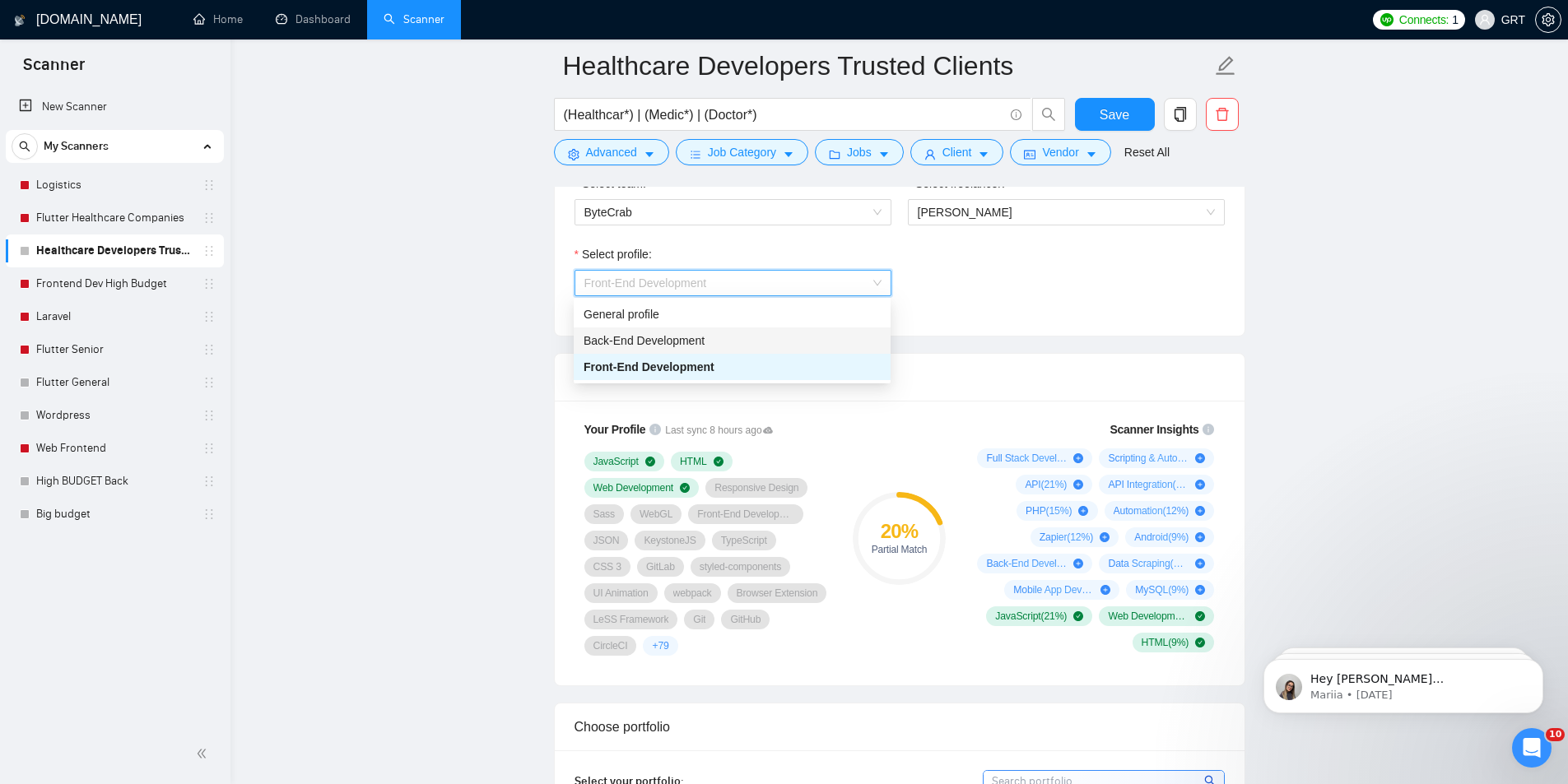
click at [588, 341] on span "Back-End Development" at bounding box center [643, 340] width 121 height 13
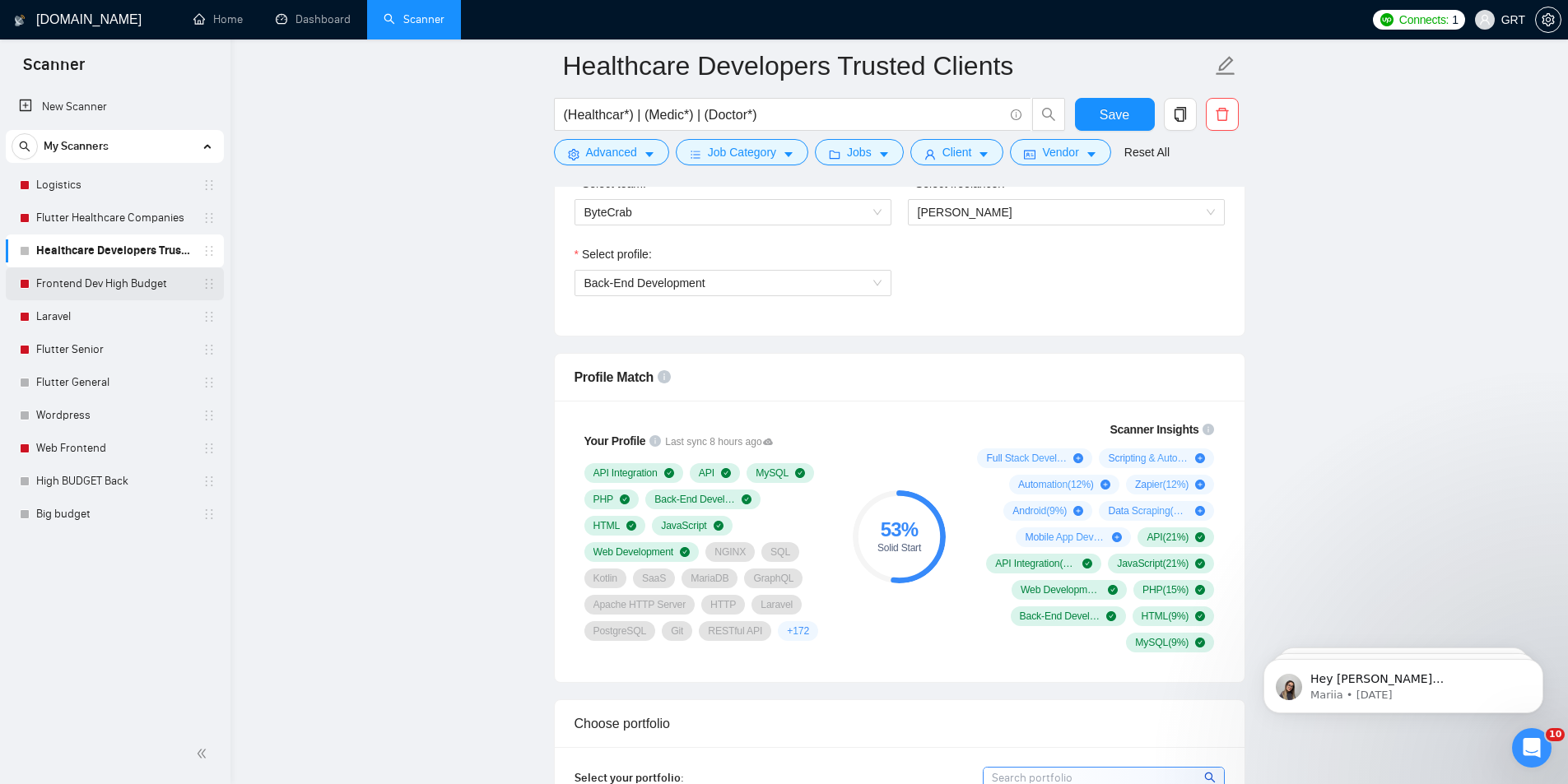
click at [68, 281] on link "Frontend Dev High Budget" at bounding box center [114, 284] width 156 height 33
click at [118, 215] on link "Flutter Healthcare Companies" at bounding box center [114, 218] width 156 height 33
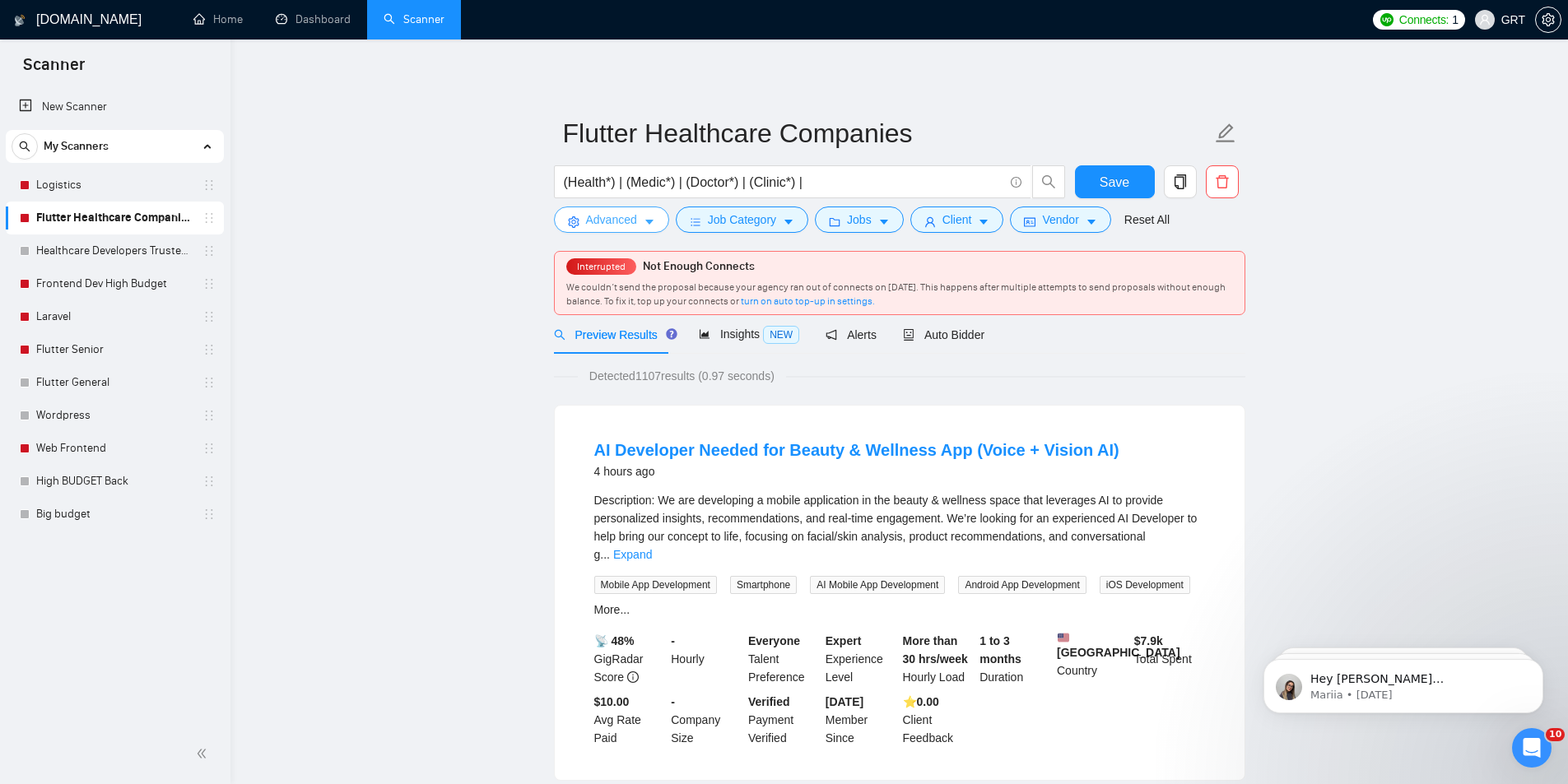
click at [610, 222] on span "Advanced" at bounding box center [611, 219] width 51 height 18
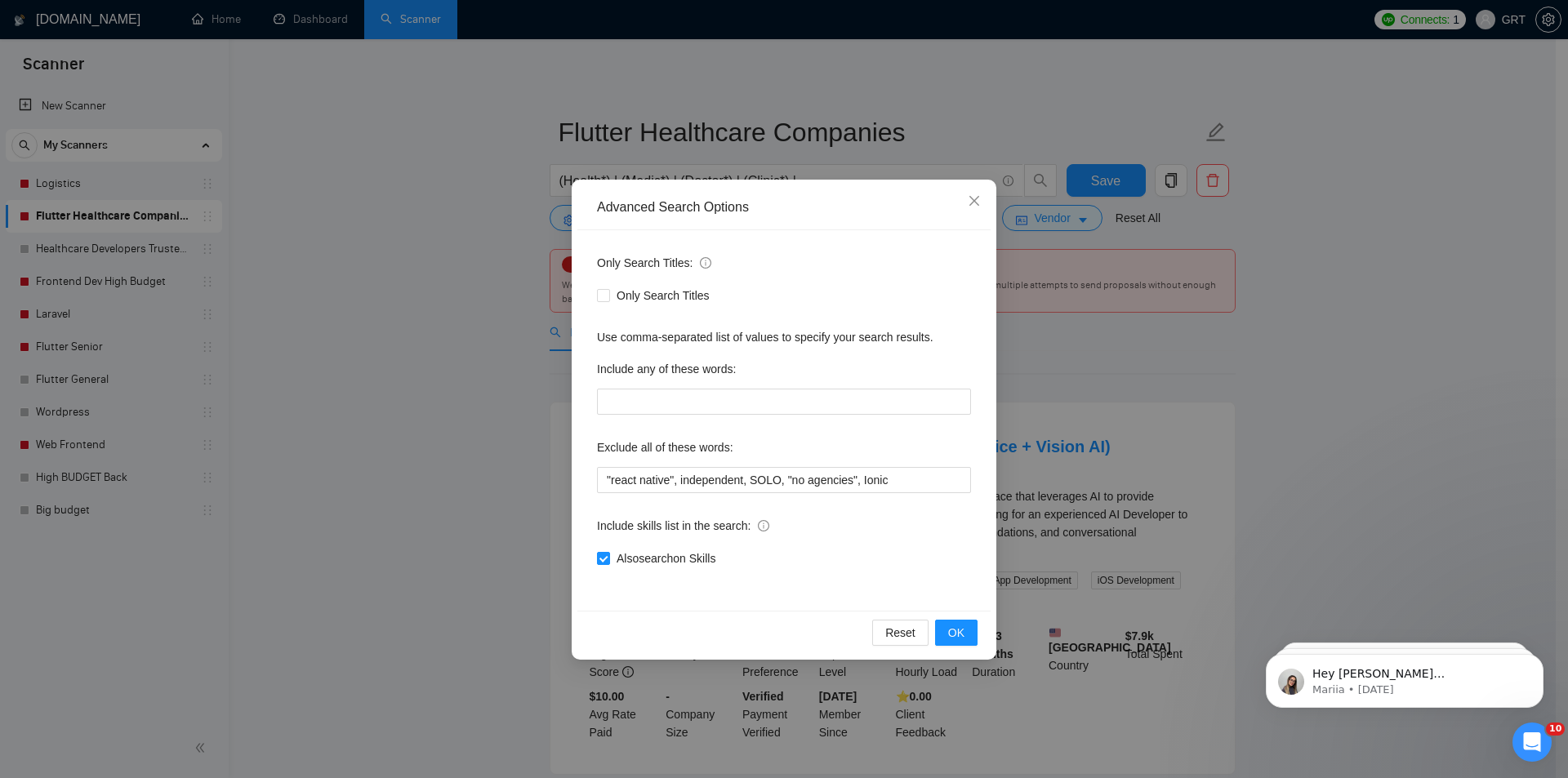
click at [431, 240] on div "Advanced Search Options Only Search Titles: Only Search Titles Use comma-separa…" at bounding box center [784, 389] width 1568 height 778
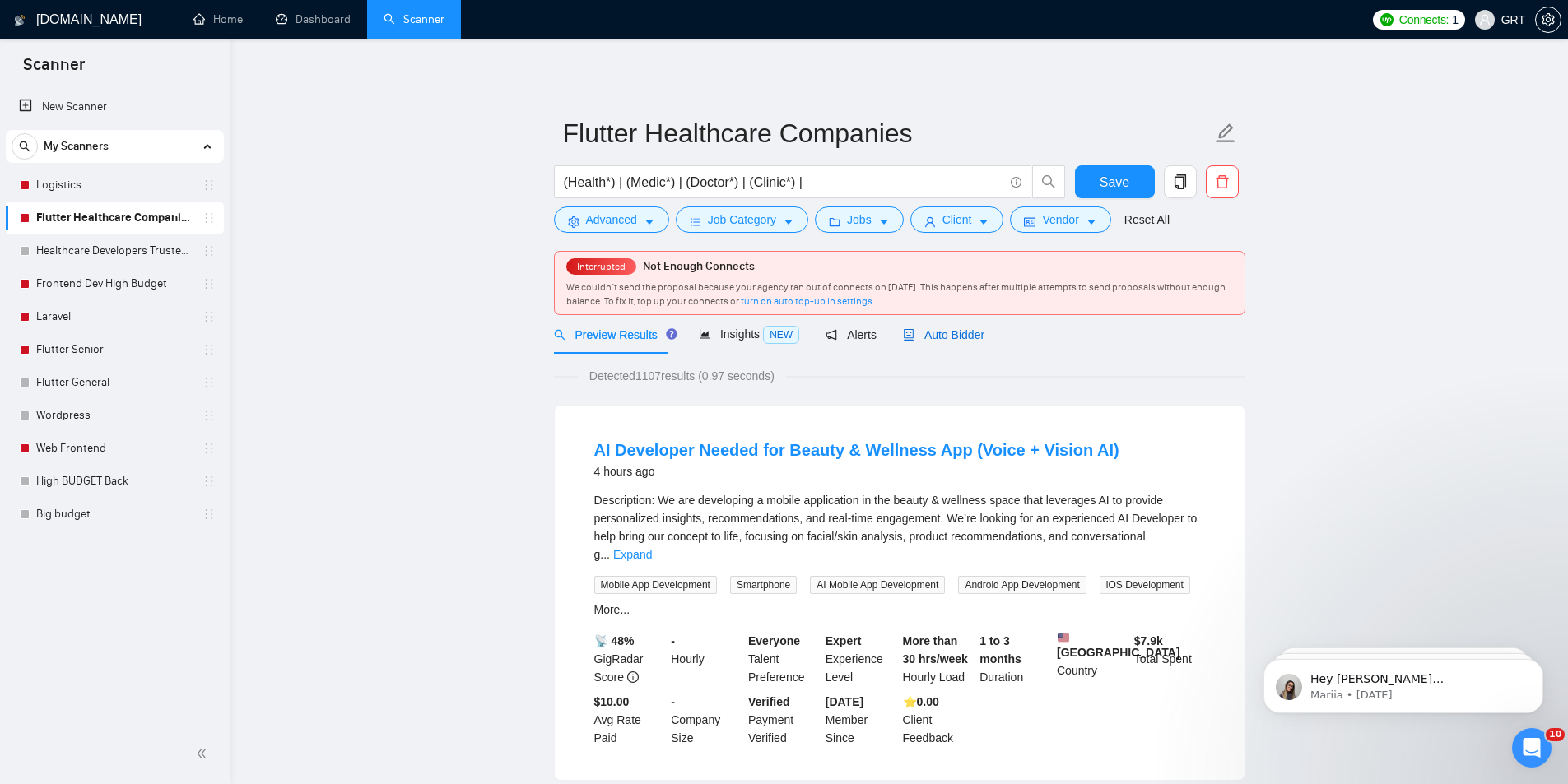
click at [930, 328] on span "Auto Bidder" at bounding box center [943, 334] width 81 height 13
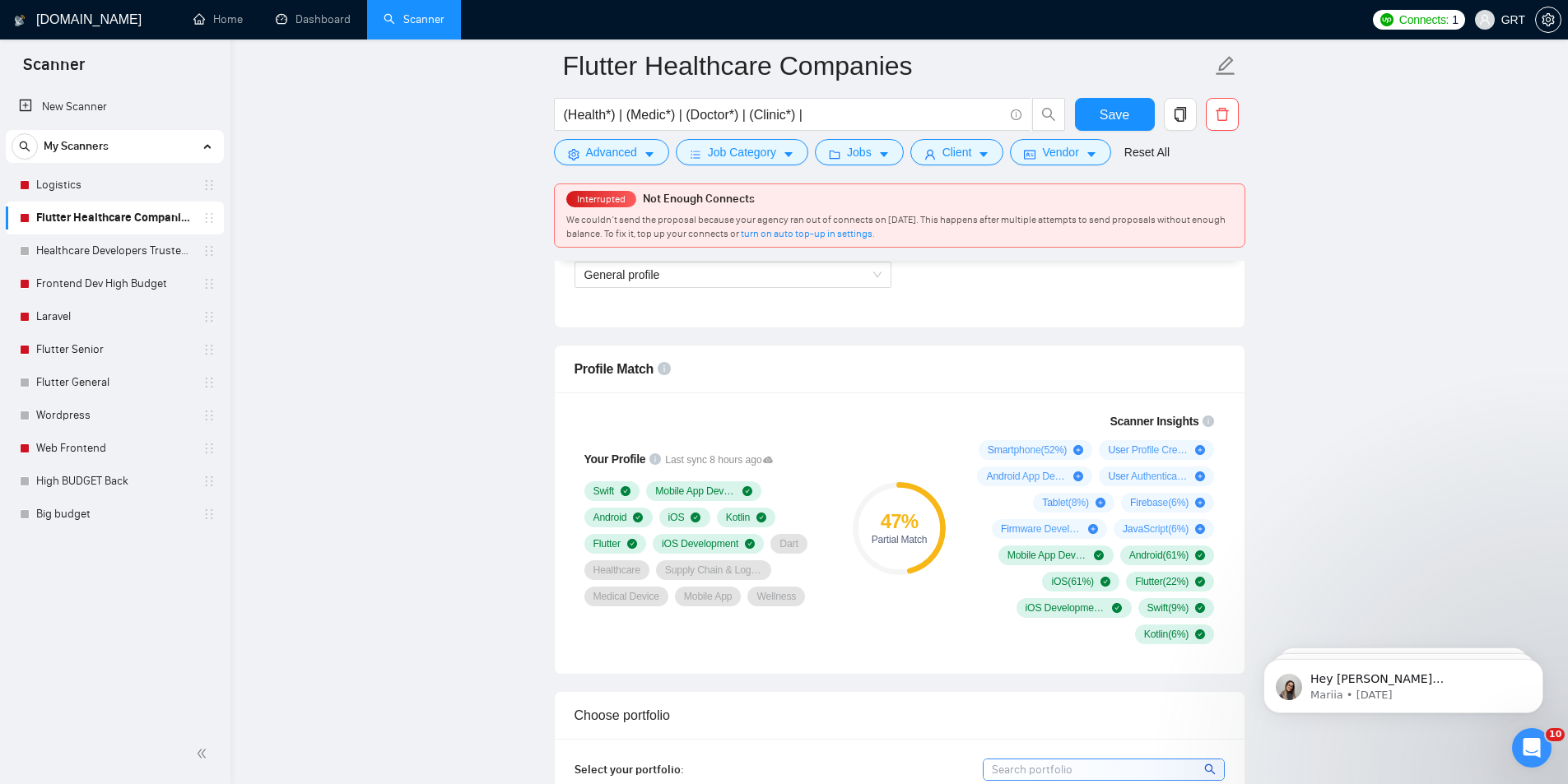
scroll to position [905, 0]
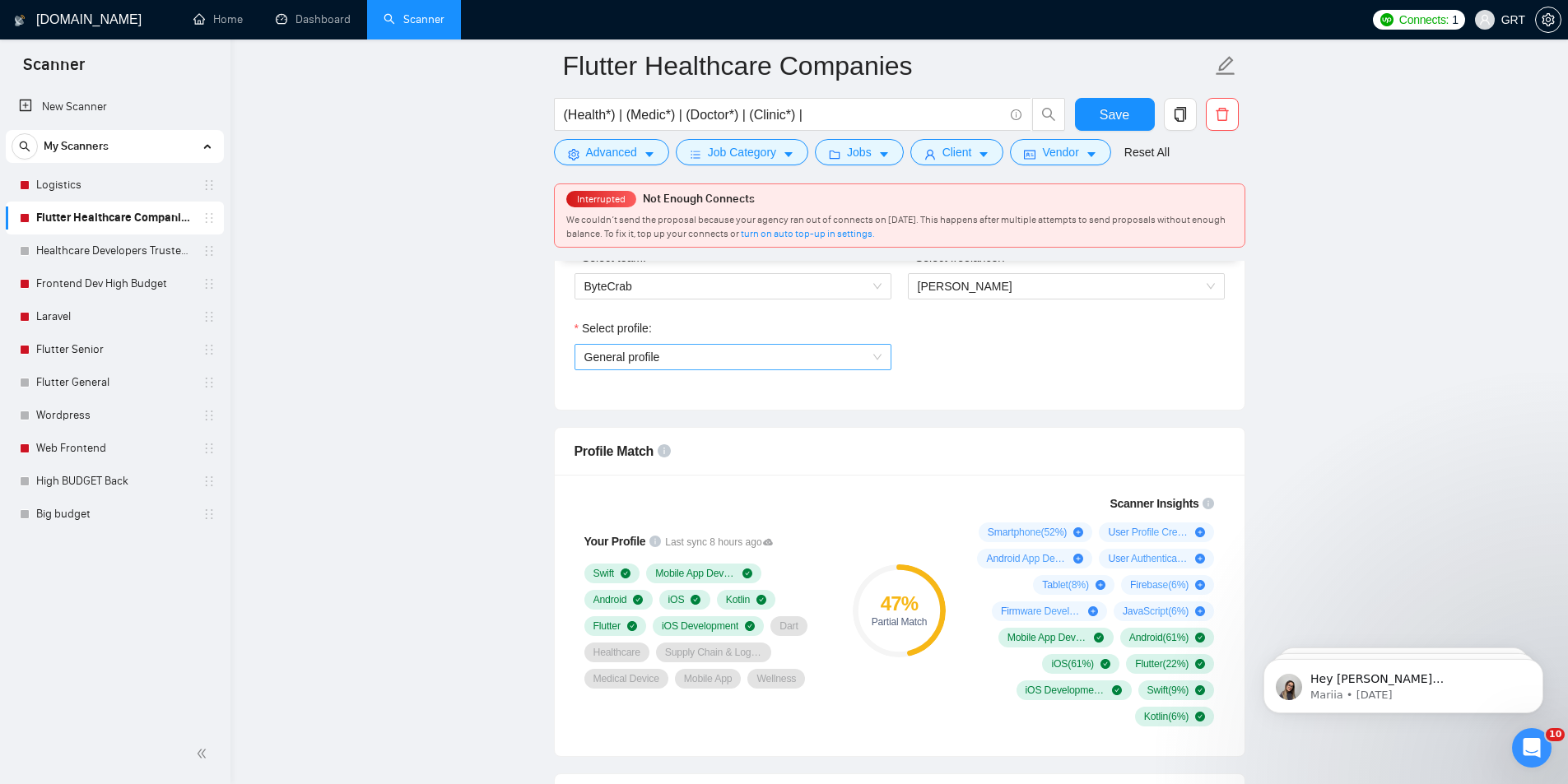
click at [630, 362] on span "General profile" at bounding box center [732, 357] width 297 height 25
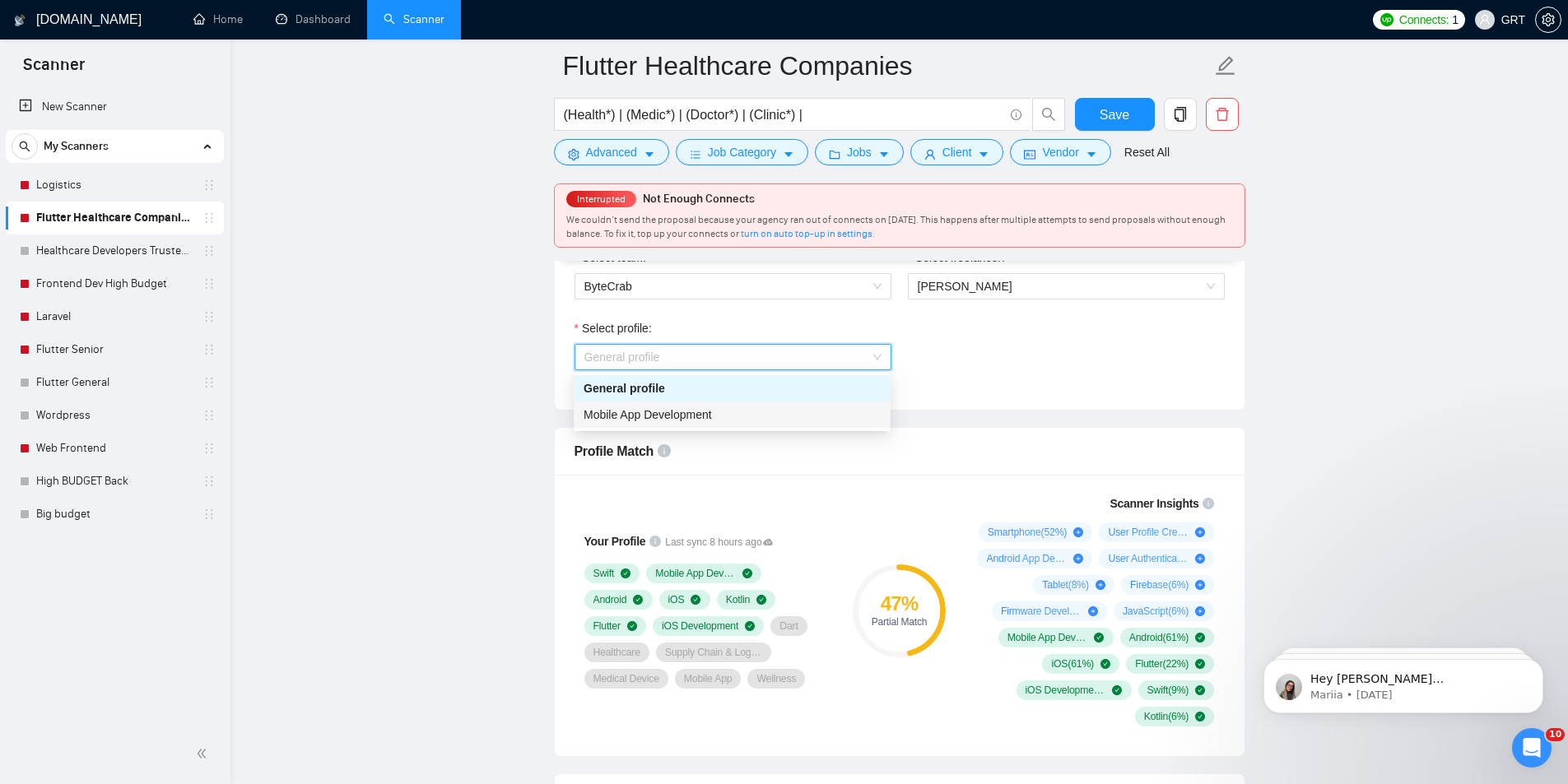
click at [636, 409] on span "Mobile App Development" at bounding box center [647, 414] width 128 height 13
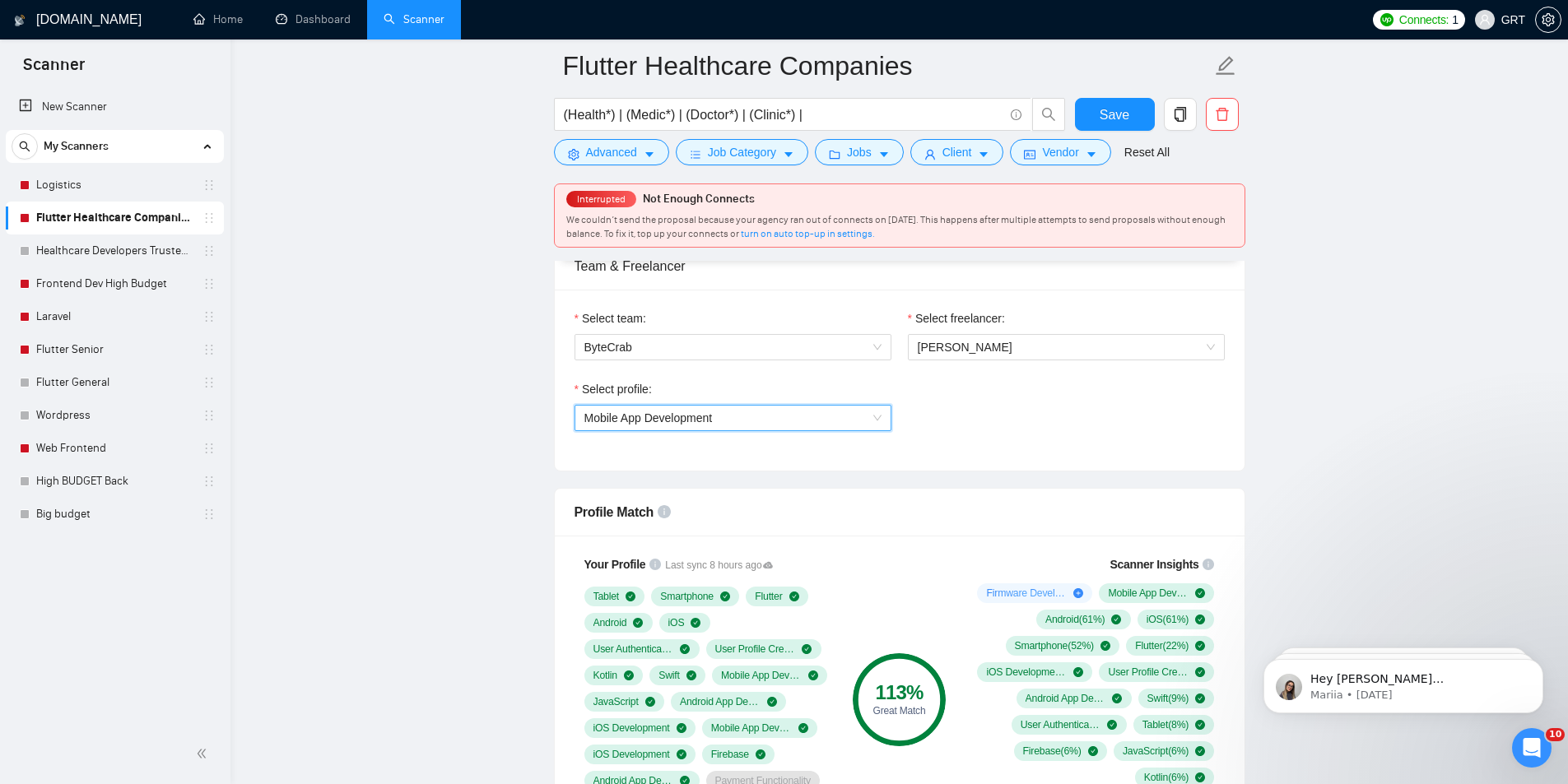
scroll to position [823, 0]
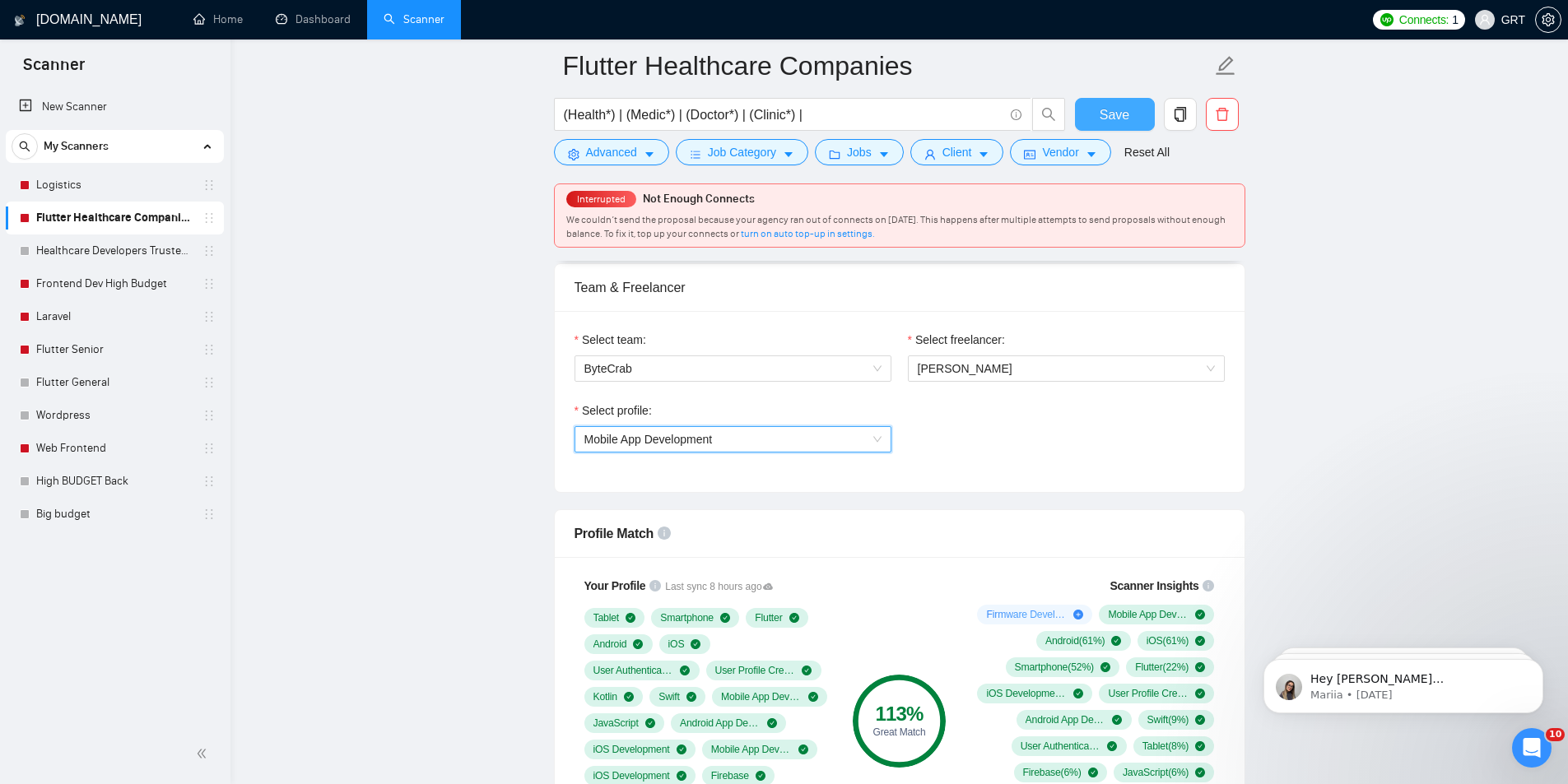
click at [1098, 114] on button "Save" at bounding box center [1114, 115] width 80 height 33
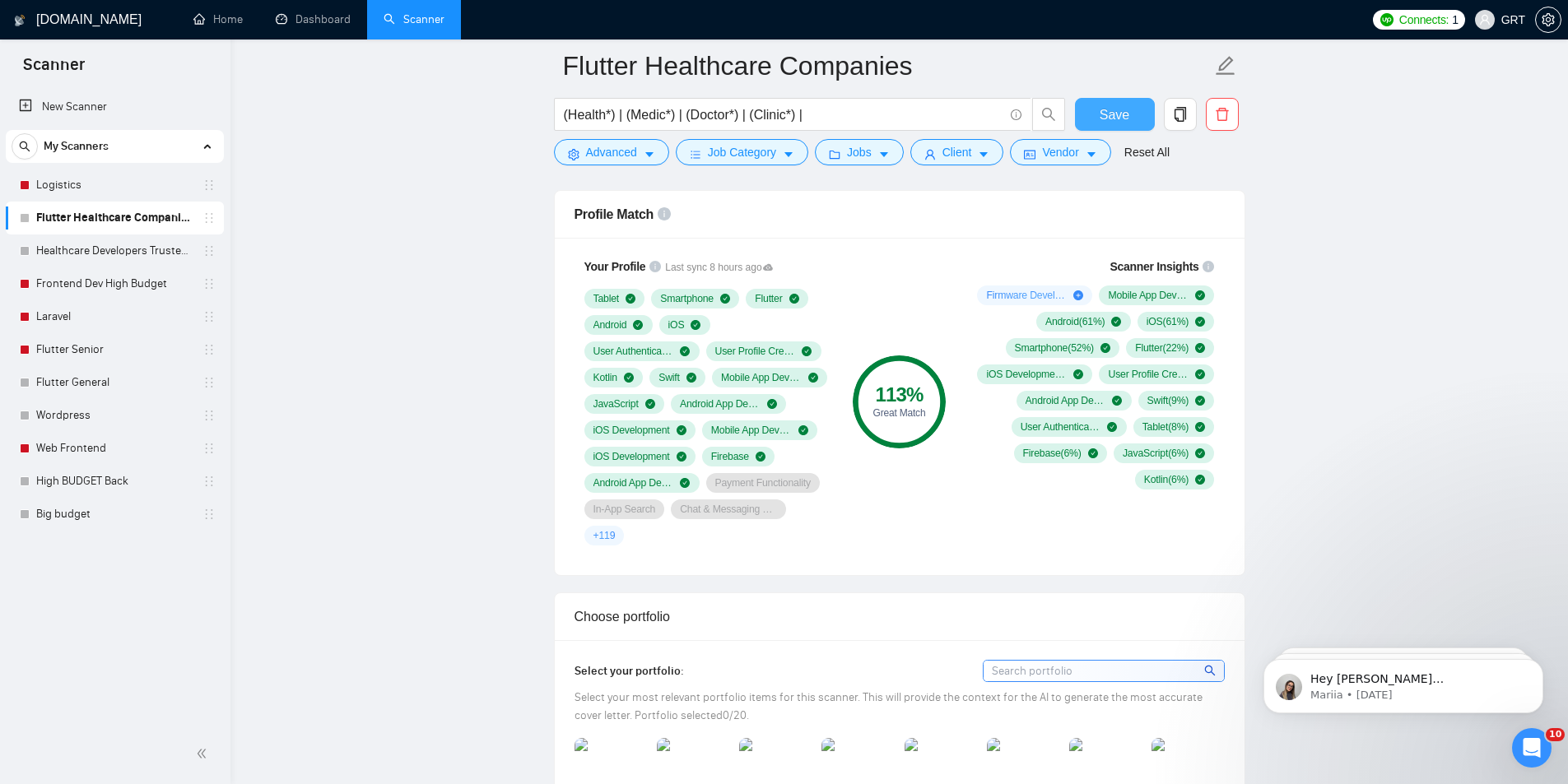
scroll to position [987, 0]
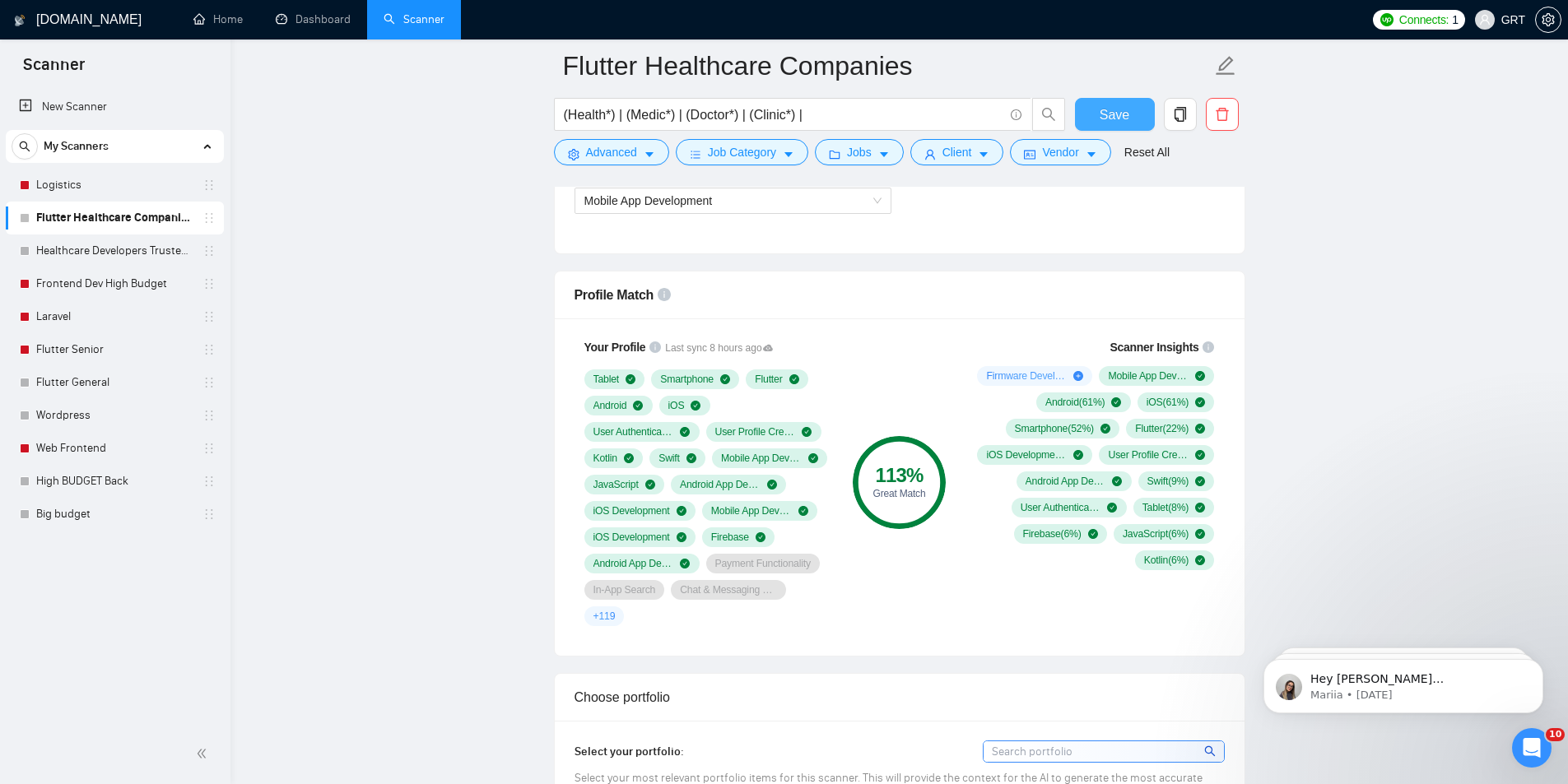
click at [1125, 109] on span "Save" at bounding box center [1114, 115] width 30 height 21
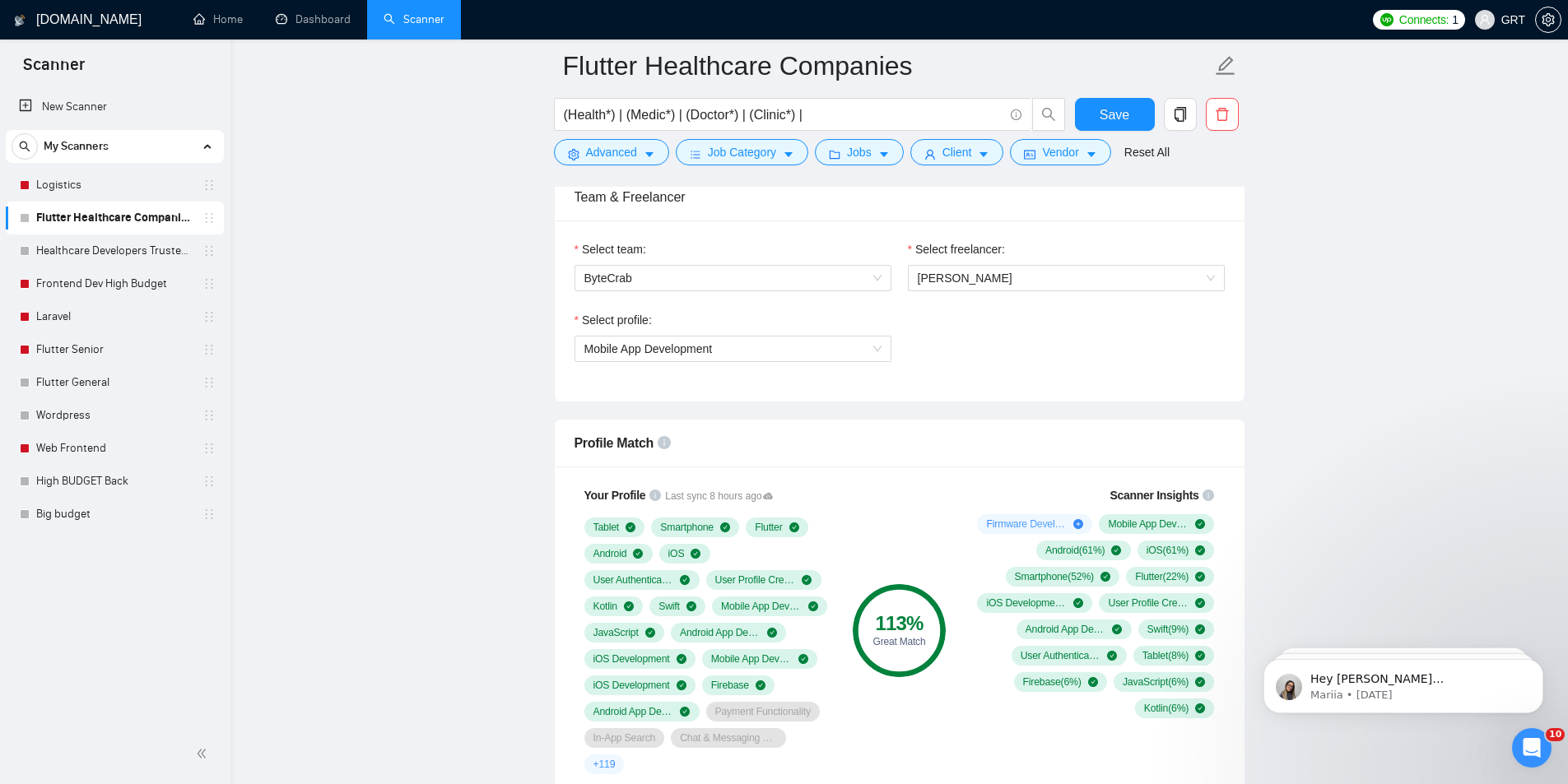
scroll to position [823, 0]
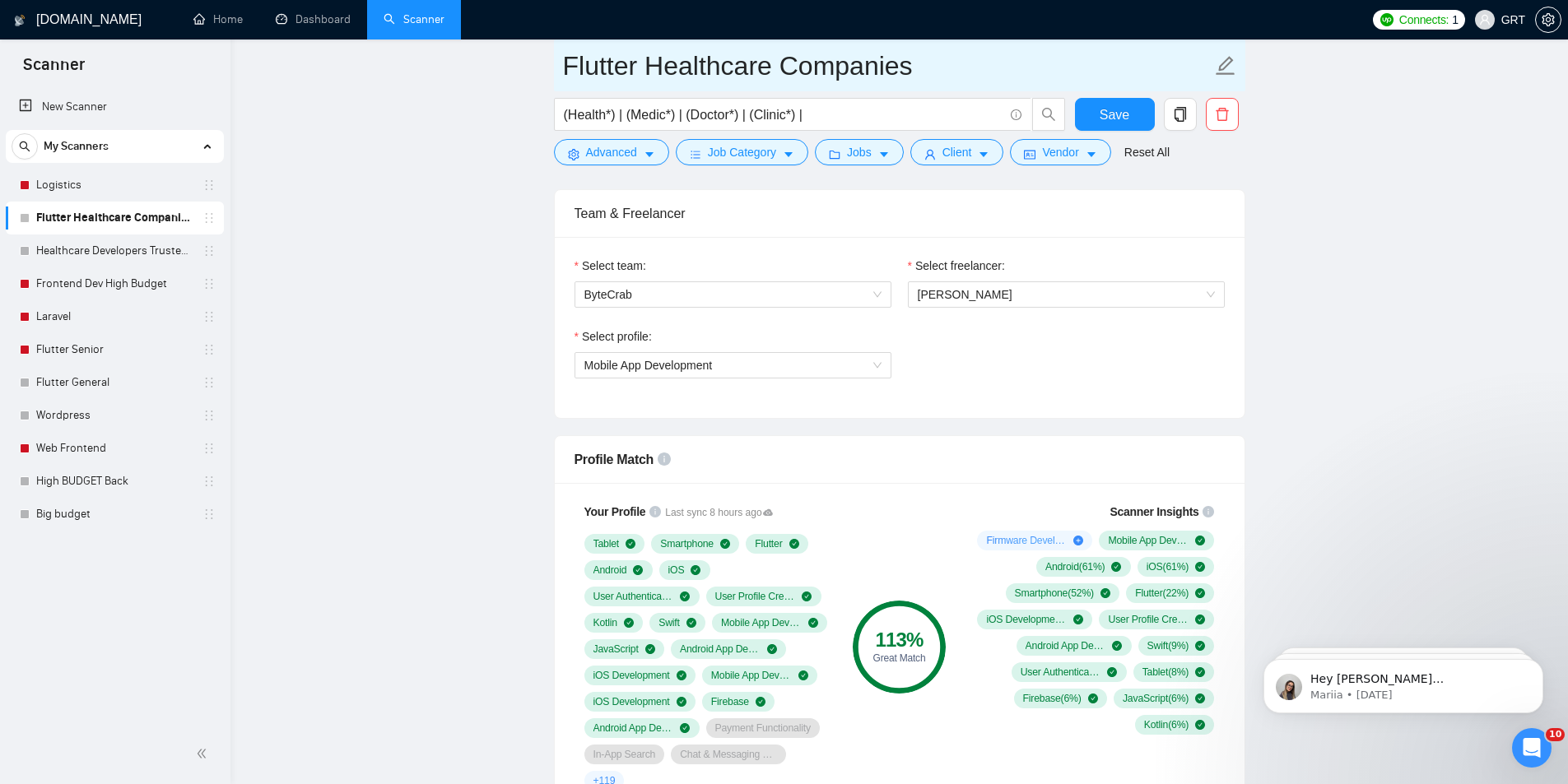
drag, startPoint x: 451, startPoint y: 276, endPoint x: 580, endPoint y: 41, distance: 268.1
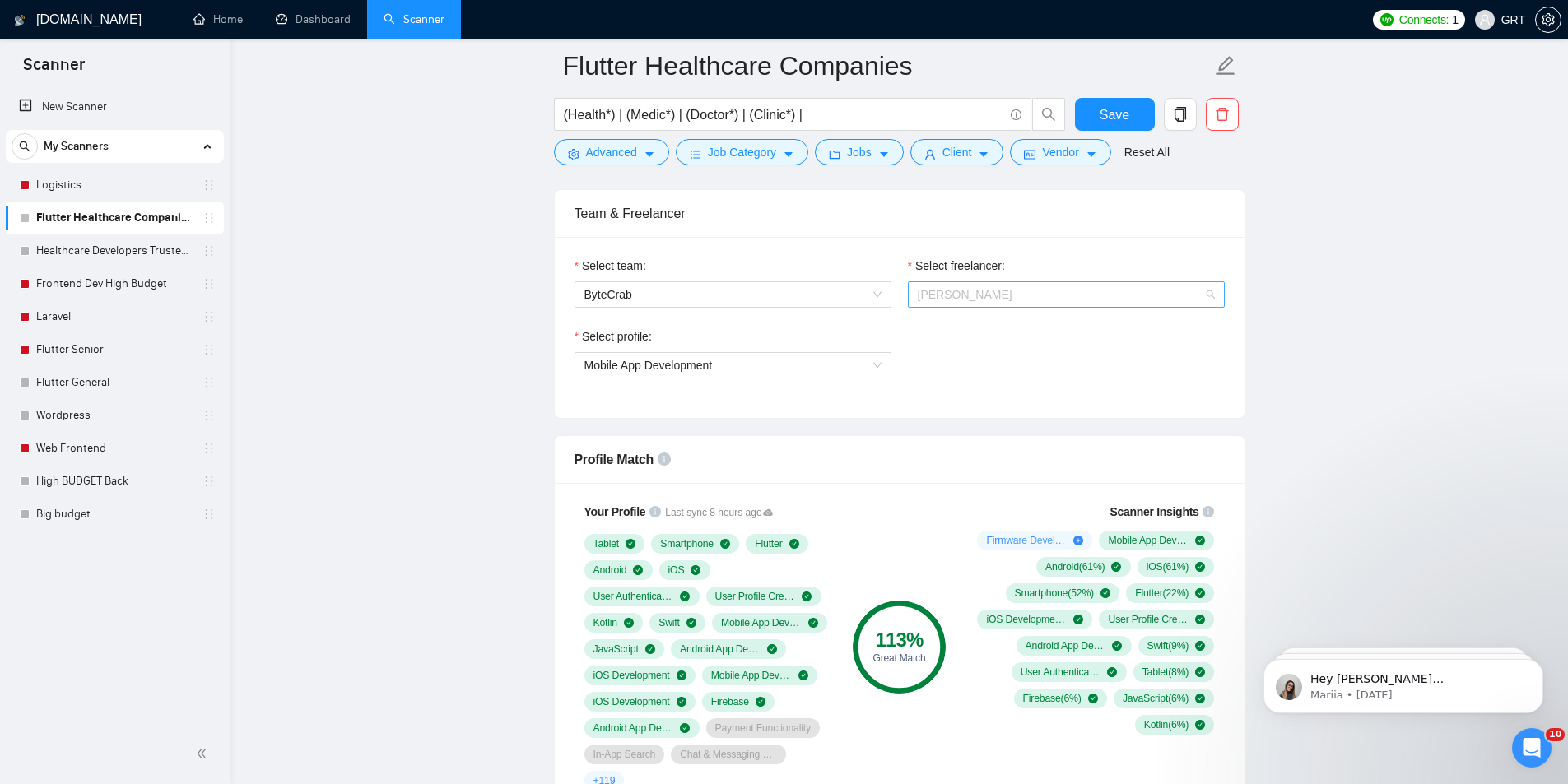
click at [1038, 299] on span "[PERSON_NAME]" at bounding box center [1065, 294] width 297 height 25
click at [1112, 298] on span "[PERSON_NAME]" at bounding box center [1065, 294] width 297 height 25
click at [982, 283] on span "[PERSON_NAME]" at bounding box center [1065, 294] width 297 height 25
click at [1003, 257] on div "Select freelancer:" at bounding box center [1066, 268] width 317 height 25
click at [937, 324] on div "Select freelancer: [PERSON_NAME]" at bounding box center [1066, 292] width 333 height 71
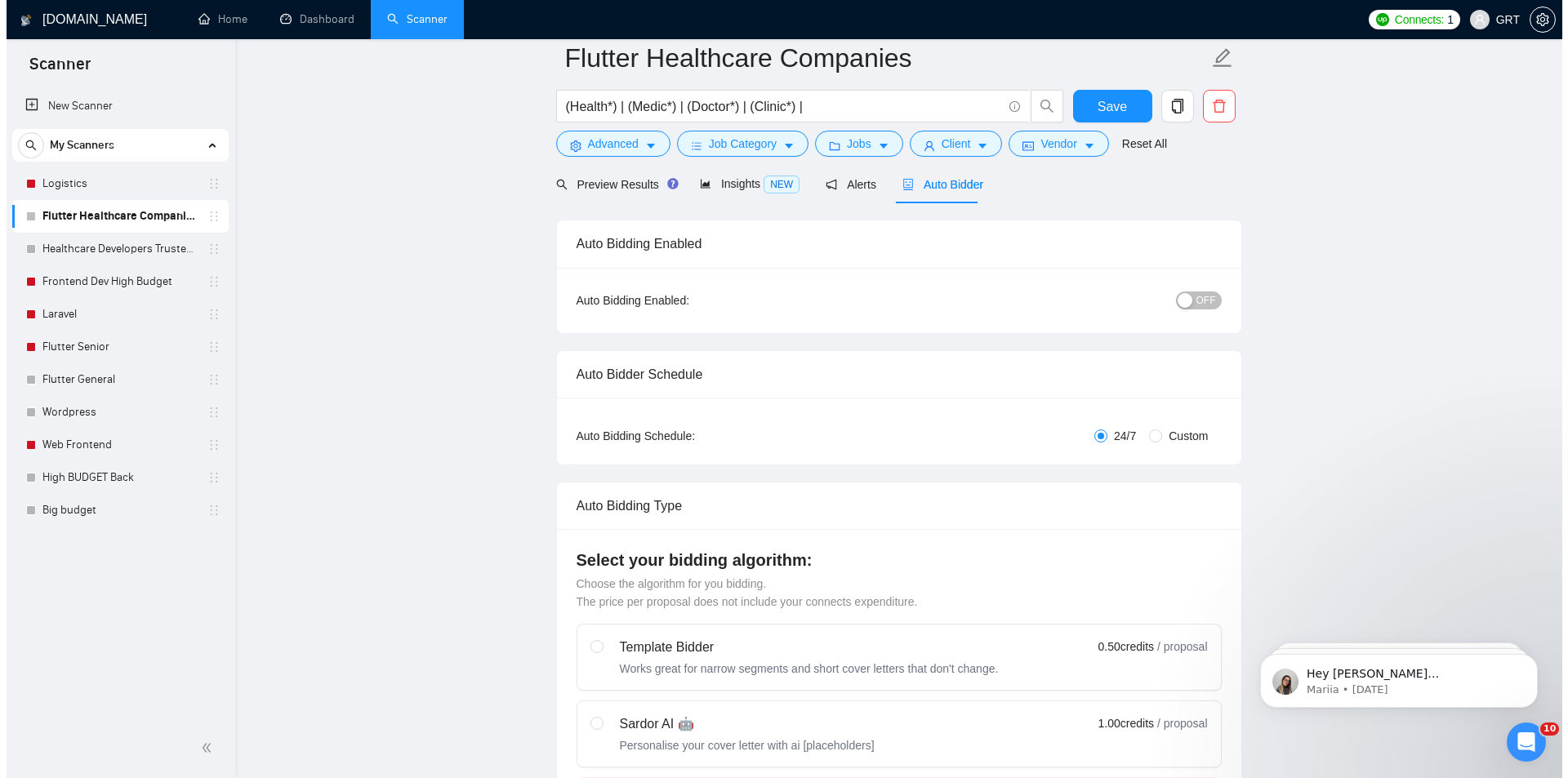
scroll to position [0, 0]
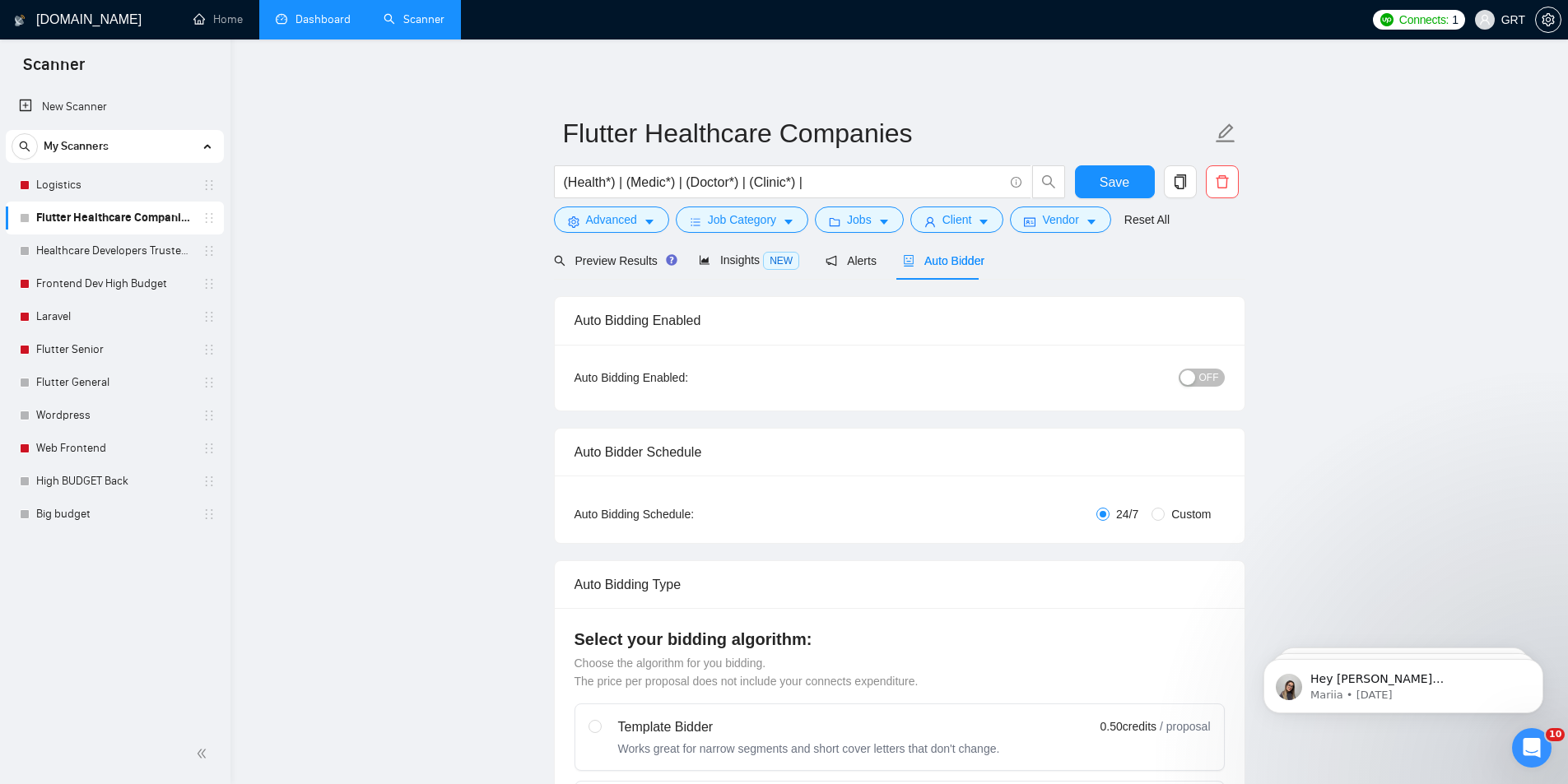
click at [330, 21] on link "Dashboard" at bounding box center [313, 19] width 75 height 14
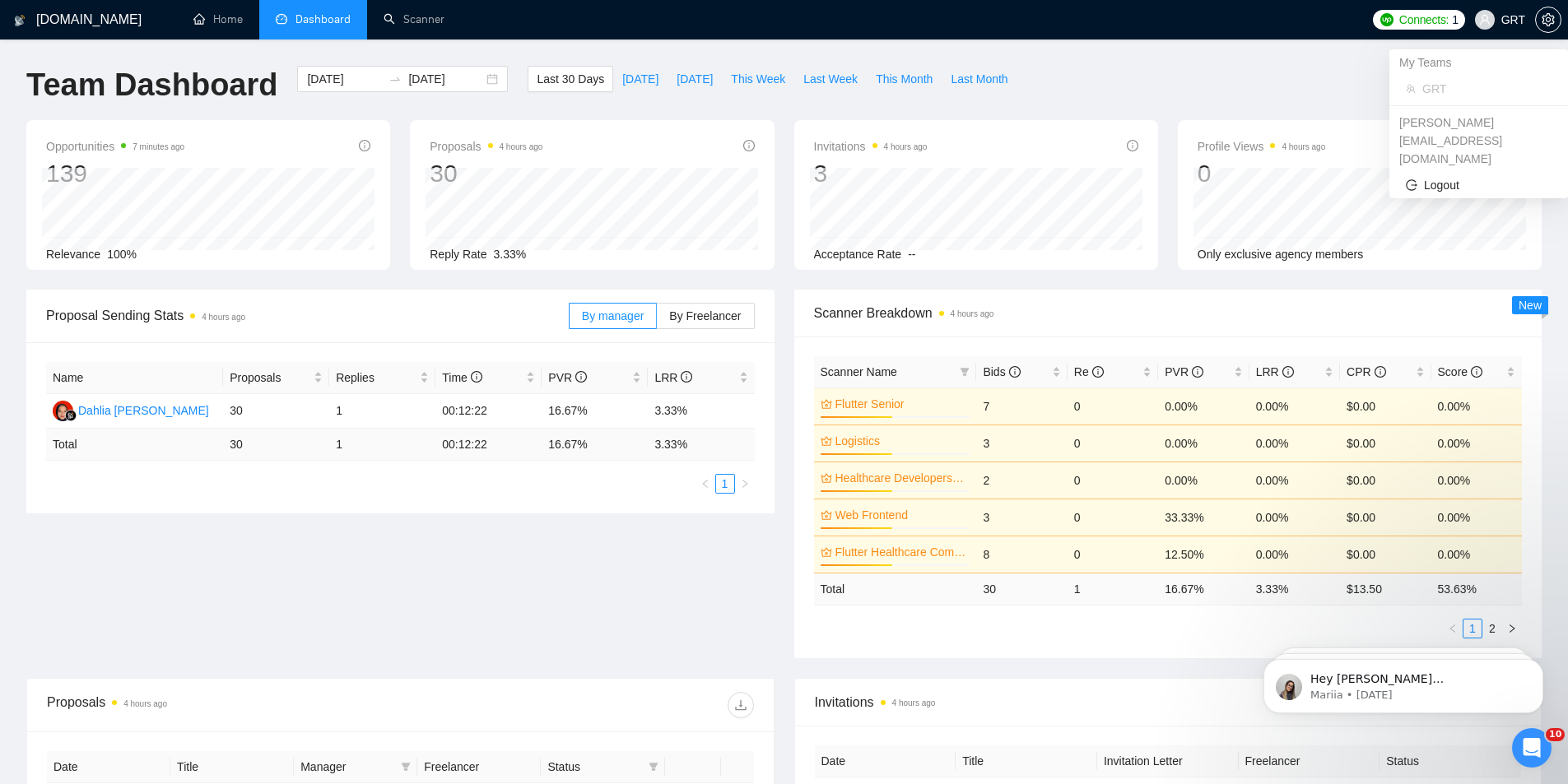
click at [1498, 11] on span "GRT" at bounding box center [1500, 20] width 70 height 53
click at [1455, 176] on span "Logout" at bounding box center [1478, 185] width 145 height 18
